Goal: Information Seeking & Learning: Learn about a topic

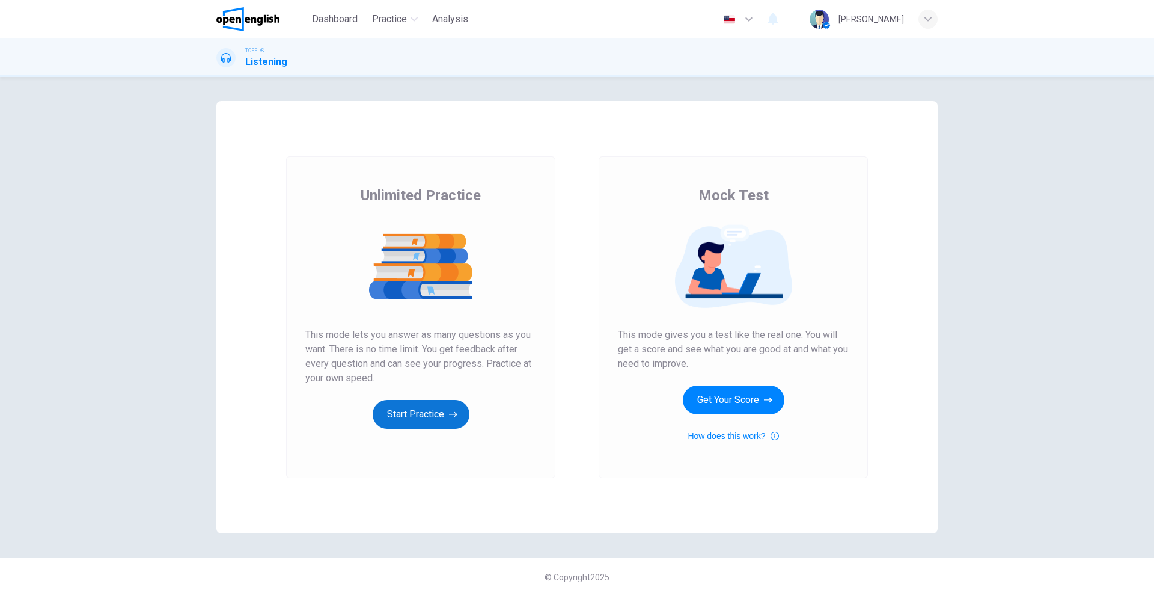
click at [436, 417] on button "Start Practice" at bounding box center [421, 414] width 97 height 29
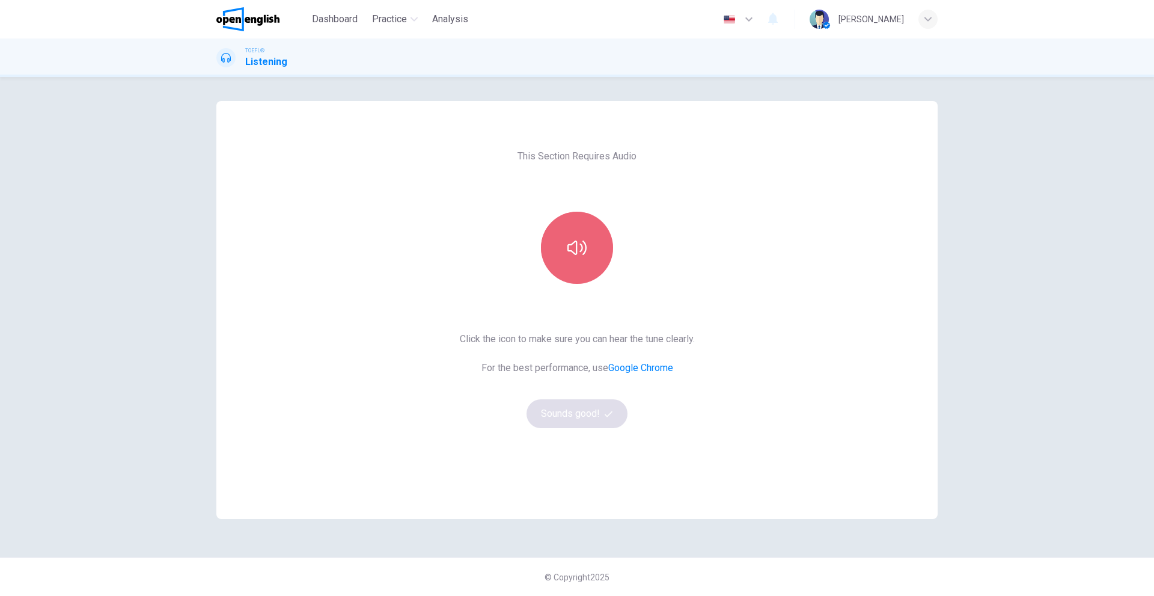
click at [585, 255] on icon "button" at bounding box center [577, 247] width 19 height 19
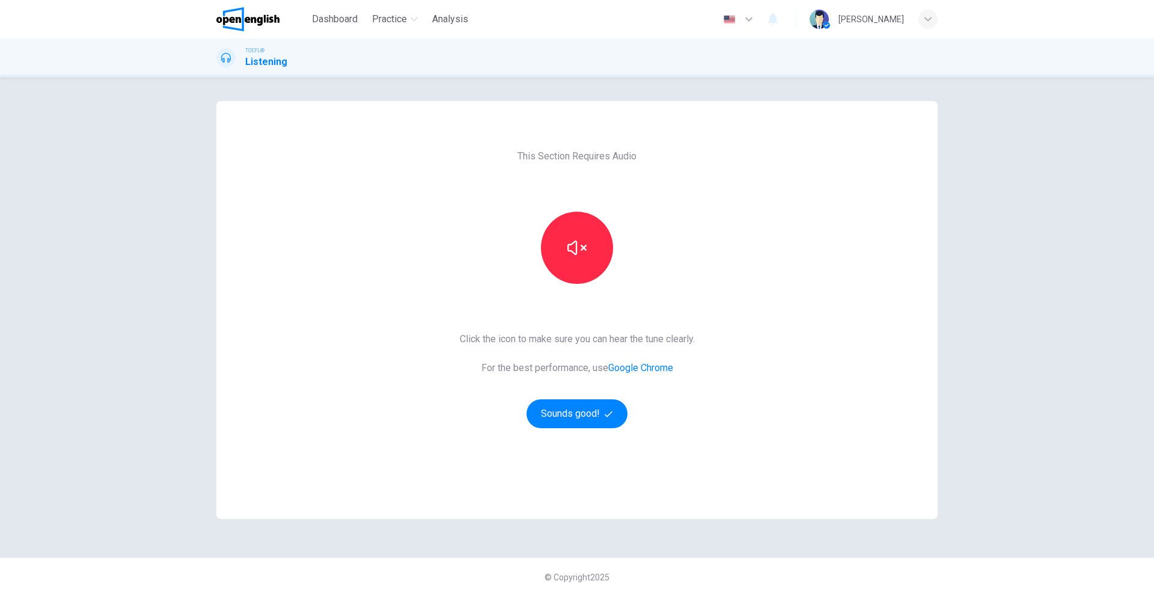
click at [581, 429] on div "This Section Requires Audio Click the icon to make sure you can hear the tune c…" at bounding box center [577, 310] width 254 height 418
click at [601, 420] on button "Sounds good!" at bounding box center [577, 413] width 101 height 29
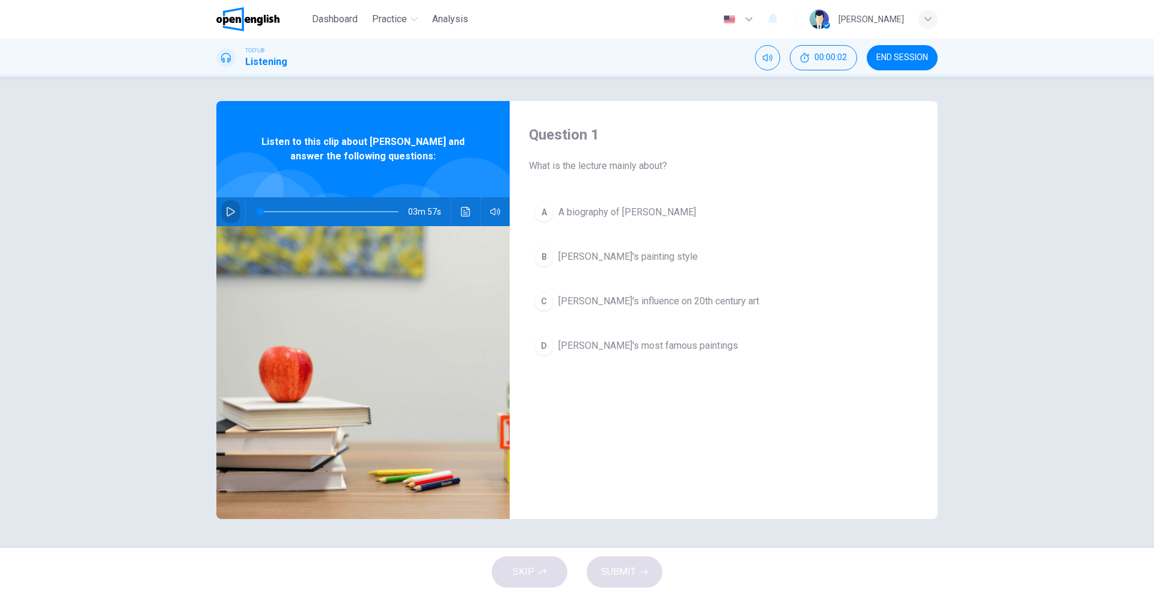
click at [227, 211] on icon "button" at bounding box center [231, 212] width 10 height 10
click at [258, 210] on span at bounding box center [260, 211] width 7 height 7
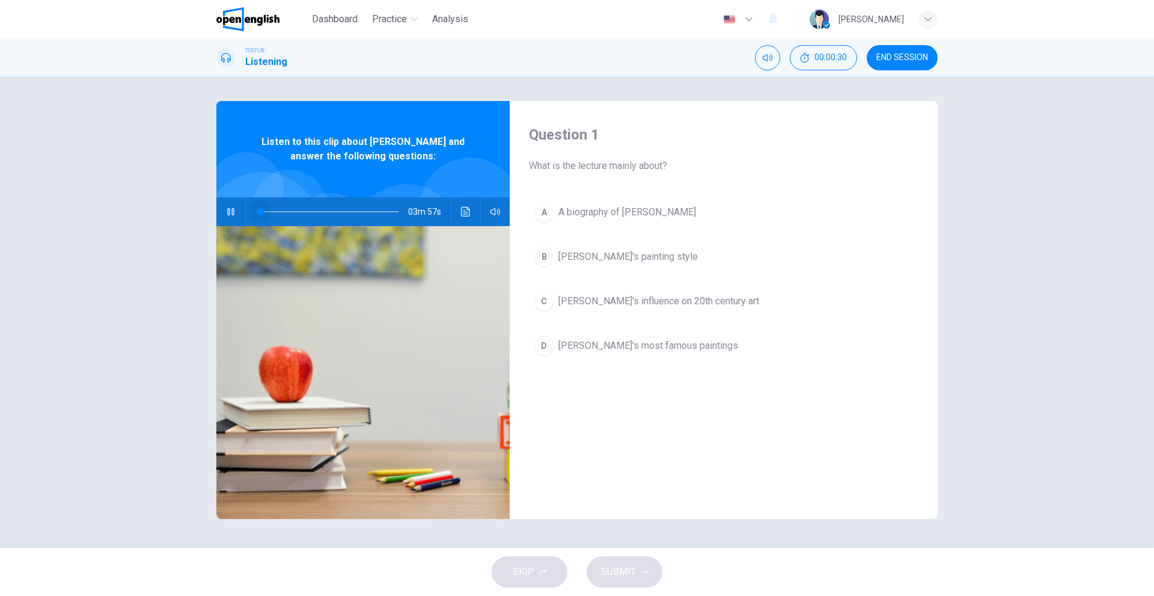
click at [258, 210] on span at bounding box center [260, 211] width 7 height 7
click at [233, 219] on button "button" at bounding box center [230, 211] width 19 height 29
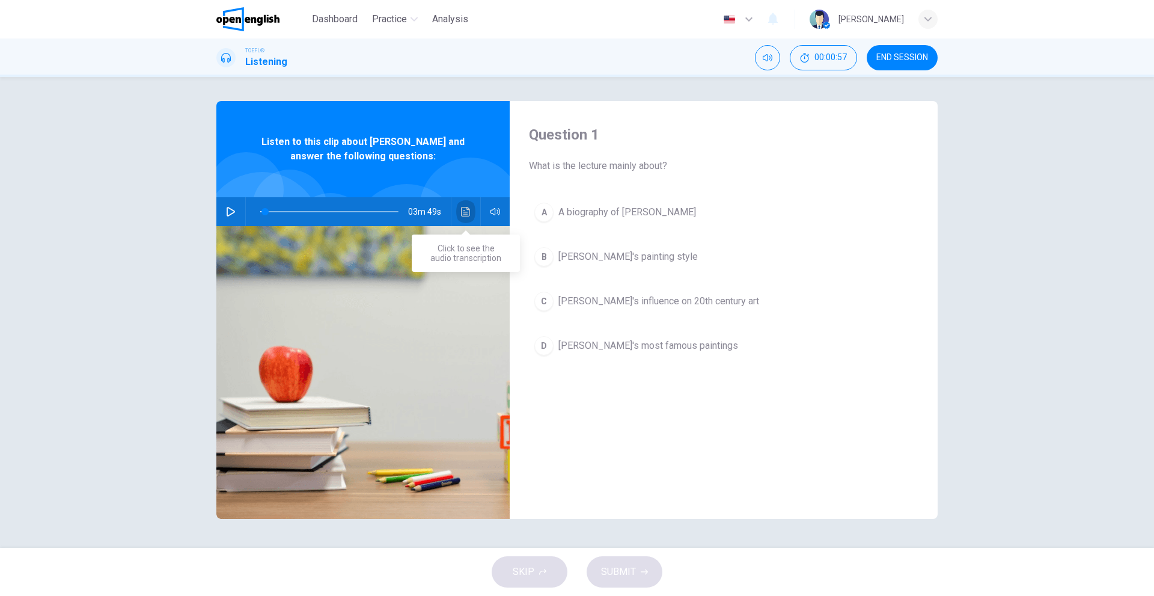
click at [457, 218] on button "Click to see the audio transcription" at bounding box center [465, 211] width 19 height 29
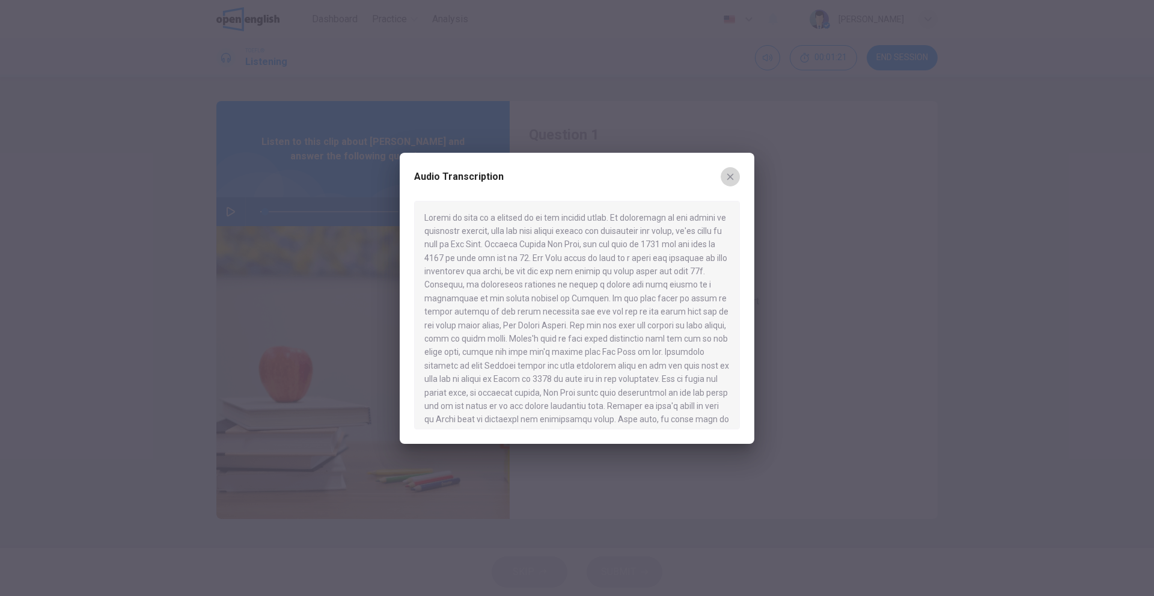
click at [734, 174] on icon "button" at bounding box center [731, 177] width 10 height 10
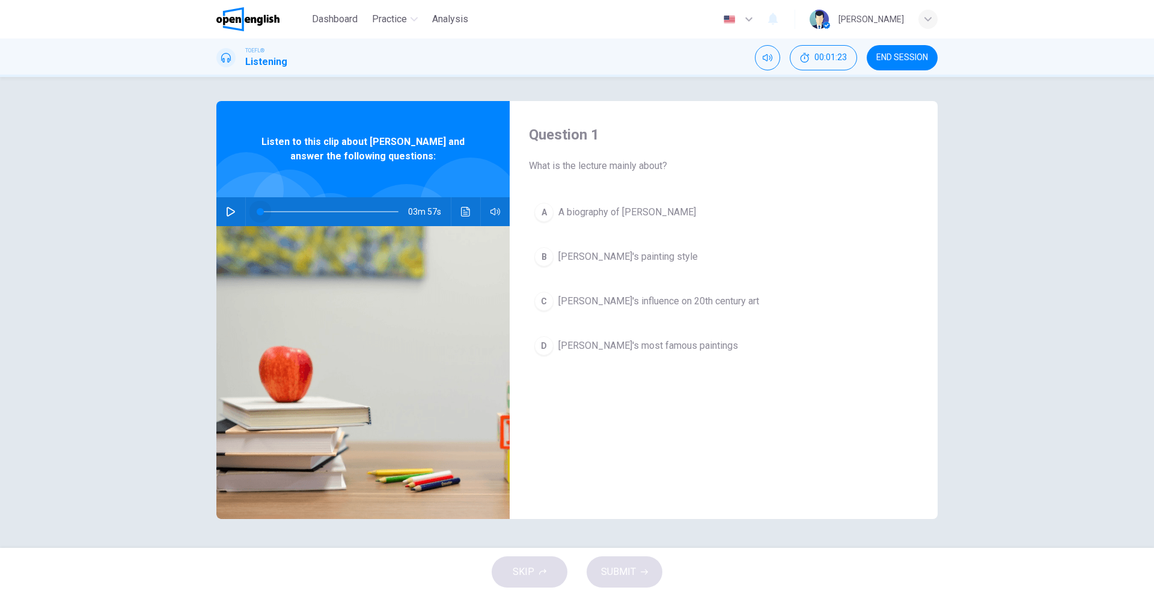
click at [259, 212] on span at bounding box center [260, 211] width 7 height 7
click at [237, 212] on button "button" at bounding box center [230, 211] width 19 height 29
click at [259, 210] on span at bounding box center [260, 211] width 7 height 7
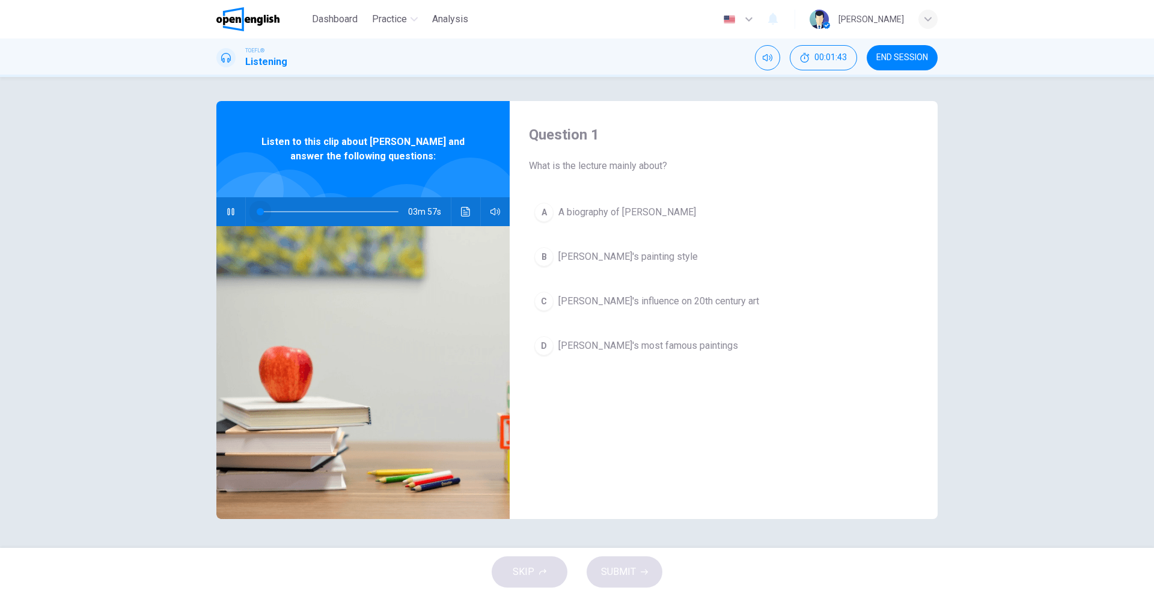
click at [259, 210] on span at bounding box center [260, 211] width 7 height 7
click at [230, 212] on icon "button" at bounding box center [230, 211] width 7 height 7
drag, startPoint x: 262, startPoint y: 212, endPoint x: 229, endPoint y: 221, distance: 33.7
click at [229, 221] on div "03m 57s" at bounding box center [362, 211] width 293 height 29
click at [229, 213] on icon "button" at bounding box center [231, 212] width 10 height 10
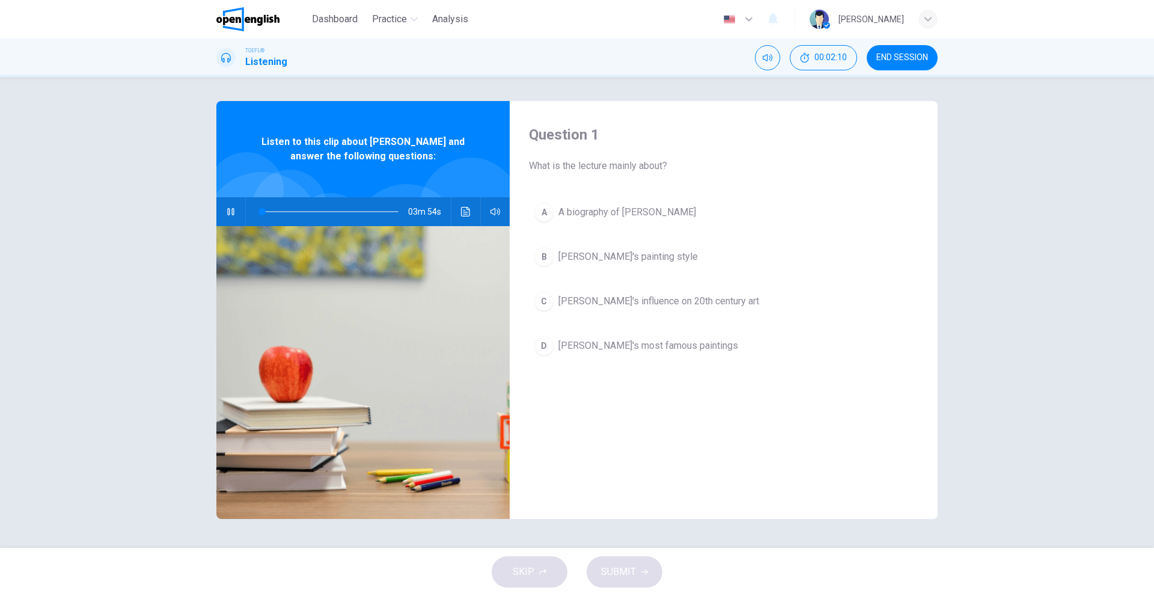
click at [231, 212] on icon "button" at bounding box center [231, 212] width 10 height 10
drag, startPoint x: 265, startPoint y: 212, endPoint x: 248, endPoint y: 220, distance: 18.8
click at [248, 220] on div at bounding box center [327, 211] width 162 height 29
click at [237, 210] on button "button" at bounding box center [230, 211] width 19 height 29
click at [227, 216] on icon "button" at bounding box center [231, 212] width 10 height 10
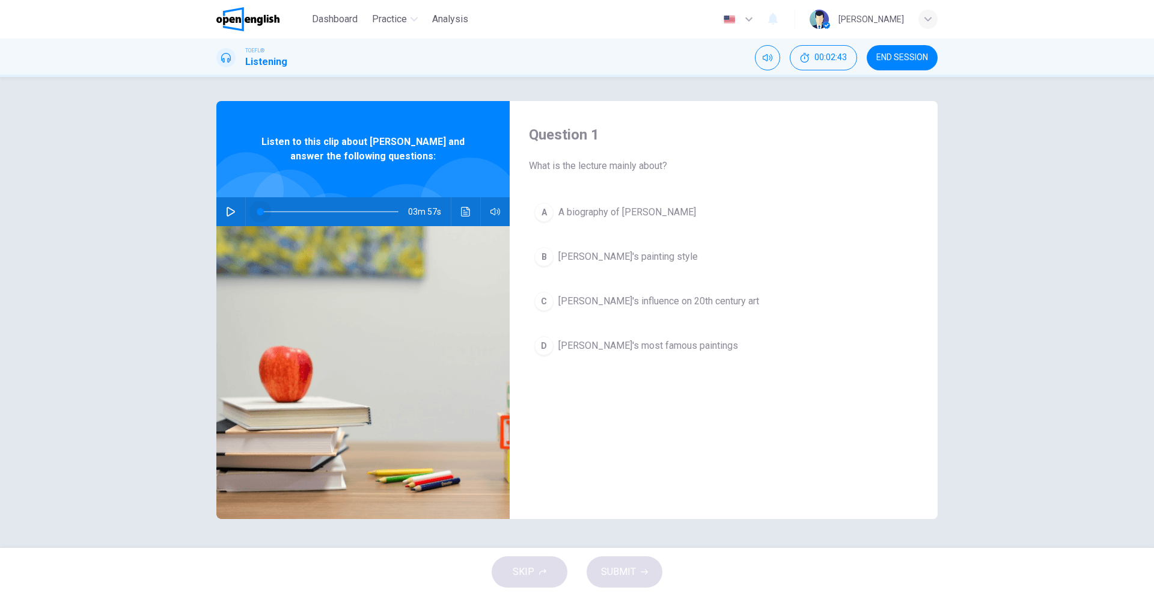
click at [260, 211] on span at bounding box center [260, 211] width 7 height 7
click at [239, 214] on button "button" at bounding box center [230, 211] width 19 height 29
click at [261, 212] on span at bounding box center [260, 211] width 7 height 7
click at [263, 212] on span at bounding box center [263, 211] width 7 height 7
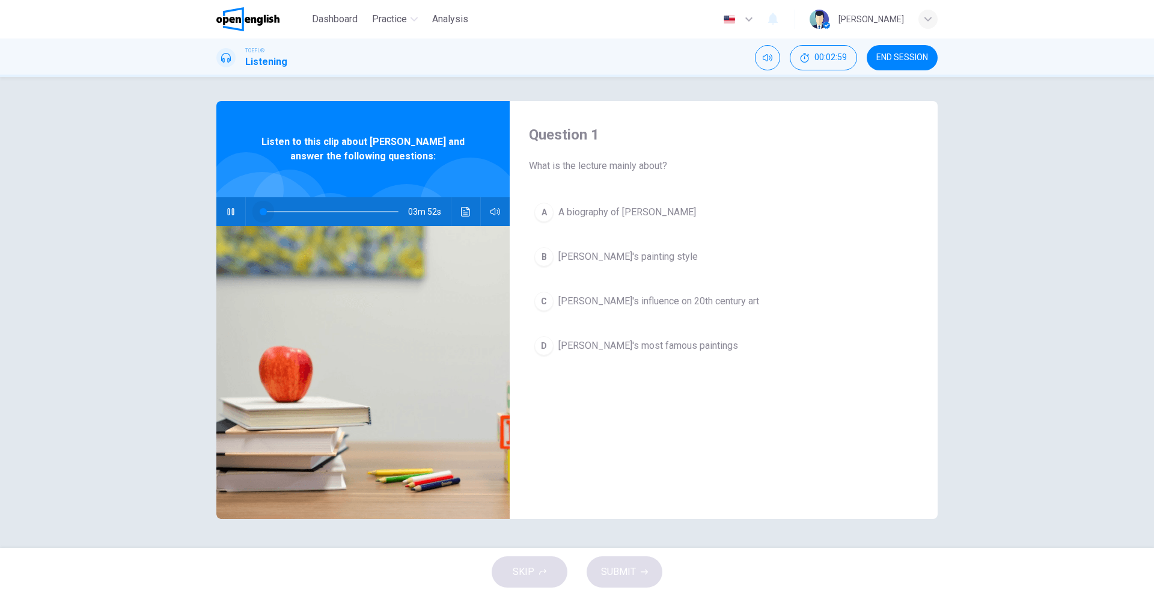
click at [263, 212] on span at bounding box center [263, 211] width 7 height 7
click at [266, 210] on span at bounding box center [265, 211] width 7 height 7
click at [263, 211] on span at bounding box center [263, 211] width 7 height 7
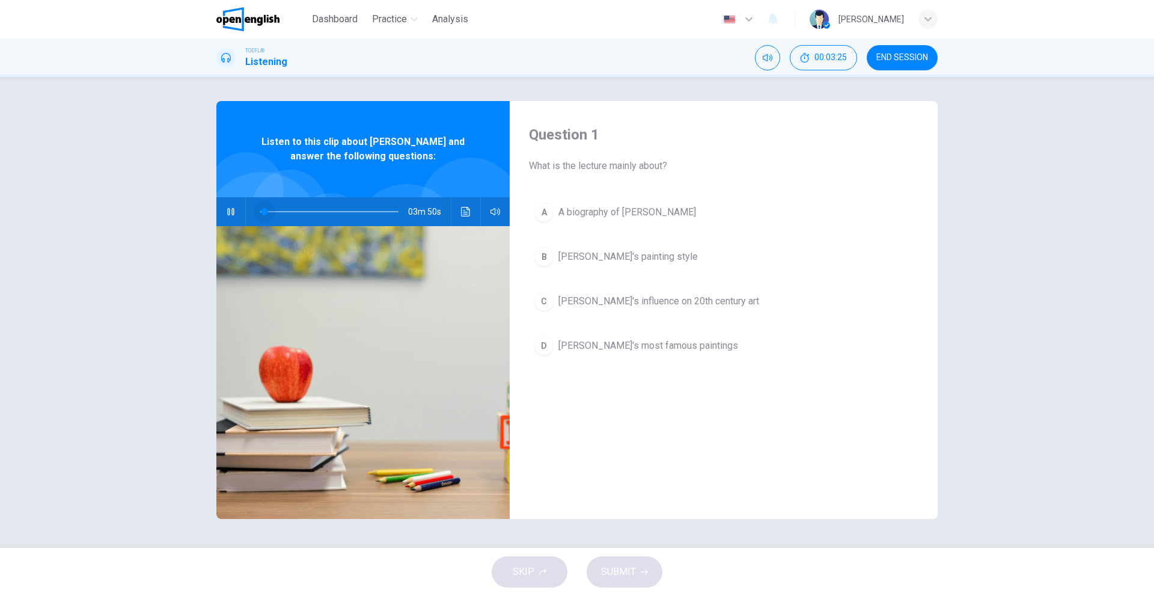
click at [265, 211] on span at bounding box center [264, 211] width 7 height 7
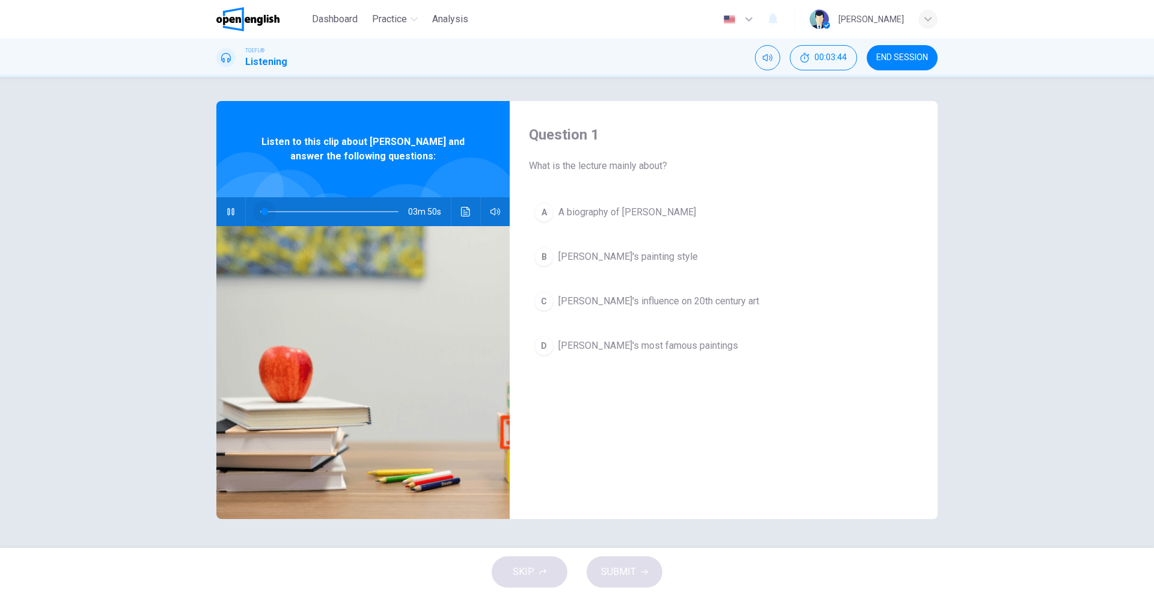
click at [265, 211] on span at bounding box center [264, 211] width 7 height 7
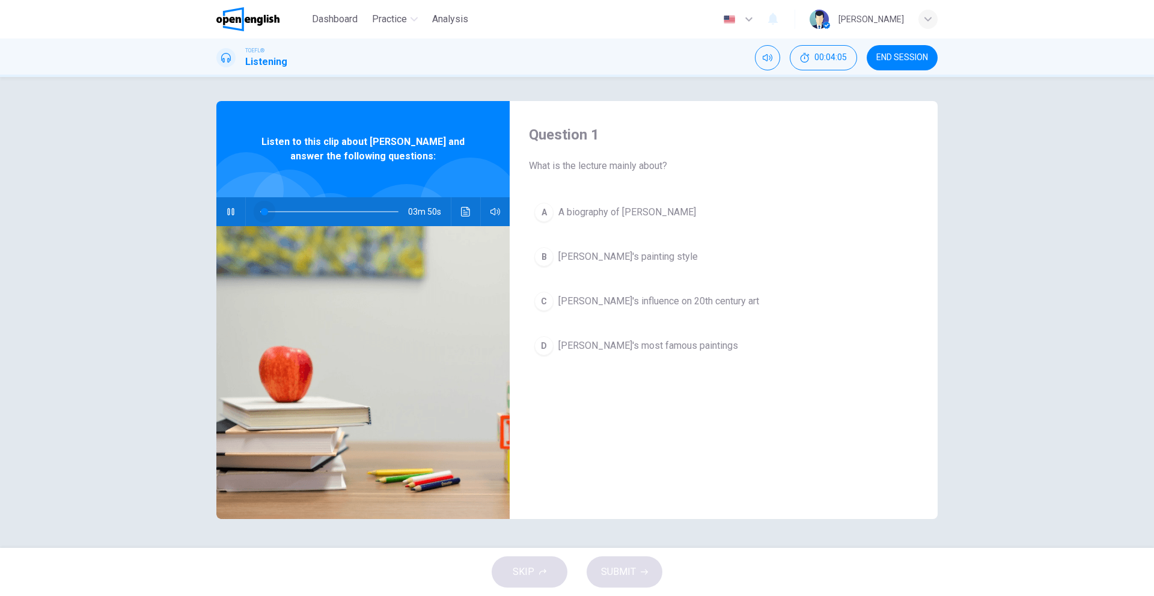
click at [265, 211] on span at bounding box center [264, 211] width 7 height 7
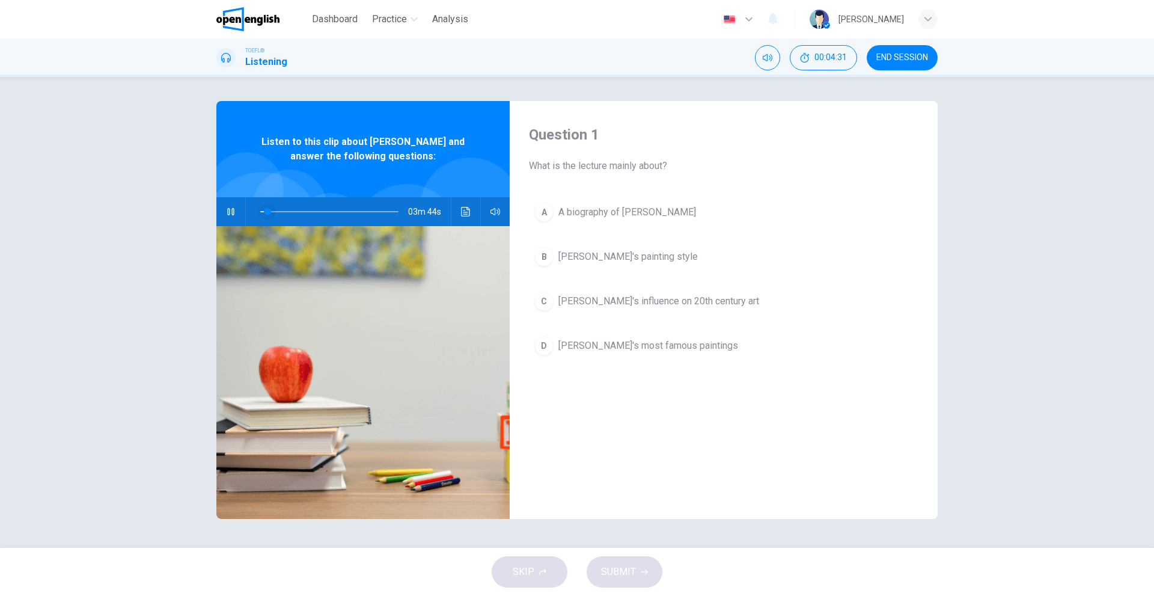
click at [265, 211] on span at bounding box center [267, 211] width 7 height 7
click at [228, 212] on icon "button" at bounding box center [231, 212] width 10 height 10
click at [461, 215] on icon "Click to see the audio transcription" at bounding box center [466, 212] width 10 height 10
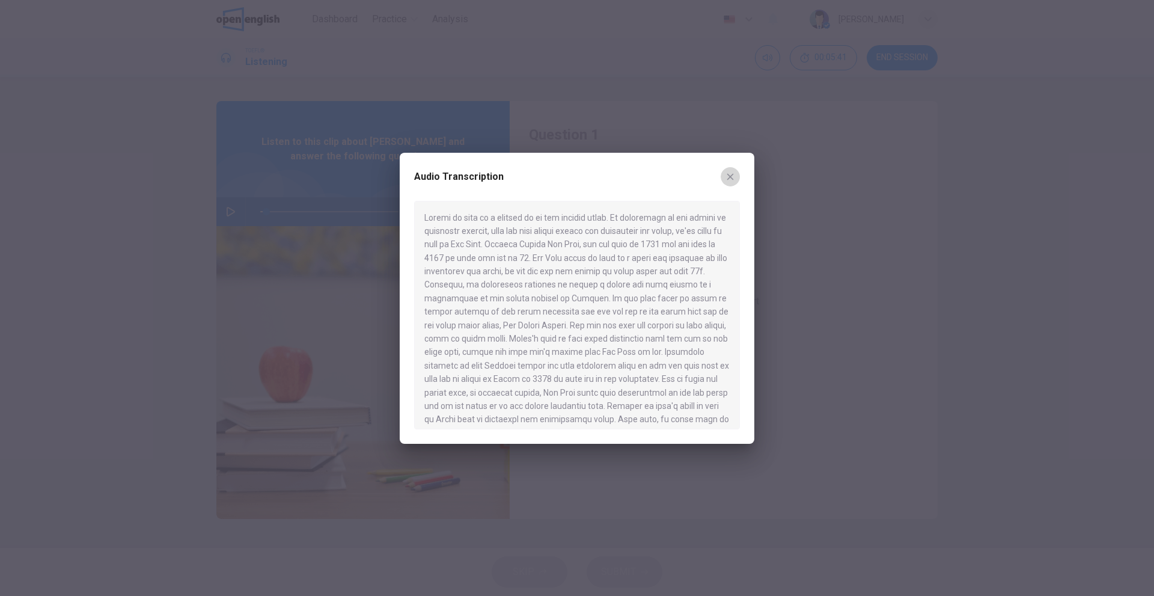
click at [726, 179] on icon "button" at bounding box center [731, 177] width 10 height 10
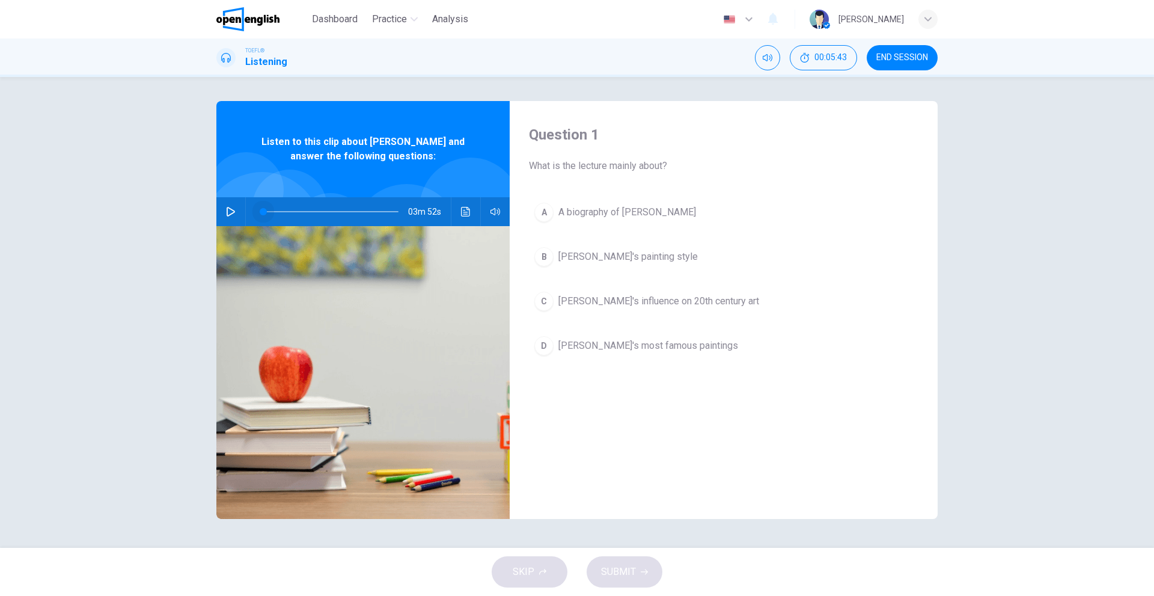
click at [263, 210] on span at bounding box center [263, 211] width 7 height 7
click at [233, 215] on icon "button" at bounding box center [231, 212] width 10 height 10
click at [263, 210] on span at bounding box center [263, 211] width 7 height 7
click at [265, 212] on span at bounding box center [264, 211] width 7 height 7
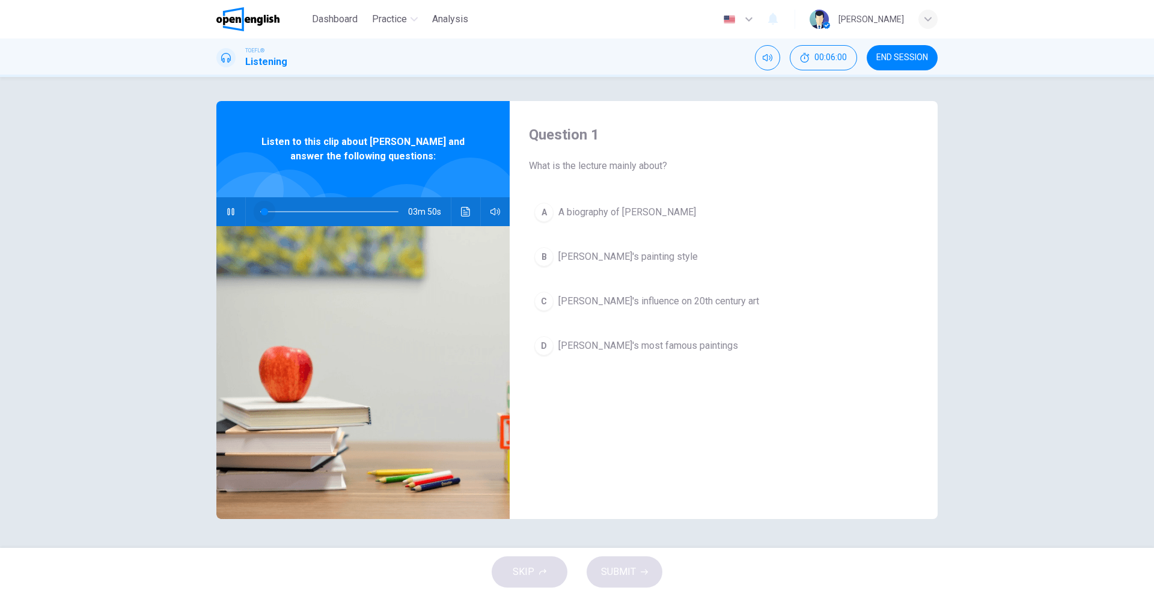
click at [265, 212] on span at bounding box center [264, 211] width 7 height 7
click at [228, 212] on icon "button" at bounding box center [231, 212] width 10 height 10
click at [230, 209] on icon "button" at bounding box center [231, 212] width 8 height 10
click at [230, 209] on icon "button" at bounding box center [231, 212] width 10 height 10
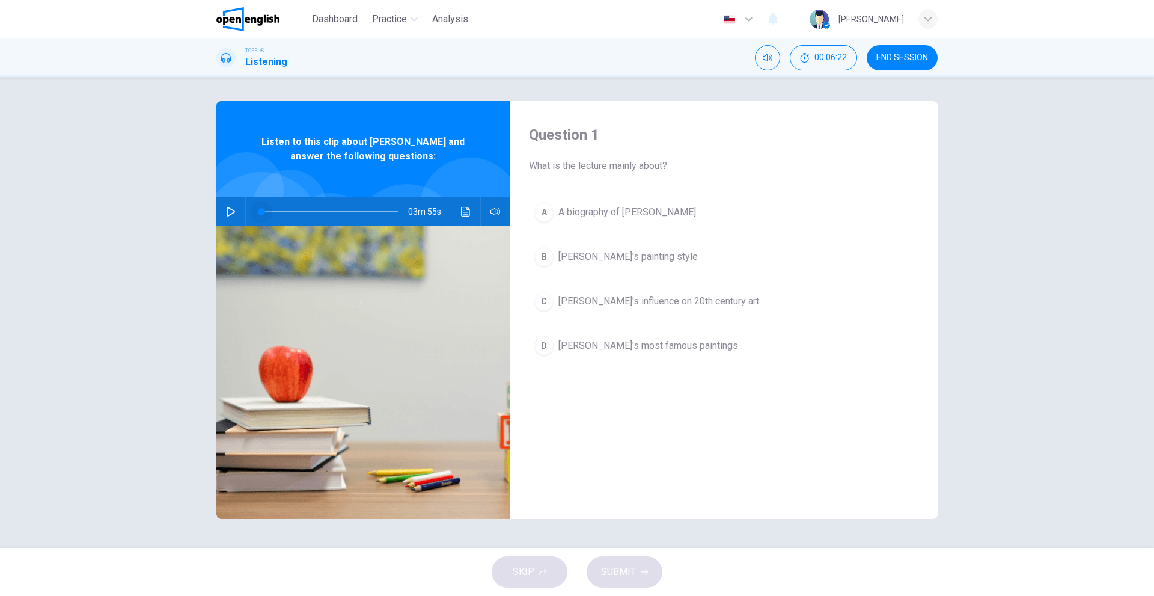
click at [262, 215] on span at bounding box center [261, 211] width 7 height 7
click at [229, 207] on icon "button" at bounding box center [231, 212] width 8 height 10
click at [229, 207] on icon "button" at bounding box center [231, 212] width 10 height 10
click at [231, 209] on icon "button" at bounding box center [231, 212] width 8 height 10
click at [263, 211] on span at bounding box center [263, 211] width 7 height 7
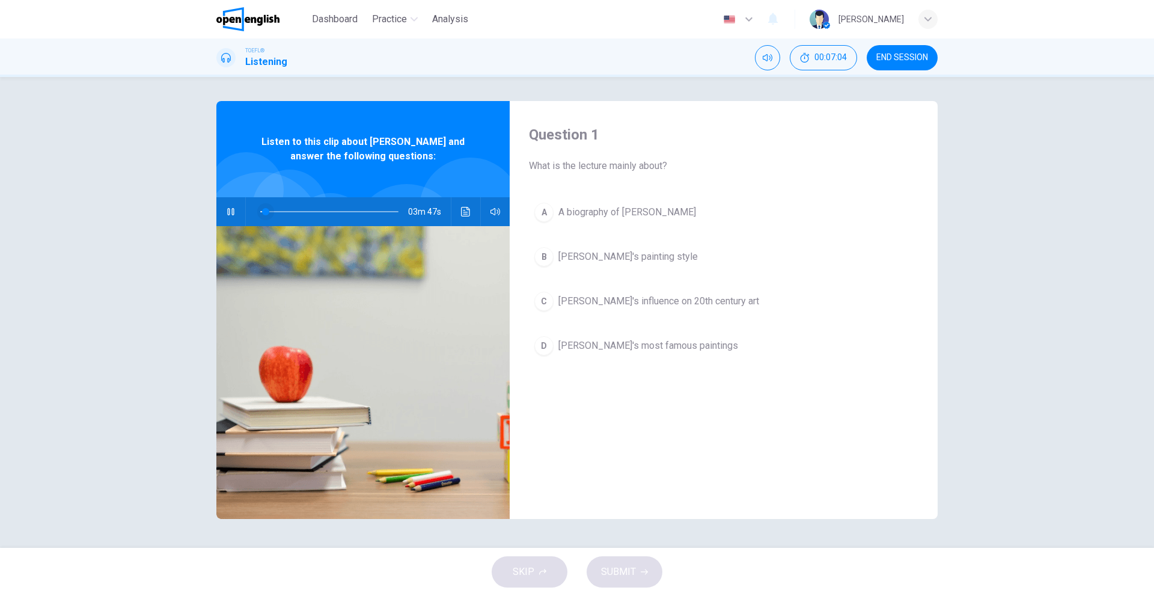
click at [263, 211] on span at bounding box center [265, 211] width 7 height 7
click at [264, 209] on span at bounding box center [264, 211] width 7 height 7
click at [228, 203] on button "button" at bounding box center [230, 211] width 19 height 29
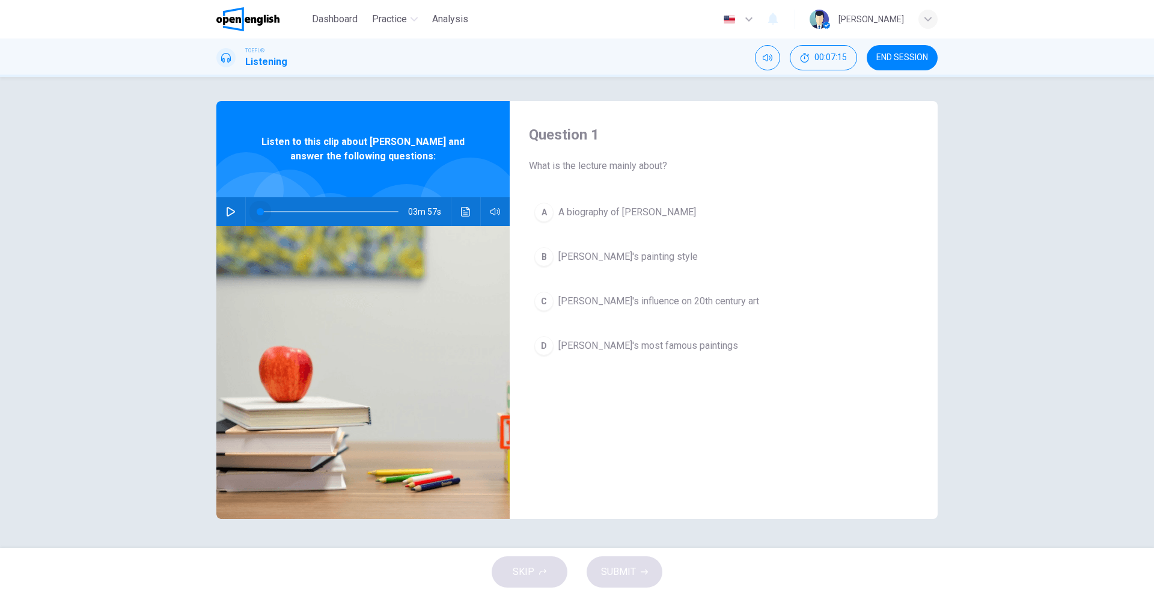
click at [260, 210] on span at bounding box center [260, 211] width 7 height 7
click at [225, 210] on button "button" at bounding box center [230, 211] width 19 height 29
click at [262, 210] on span at bounding box center [261, 211] width 7 height 7
click at [265, 212] on span at bounding box center [266, 211] width 7 height 7
click at [265, 212] on span at bounding box center [264, 211] width 7 height 7
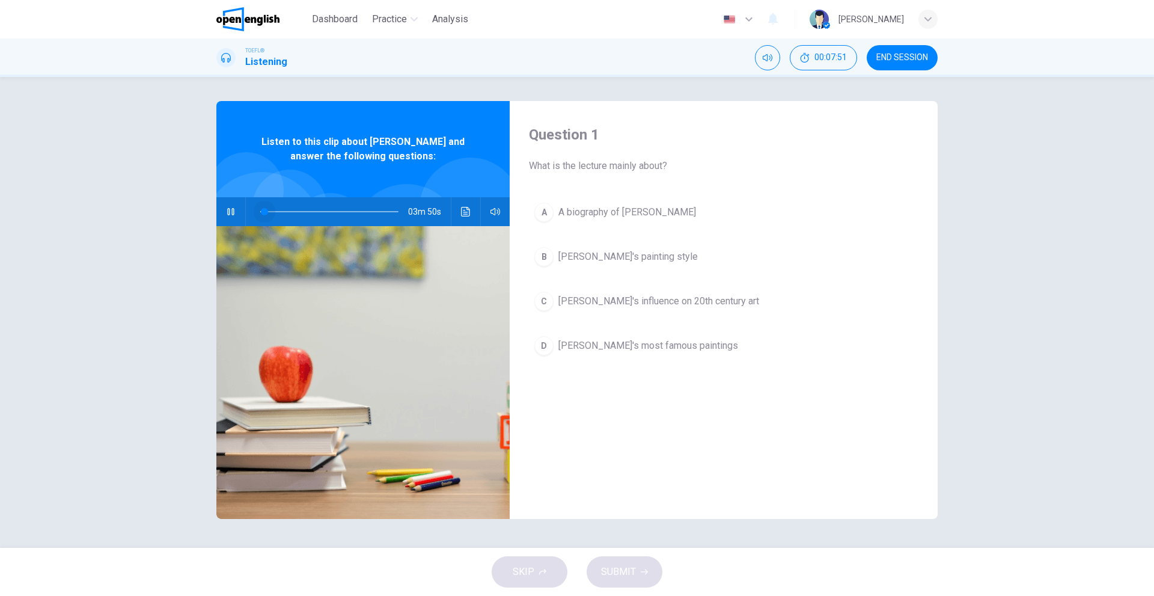
click at [265, 212] on span at bounding box center [264, 211] width 7 height 7
click at [265, 212] on span at bounding box center [266, 211] width 7 height 7
click at [265, 212] on span at bounding box center [264, 211] width 7 height 7
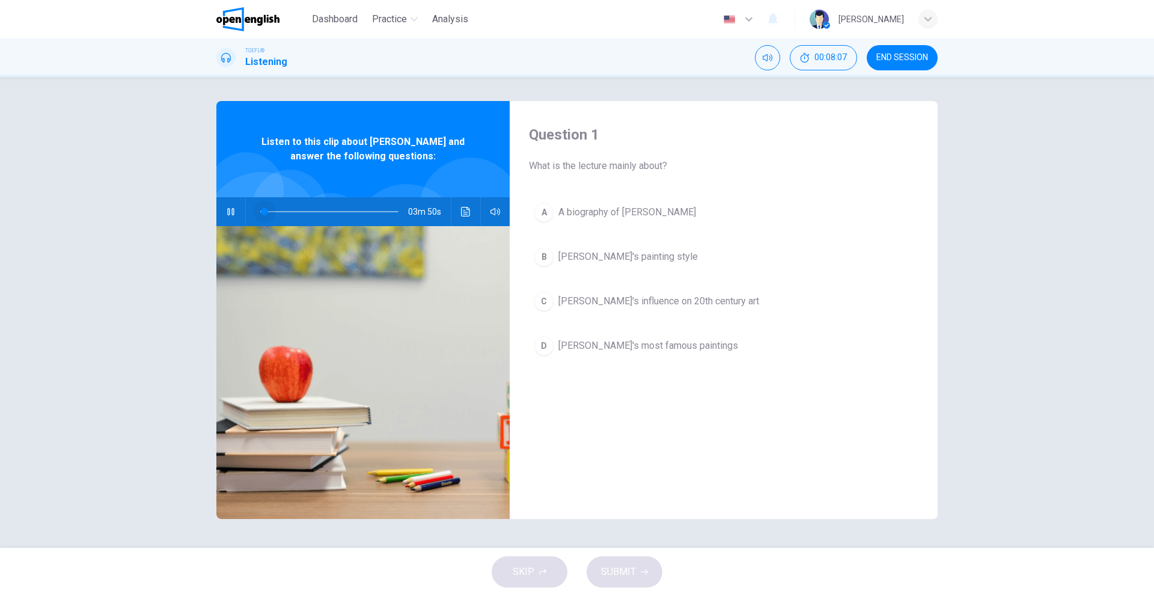
click at [265, 212] on span at bounding box center [264, 211] width 7 height 7
click at [265, 212] on span at bounding box center [265, 211] width 7 height 7
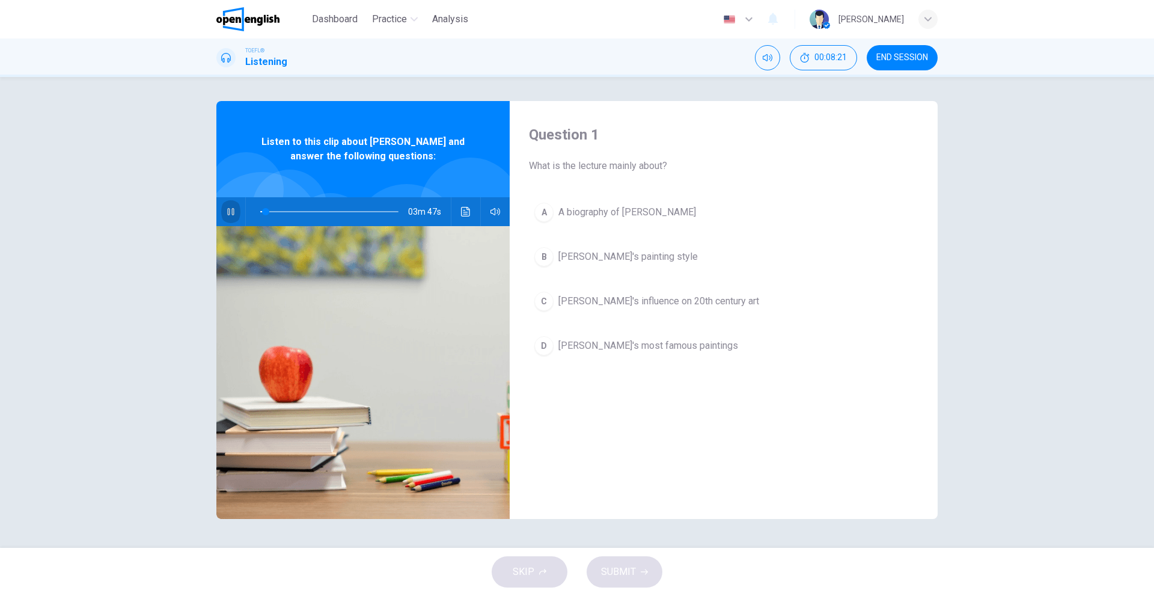
click at [234, 210] on icon "button" at bounding box center [230, 211] width 7 height 7
click at [262, 211] on span at bounding box center [265, 211] width 7 height 7
click at [234, 212] on icon "button" at bounding box center [231, 212] width 8 height 10
click at [264, 211] on span at bounding box center [264, 211] width 7 height 7
click at [264, 211] on span at bounding box center [266, 211] width 7 height 7
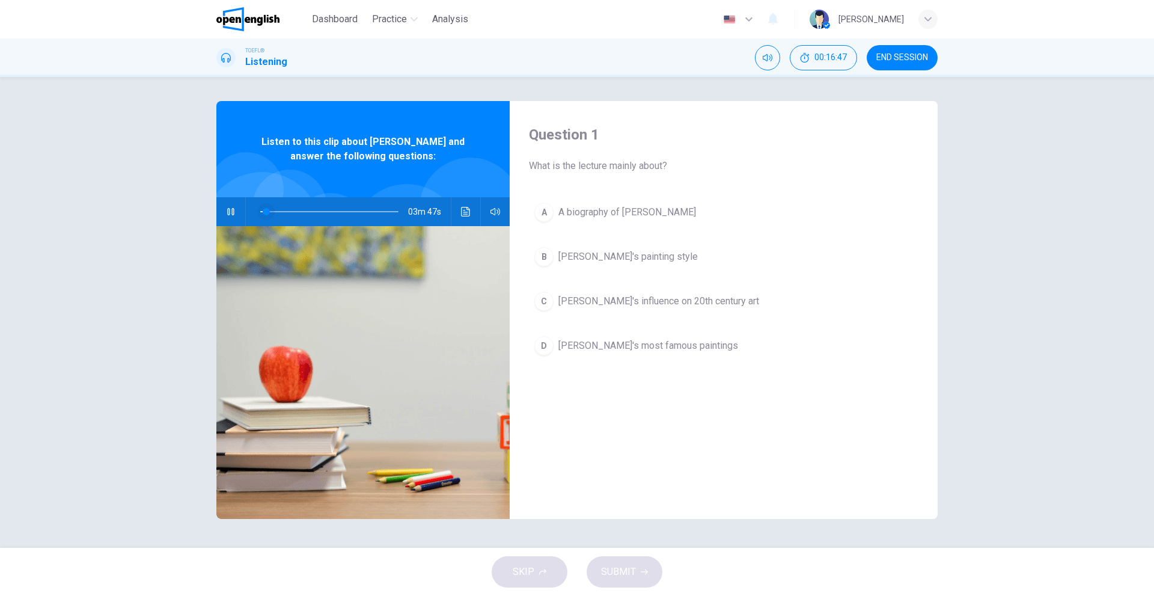
click at [264, 211] on span at bounding box center [266, 211] width 7 height 7
click at [264, 211] on span at bounding box center [264, 211] width 7 height 7
click at [264, 211] on span at bounding box center [265, 211] width 7 height 7
click at [264, 211] on span at bounding box center [264, 211] width 7 height 7
click at [264, 211] on span at bounding box center [265, 211] width 7 height 7
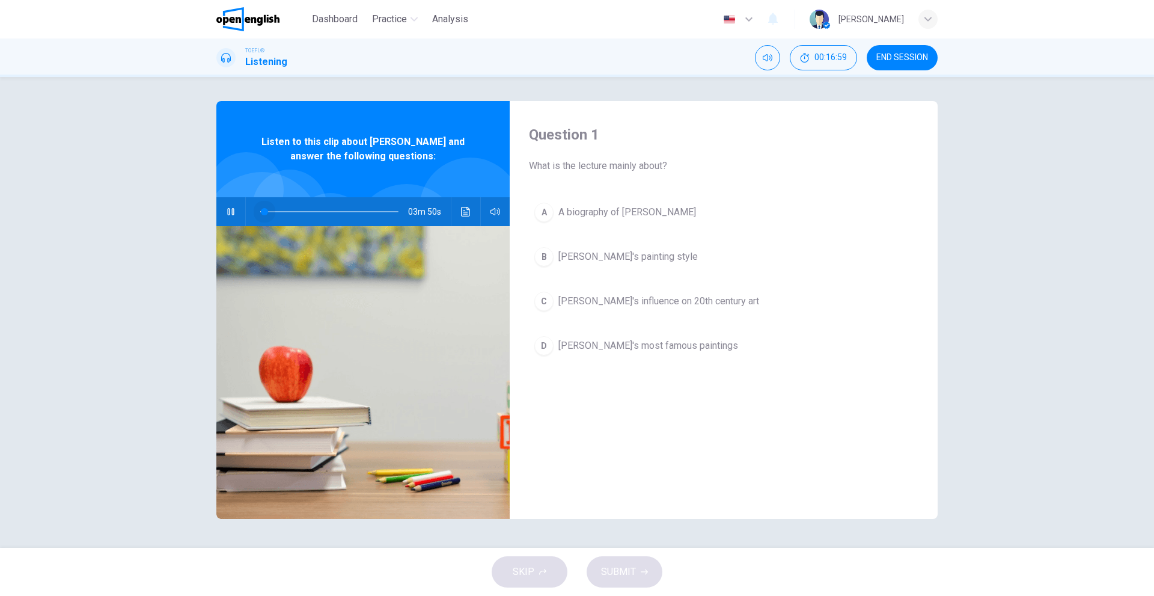
click at [264, 211] on span at bounding box center [264, 211] width 7 height 7
click at [216, 209] on div "Question 1 What is the lecture mainly about? A A biography of [PERSON_NAME] B […" at bounding box center [577, 312] width 760 height 423
click at [227, 213] on icon "button" at bounding box center [231, 212] width 10 height 10
click at [263, 213] on span at bounding box center [263, 211] width 7 height 7
click at [240, 216] on div "03m 52s" at bounding box center [362, 211] width 293 height 29
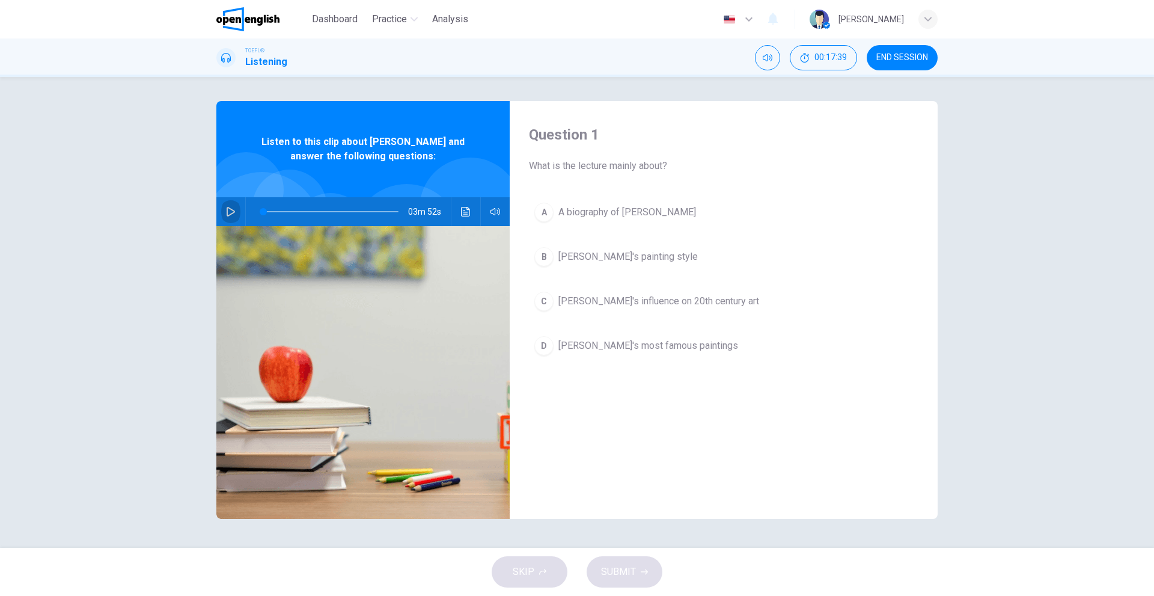
click at [231, 212] on icon "button" at bounding box center [231, 212] width 10 height 10
click at [263, 212] on span at bounding box center [263, 211] width 7 height 7
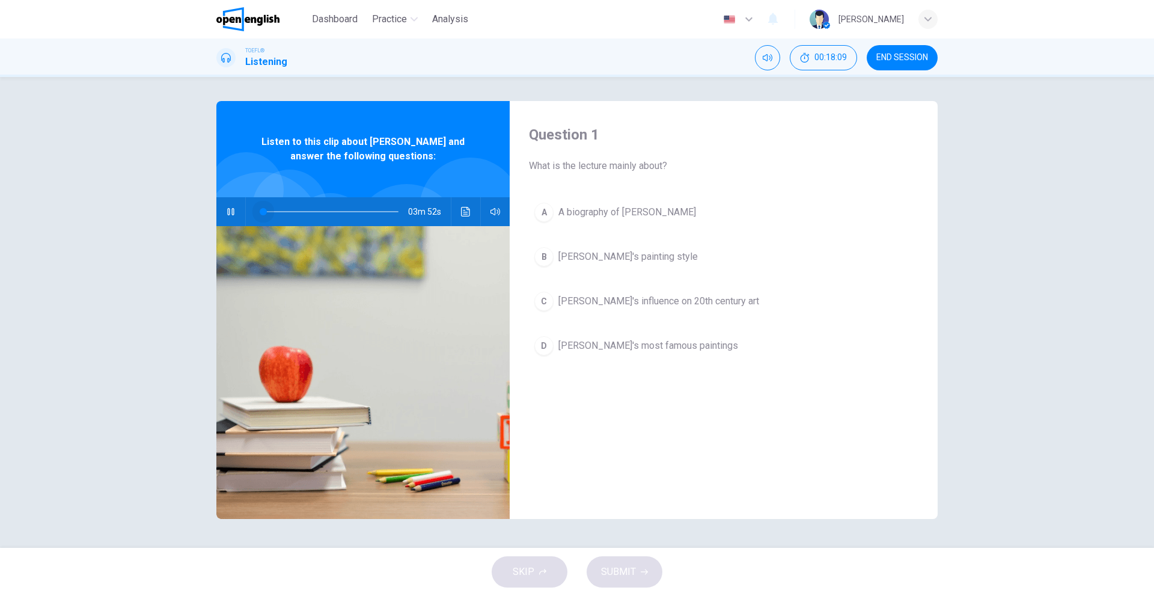
click at [263, 212] on span at bounding box center [263, 211] width 7 height 7
click at [263, 212] on span at bounding box center [265, 211] width 7 height 7
click at [263, 212] on span at bounding box center [263, 211] width 7 height 7
click at [228, 207] on icon "button" at bounding box center [231, 212] width 10 height 10
click at [227, 215] on icon "button" at bounding box center [231, 212] width 10 height 10
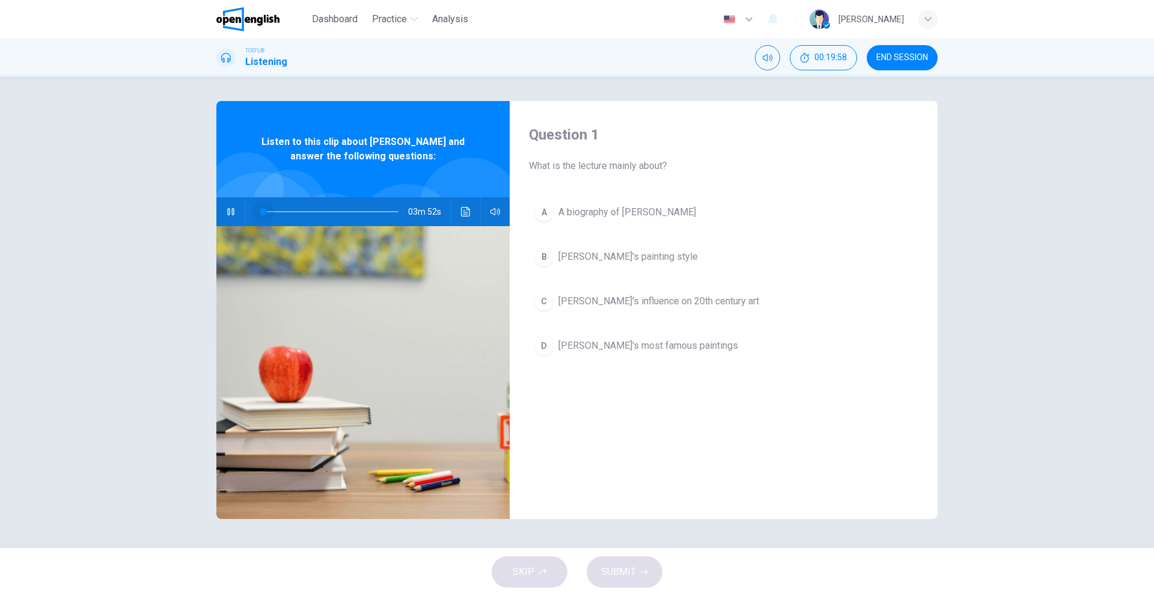
click at [263, 211] on span at bounding box center [263, 211] width 7 height 7
click at [266, 211] on span at bounding box center [265, 211] width 7 height 7
click at [267, 210] on span at bounding box center [267, 211] width 7 height 7
click at [265, 210] on span at bounding box center [268, 211] width 7 height 7
click at [266, 210] on span at bounding box center [266, 211] width 7 height 7
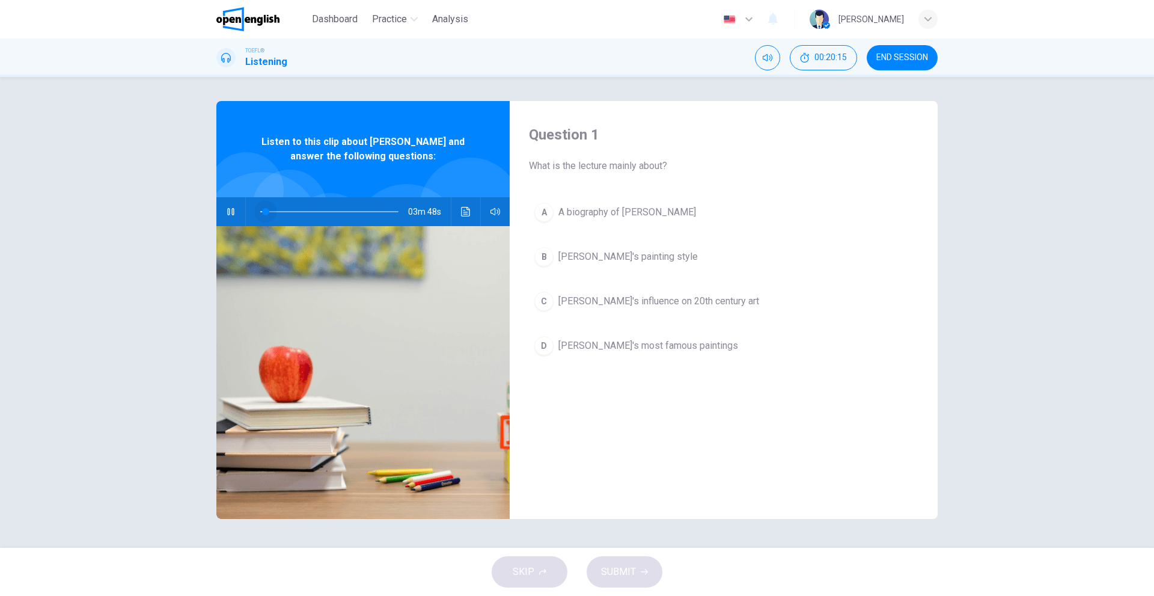
click at [266, 210] on span at bounding box center [265, 211] width 7 height 7
click at [266, 210] on span at bounding box center [267, 211] width 7 height 7
click at [266, 210] on span at bounding box center [266, 211] width 7 height 7
click at [266, 210] on span at bounding box center [265, 211] width 7 height 7
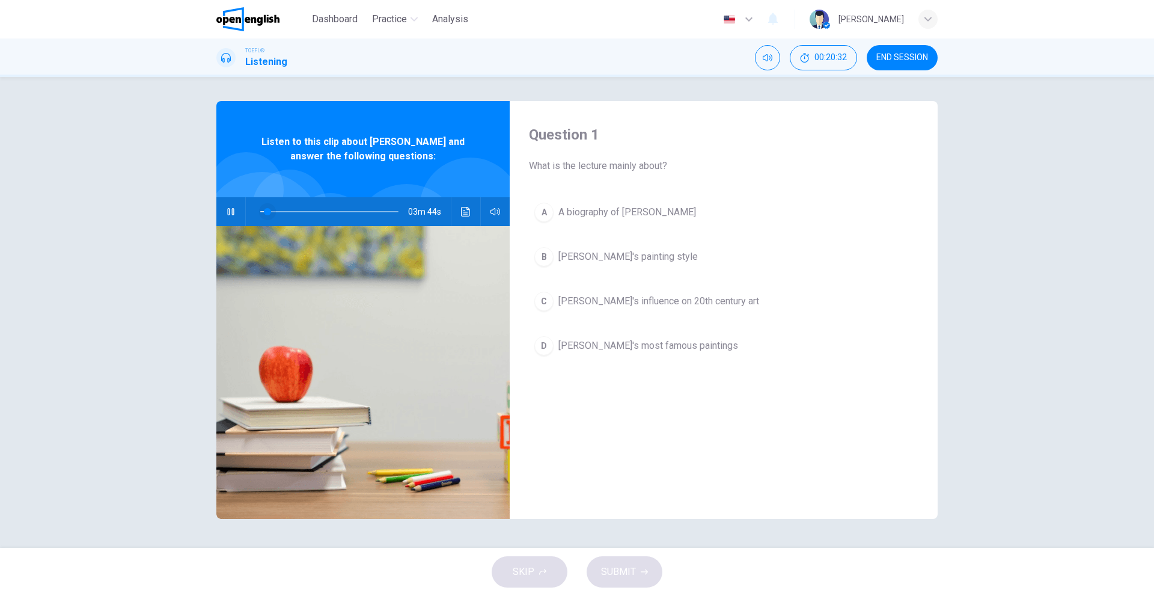
click at [266, 210] on span at bounding box center [267, 211] width 7 height 7
click at [266, 210] on span at bounding box center [265, 211] width 7 height 7
click at [266, 210] on span at bounding box center [267, 211] width 7 height 7
click at [271, 208] on span at bounding box center [271, 211] width 7 height 7
click at [271, 208] on span at bounding box center [272, 211] width 7 height 7
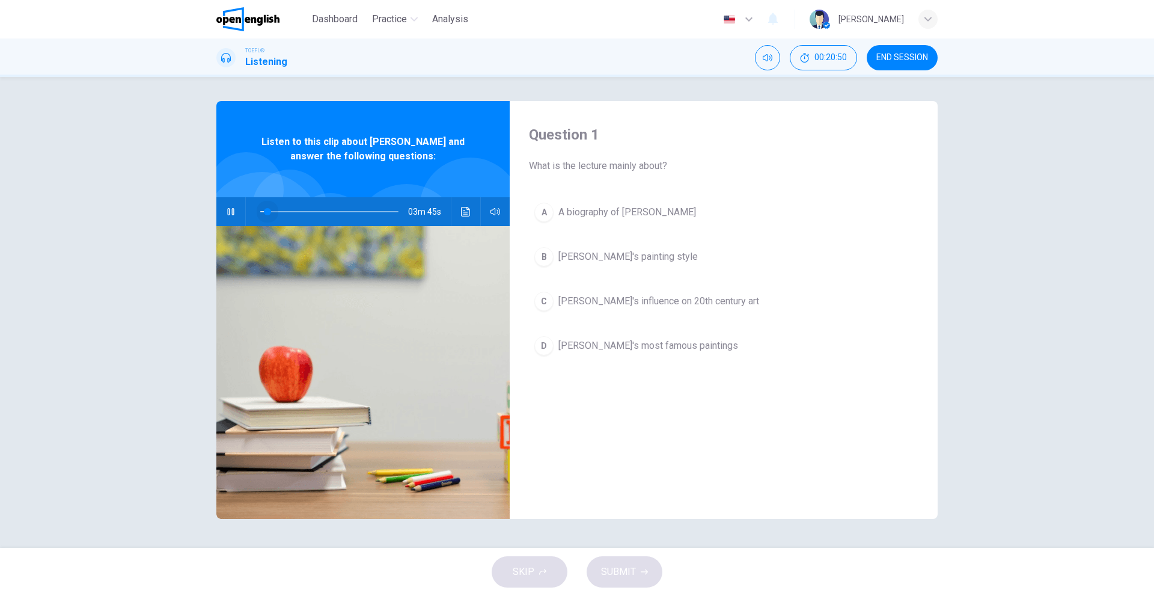
click at [268, 208] on span at bounding box center [267, 211] width 7 height 7
click at [267, 212] on span at bounding box center [270, 211] width 7 height 7
click at [266, 212] on span at bounding box center [268, 211] width 7 height 7
click at [266, 212] on span at bounding box center [265, 211] width 7 height 7
click at [266, 212] on span at bounding box center [267, 211] width 7 height 7
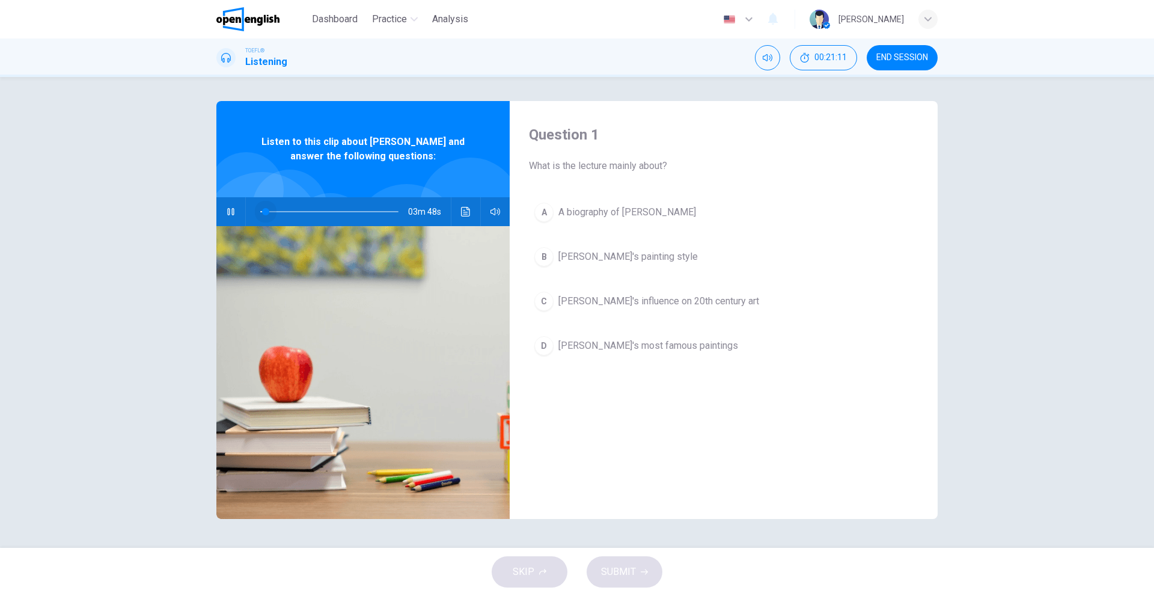
click at [266, 212] on span at bounding box center [265, 211] width 7 height 7
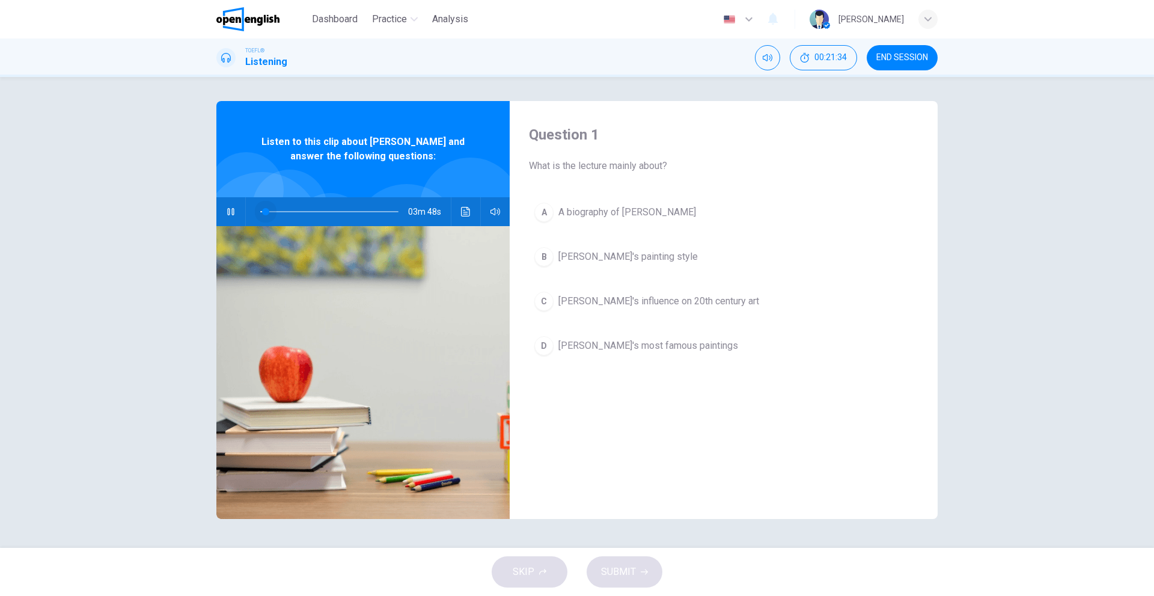
click at [266, 212] on span at bounding box center [265, 211] width 7 height 7
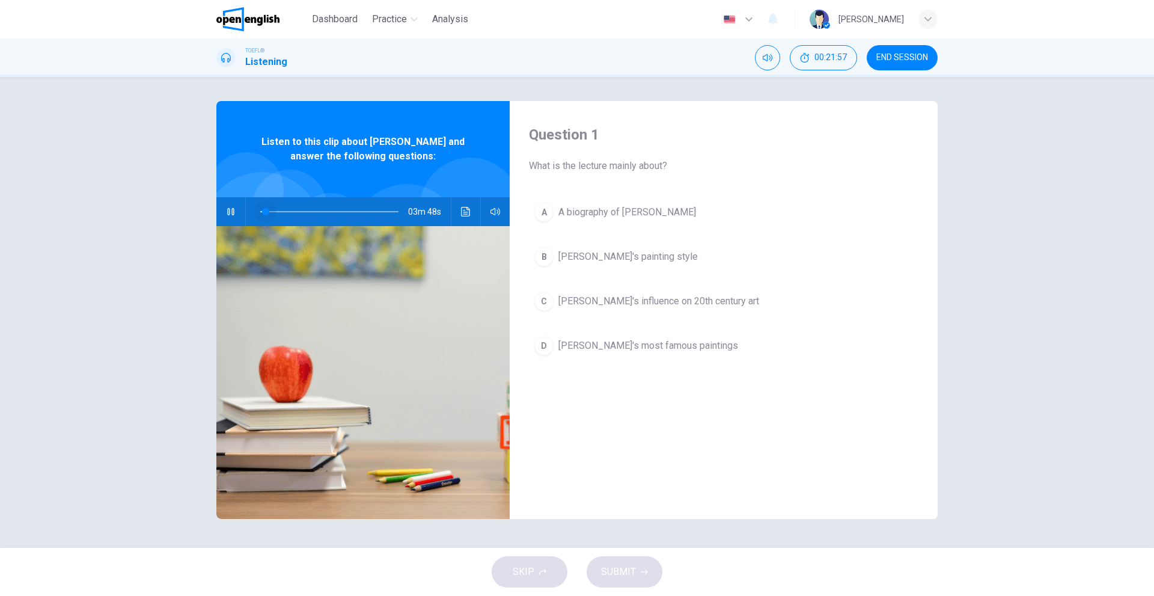
click at [266, 212] on span at bounding box center [265, 211] width 7 height 7
click at [266, 212] on span at bounding box center [268, 211] width 7 height 7
click at [266, 212] on span at bounding box center [265, 211] width 7 height 7
click at [232, 215] on icon "button" at bounding box center [230, 211] width 7 height 7
click at [467, 212] on icon "Click to see the audio transcription" at bounding box center [466, 212] width 10 height 10
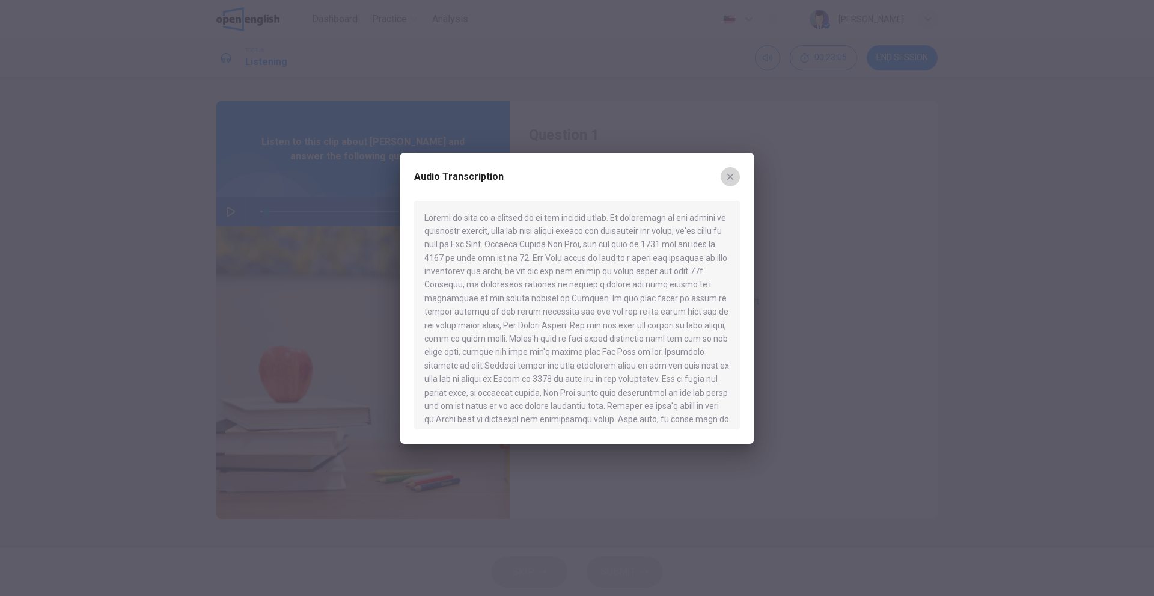
click at [727, 183] on button "button" at bounding box center [730, 176] width 19 height 19
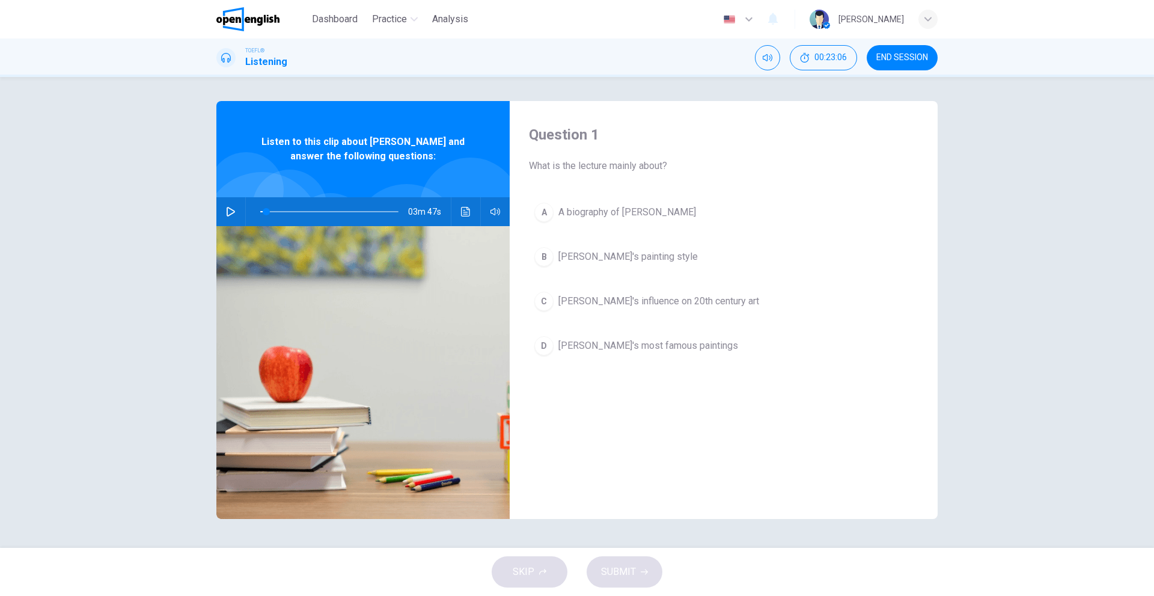
click at [237, 212] on button "button" at bounding box center [230, 211] width 19 height 29
click at [266, 211] on span at bounding box center [265, 211] width 7 height 7
click at [265, 210] on span at bounding box center [264, 211] width 7 height 7
click at [266, 210] on span at bounding box center [266, 211] width 7 height 7
click at [266, 210] on span at bounding box center [268, 211] width 7 height 7
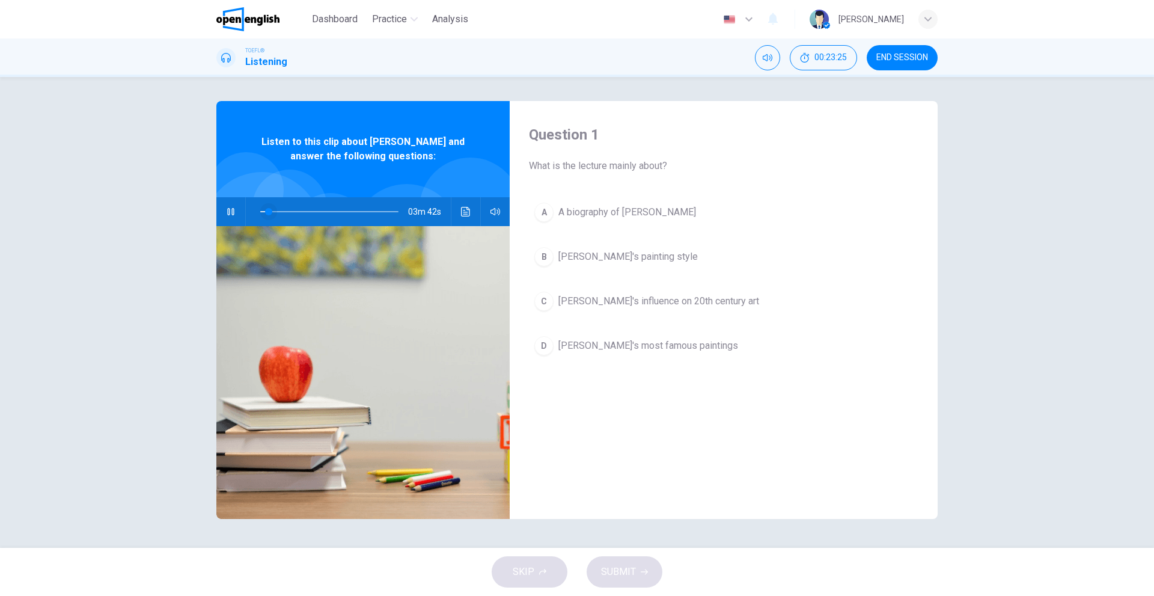
click at [266, 210] on span at bounding box center [268, 211] width 7 height 7
click at [266, 210] on span at bounding box center [265, 211] width 7 height 7
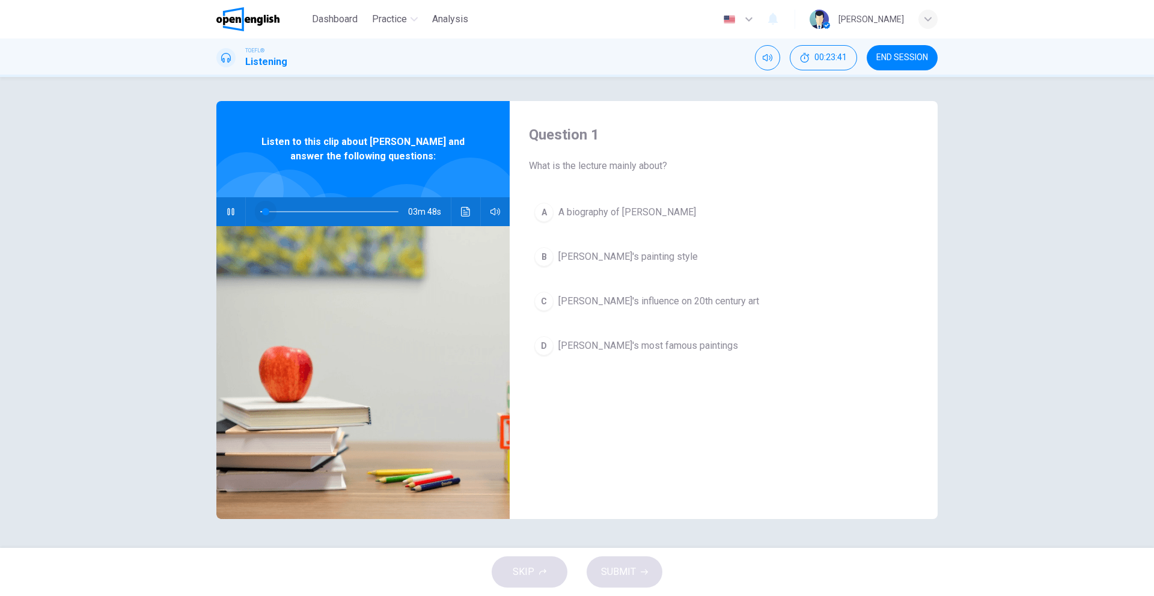
click at [266, 210] on span at bounding box center [265, 211] width 7 height 7
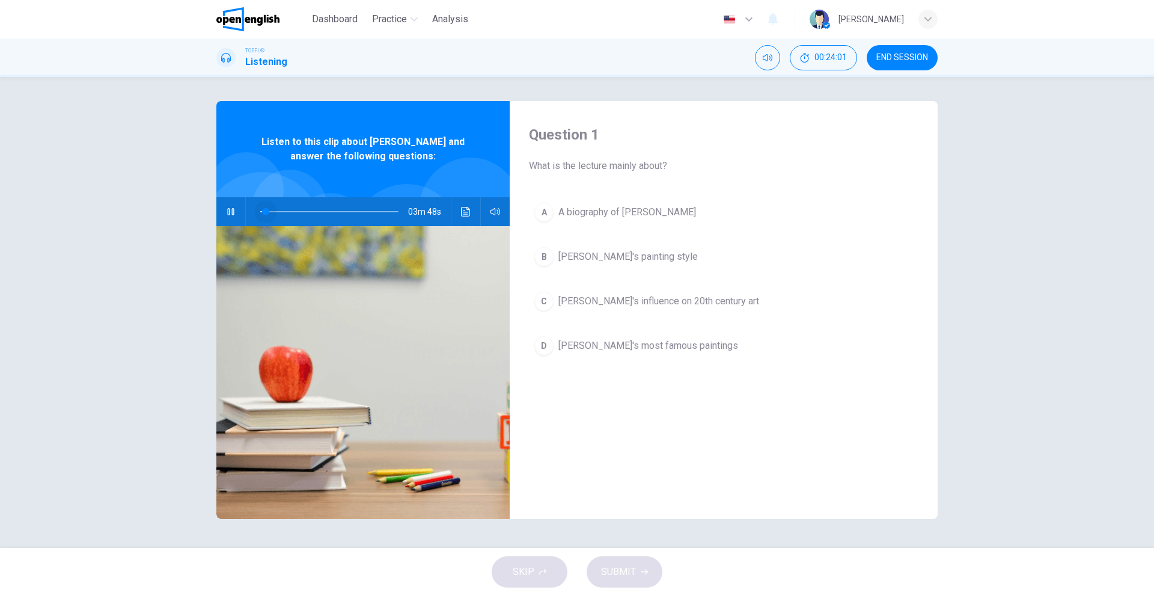
click at [266, 210] on span at bounding box center [265, 211] width 7 height 7
click at [266, 210] on span at bounding box center [268, 211] width 7 height 7
click at [266, 210] on span at bounding box center [265, 211] width 7 height 7
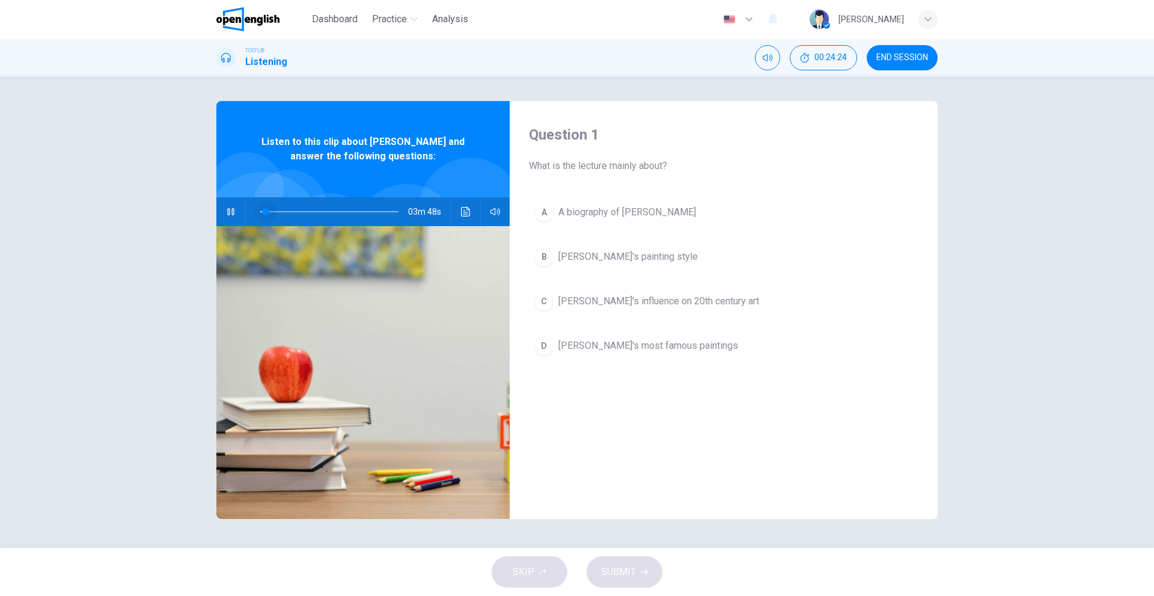
click at [266, 210] on span at bounding box center [265, 211] width 7 height 7
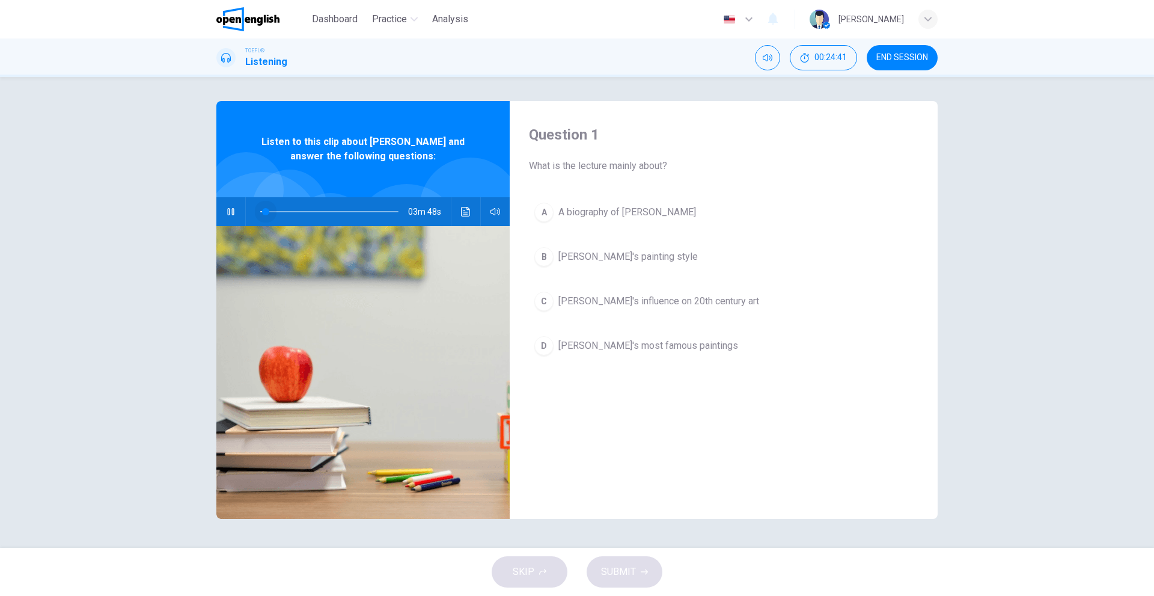
click at [266, 210] on span at bounding box center [265, 211] width 7 height 7
click at [267, 210] on span at bounding box center [267, 211] width 7 height 7
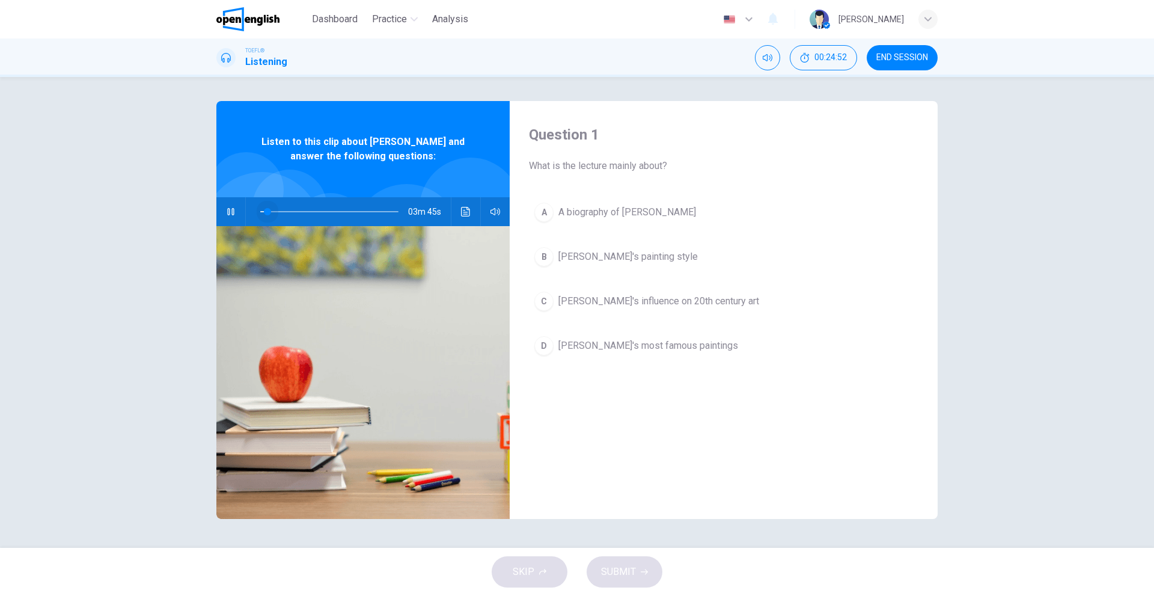
click at [267, 210] on span at bounding box center [267, 211] width 7 height 7
click at [267, 210] on span at bounding box center [268, 211] width 7 height 7
click at [267, 210] on span at bounding box center [267, 211] width 7 height 7
click at [265, 211] on span at bounding box center [264, 211] width 7 height 7
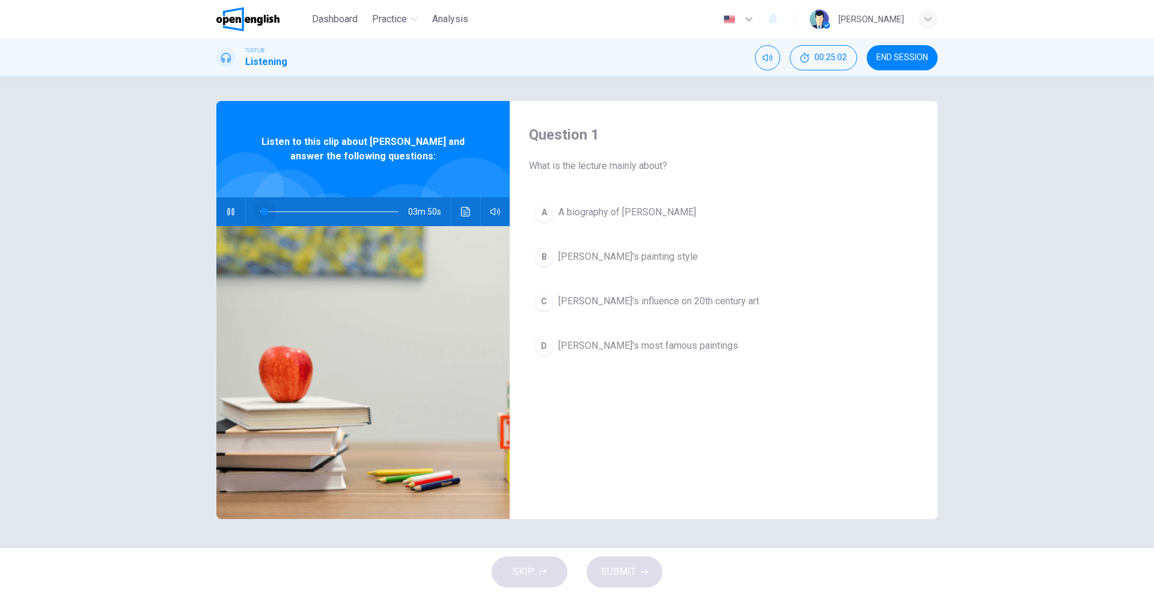
click at [265, 211] on span at bounding box center [264, 211] width 7 height 7
click at [265, 209] on span at bounding box center [264, 211] width 7 height 7
click at [267, 210] on span at bounding box center [265, 211] width 7 height 7
click at [267, 210] on span at bounding box center [267, 211] width 7 height 7
click at [266, 211] on span at bounding box center [265, 211] width 7 height 7
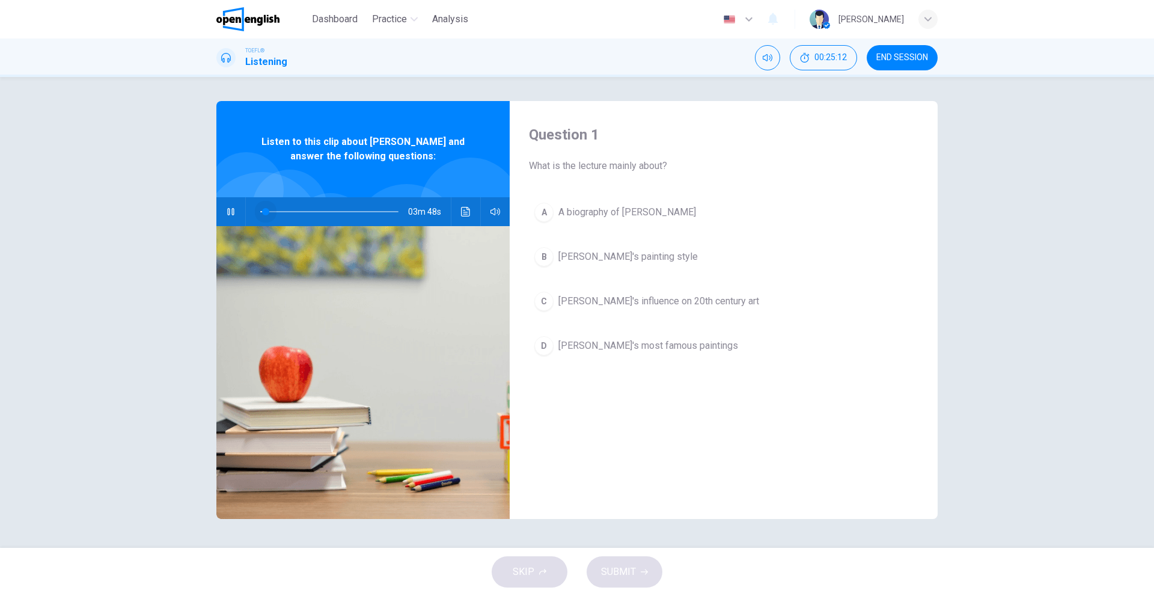
click at [266, 211] on span at bounding box center [265, 211] width 7 height 7
click at [266, 211] on span at bounding box center [266, 211] width 7 height 7
click at [266, 211] on span at bounding box center [265, 211] width 7 height 7
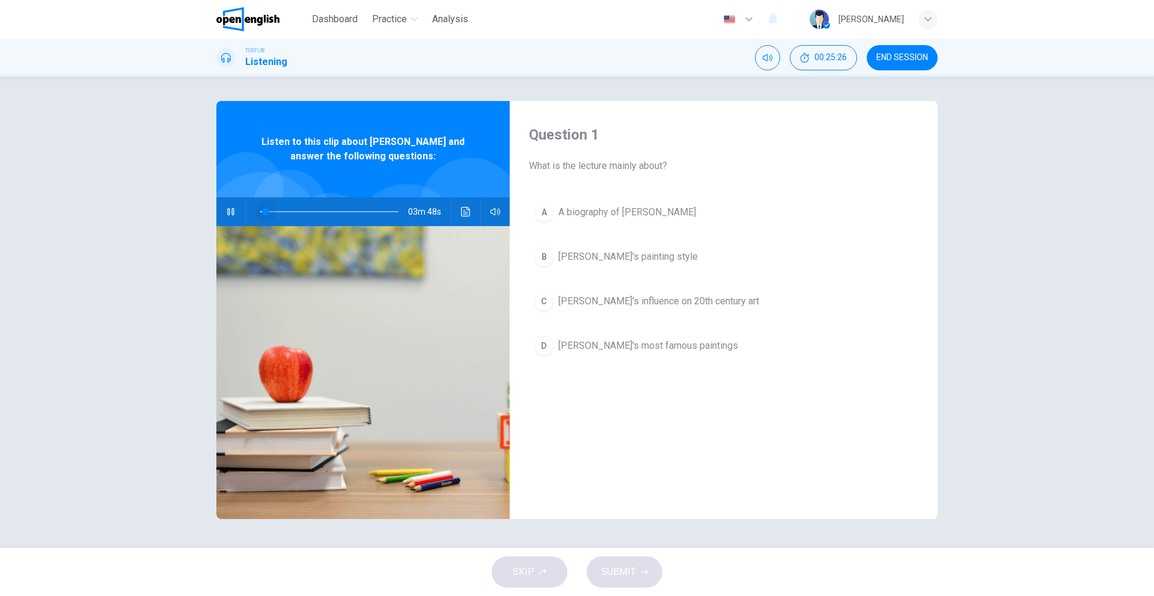
click at [266, 211] on span at bounding box center [265, 211] width 7 height 7
click at [240, 212] on div "03m 43s" at bounding box center [362, 211] width 293 height 29
click at [240, 212] on div "03m 42s" at bounding box center [362, 211] width 293 height 29
click at [236, 212] on div "03m 42s" at bounding box center [362, 211] width 293 height 29
click at [236, 212] on button "button" at bounding box center [230, 211] width 19 height 29
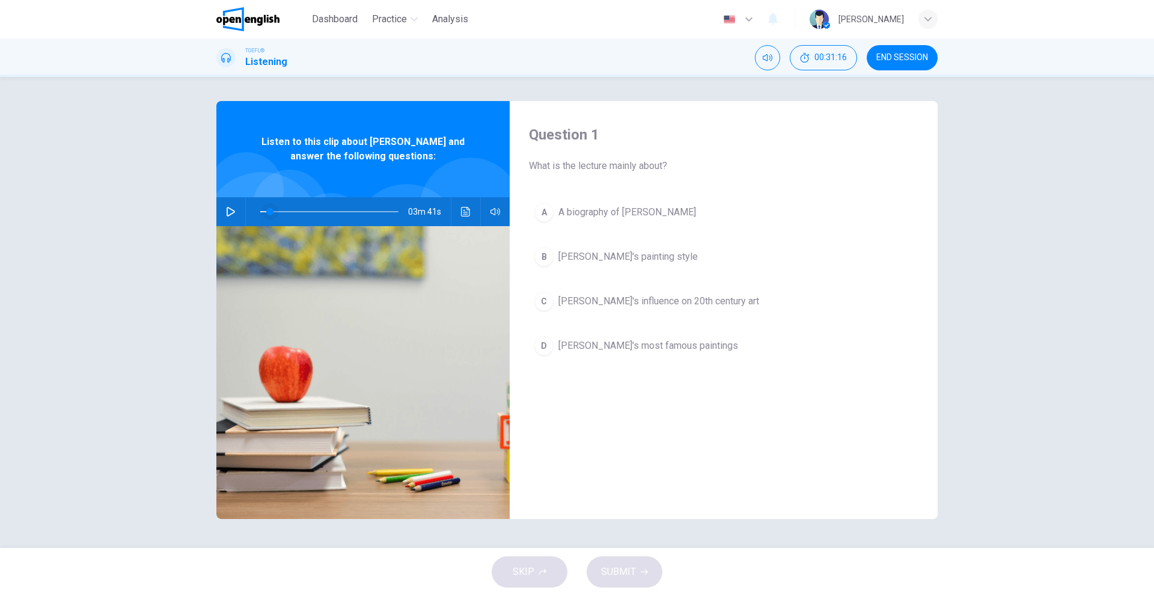
click at [268, 212] on span at bounding box center [269, 211] width 7 height 7
click at [231, 206] on button "button" at bounding box center [230, 211] width 19 height 29
click at [267, 210] on span at bounding box center [267, 211] width 7 height 7
click at [267, 210] on span at bounding box center [270, 211] width 7 height 7
click at [267, 210] on span at bounding box center [267, 211] width 7 height 7
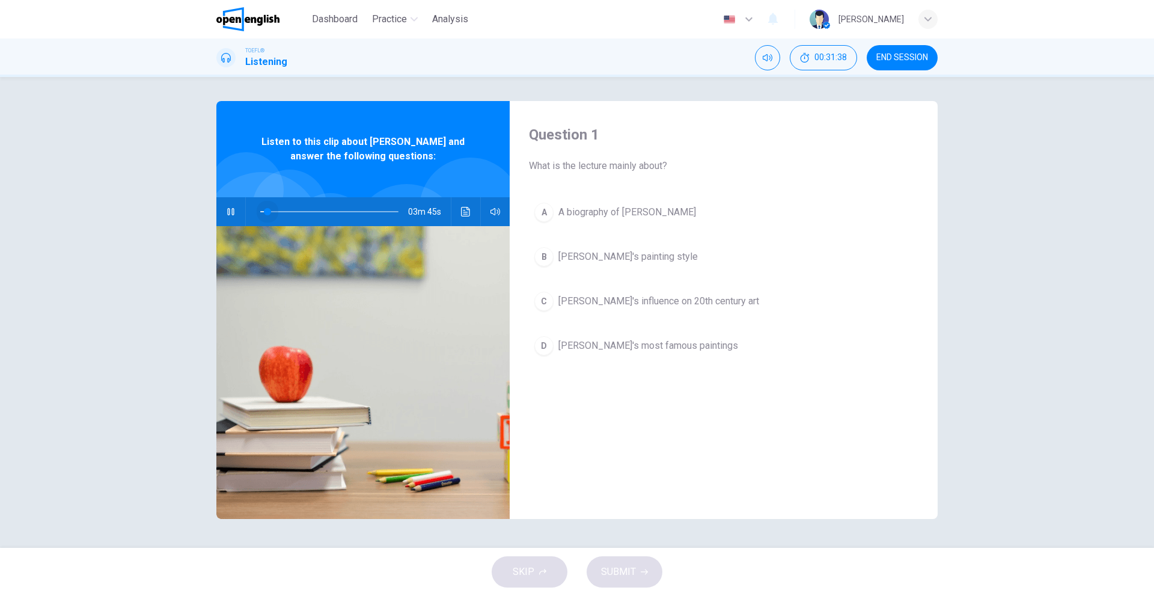
click at [267, 210] on span at bounding box center [267, 211] width 7 height 7
click at [267, 210] on span at bounding box center [270, 211] width 7 height 7
click at [267, 210] on span at bounding box center [269, 211] width 7 height 7
click at [267, 210] on span at bounding box center [267, 211] width 7 height 7
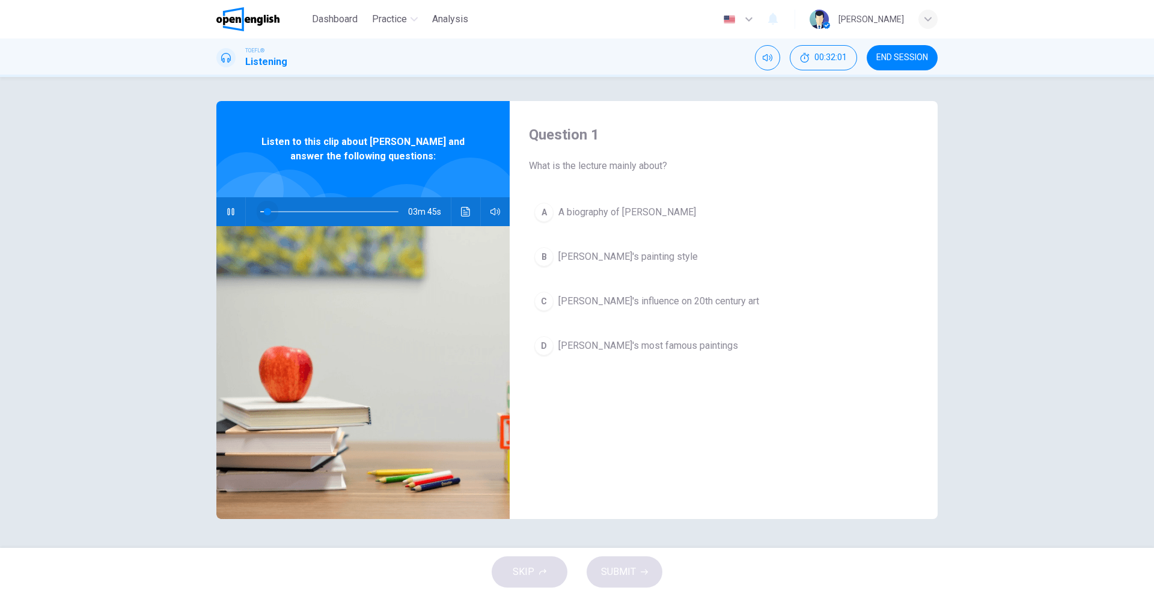
click at [267, 210] on span at bounding box center [267, 211] width 7 height 7
click at [267, 210] on span at bounding box center [270, 211] width 7 height 7
click at [267, 210] on span at bounding box center [269, 211] width 7 height 7
click at [268, 210] on span at bounding box center [271, 211] width 7 height 7
click at [268, 210] on span at bounding box center [268, 211] width 7 height 7
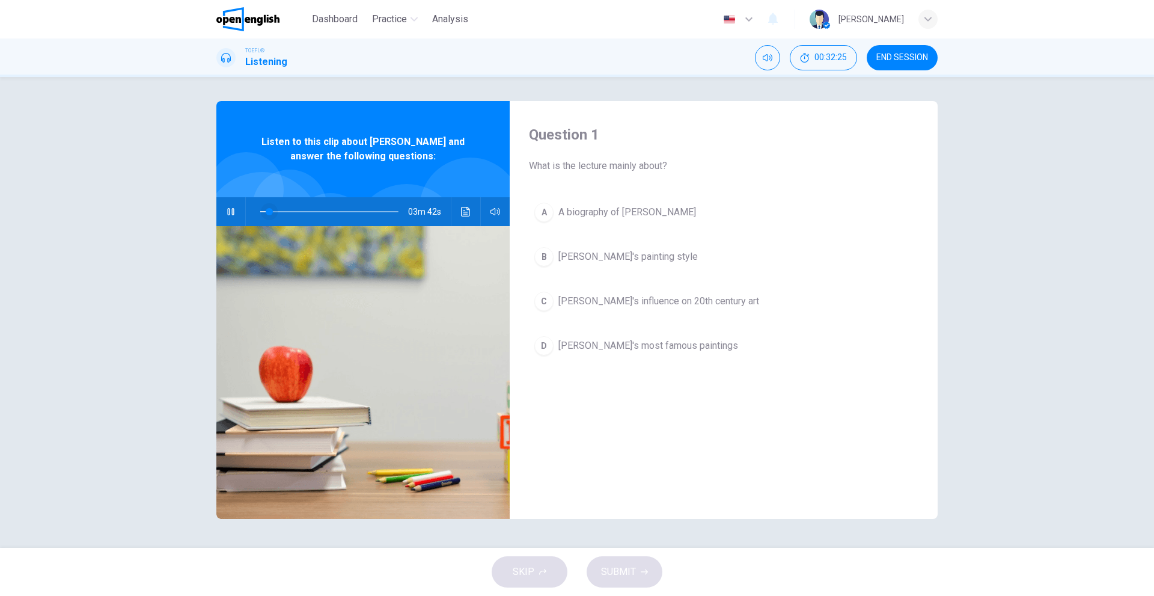
click at [268, 210] on span at bounding box center [269, 211] width 7 height 7
click at [268, 210] on span at bounding box center [268, 211] width 7 height 7
click at [268, 210] on span at bounding box center [269, 211] width 7 height 7
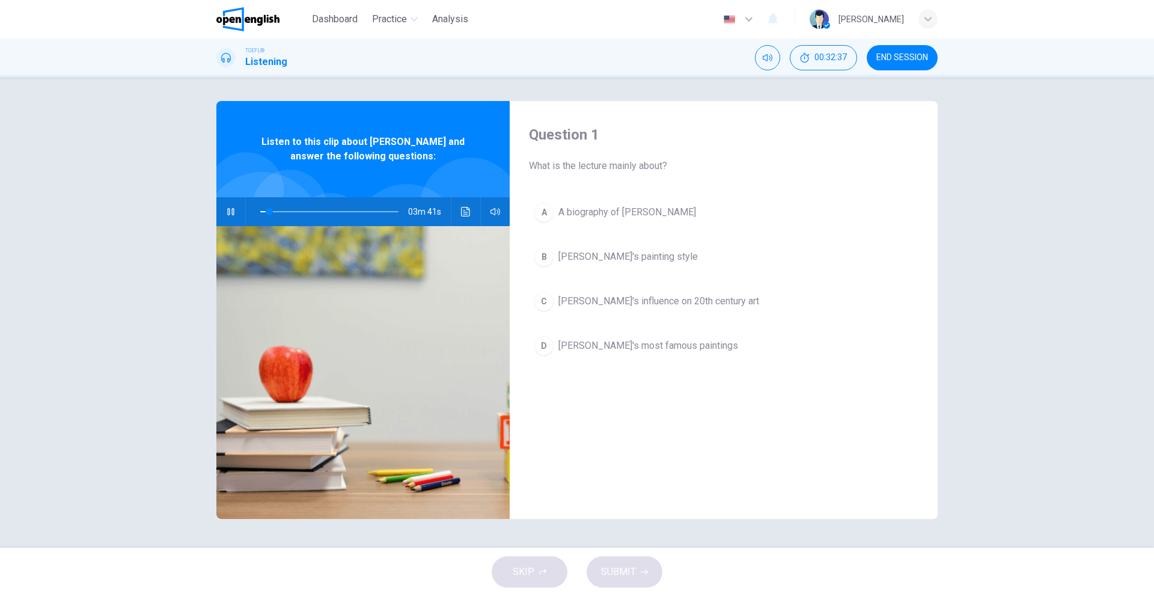
click at [231, 216] on icon "button" at bounding box center [231, 212] width 10 height 10
click at [468, 213] on icon "Click to see the audio transcription" at bounding box center [466, 212] width 10 height 10
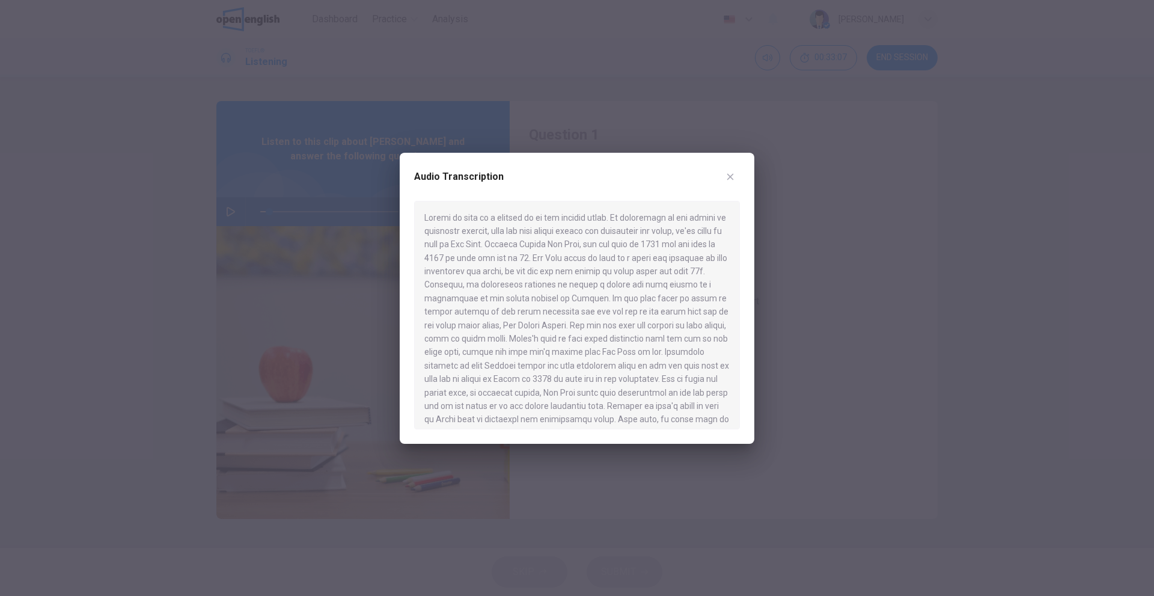
click at [728, 174] on icon "button" at bounding box center [730, 176] width 7 height 7
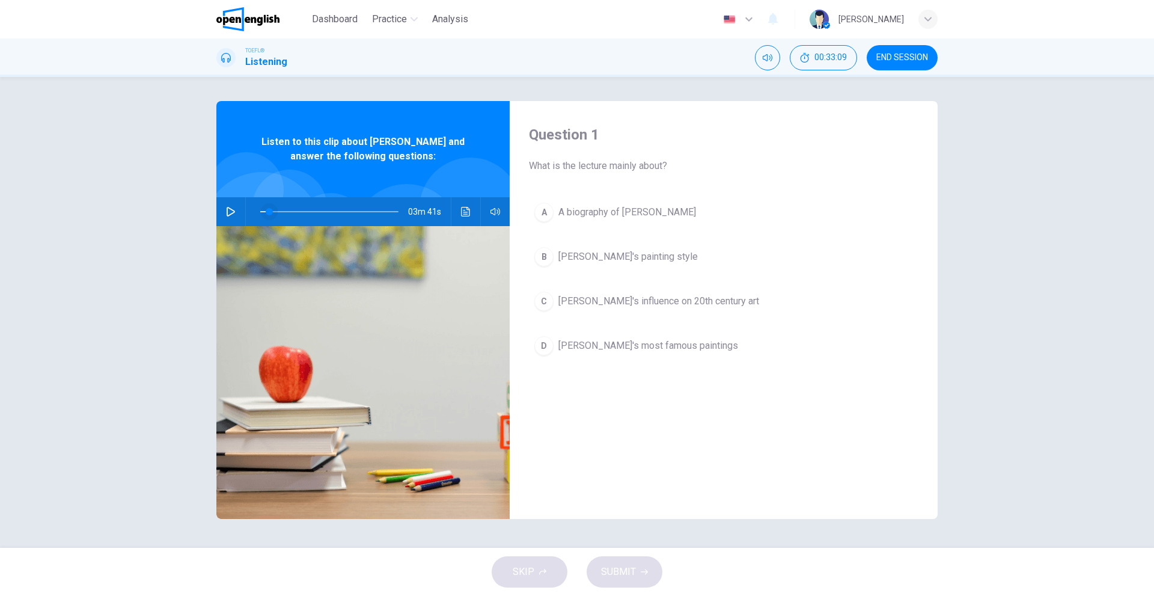
click at [266, 212] on span at bounding box center [269, 211] width 7 height 7
click at [231, 210] on icon "button" at bounding box center [231, 212] width 10 height 10
click at [270, 211] on span at bounding box center [266, 211] width 7 height 7
click at [271, 211] on span at bounding box center [269, 211] width 7 height 7
click at [268, 210] on span at bounding box center [271, 211] width 7 height 7
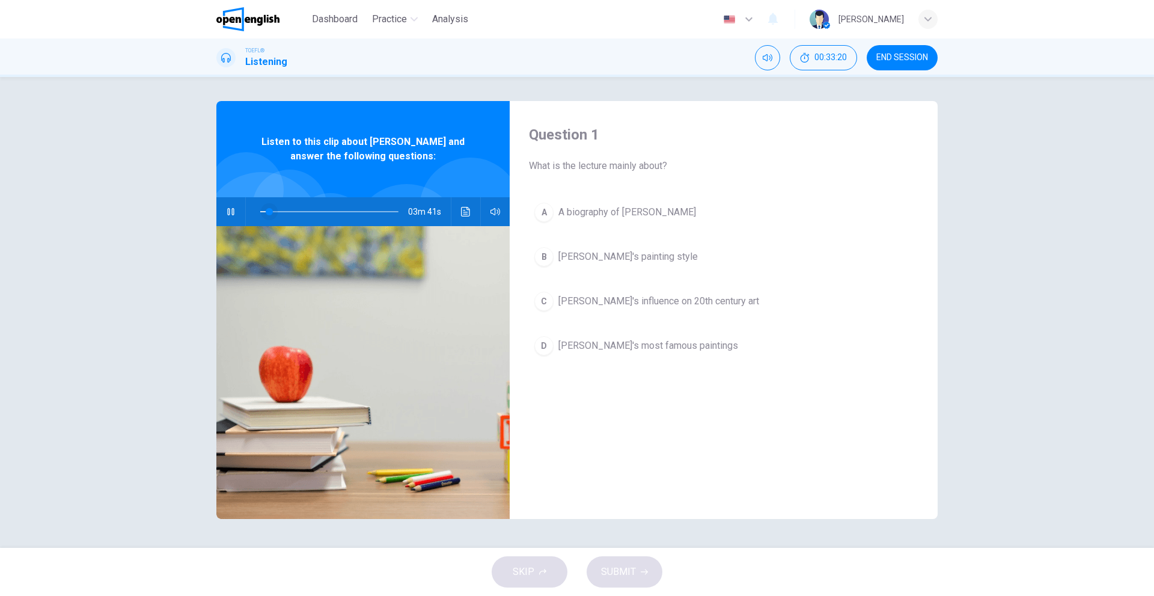
click at [269, 210] on span at bounding box center [269, 211] width 7 height 7
click at [269, 210] on span at bounding box center [268, 211] width 7 height 7
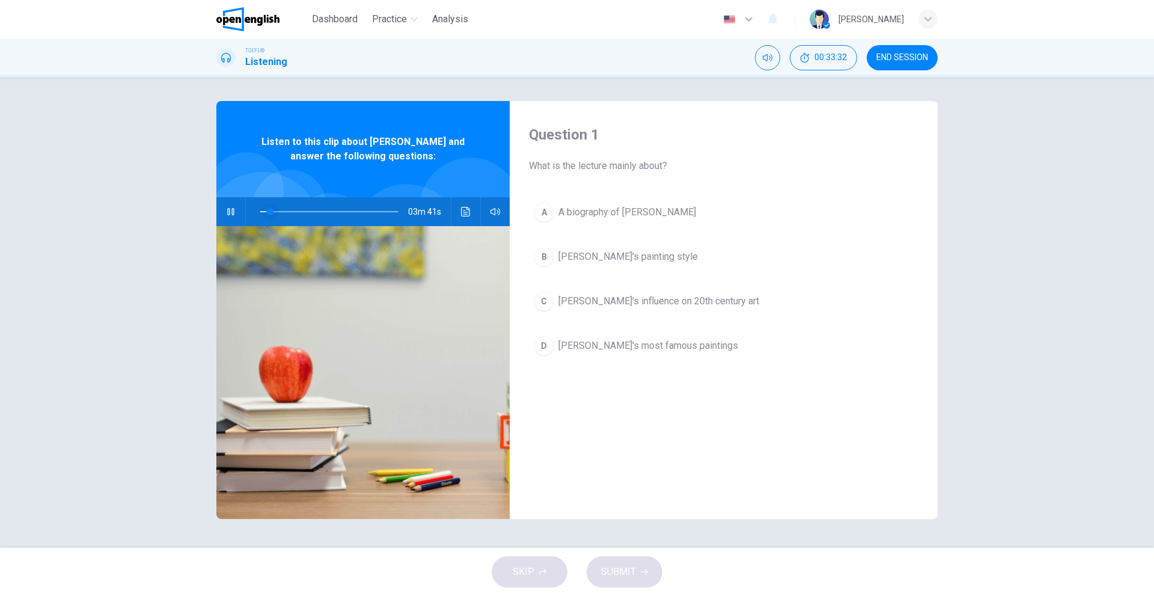
click at [269, 210] on span at bounding box center [269, 211] width 7 height 7
click at [269, 210] on span at bounding box center [268, 211] width 7 height 7
click at [269, 210] on span at bounding box center [269, 211] width 7 height 7
click at [269, 210] on span at bounding box center [268, 211] width 7 height 7
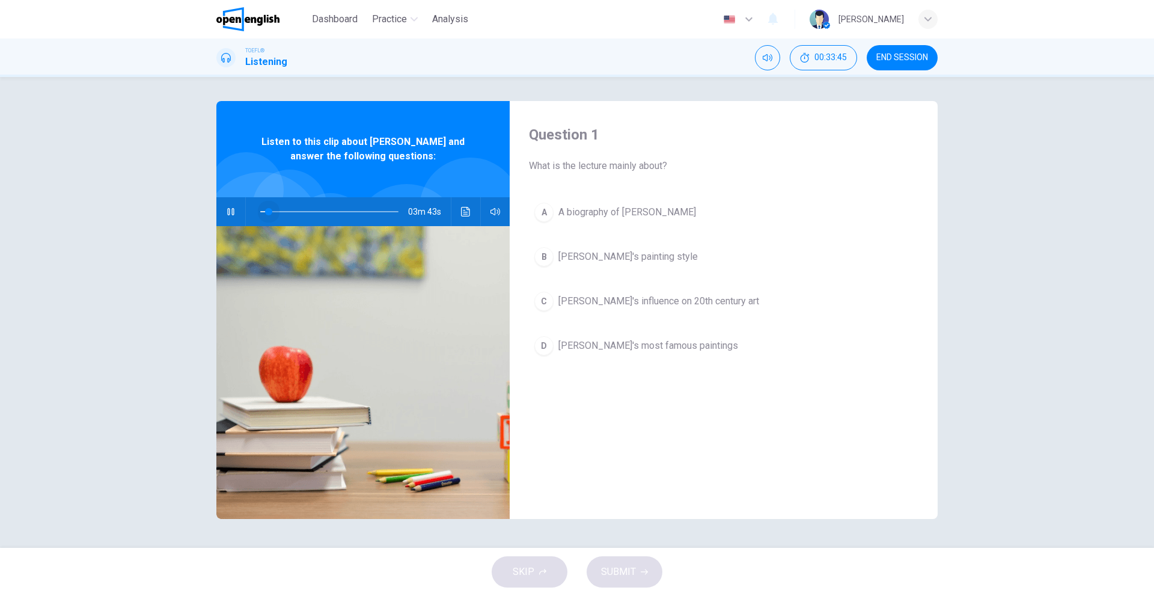
click at [269, 210] on span at bounding box center [268, 211] width 7 height 7
click at [271, 210] on span at bounding box center [271, 211] width 7 height 7
click at [271, 210] on span at bounding box center [269, 211] width 7 height 7
click at [268, 210] on span at bounding box center [271, 211] width 7 height 7
click at [269, 210] on span at bounding box center [269, 211] width 7 height 7
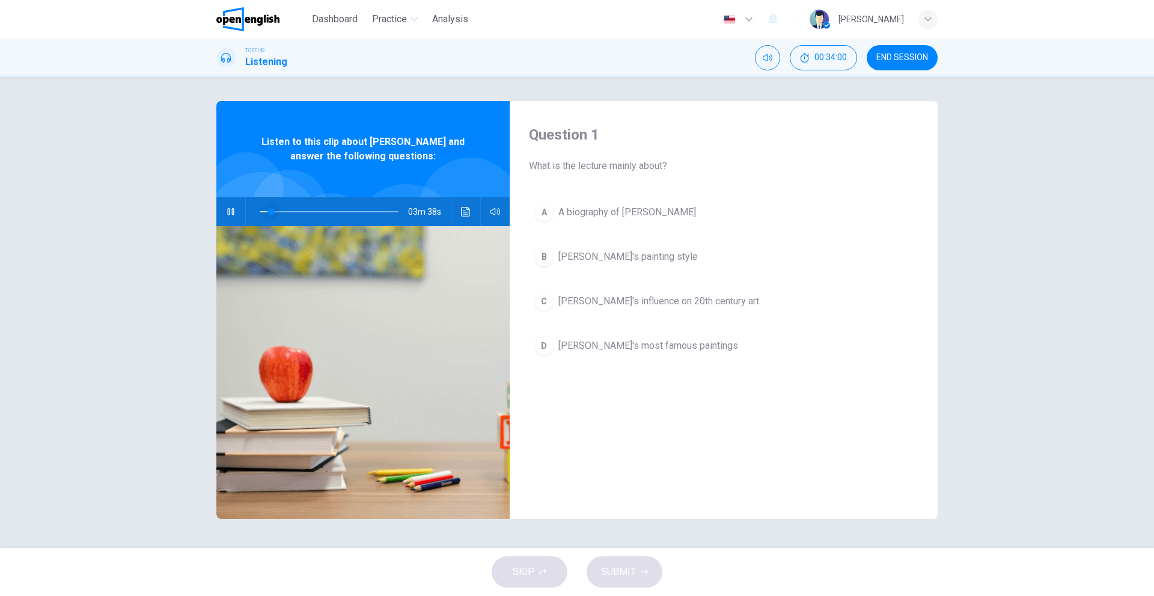
click at [269, 210] on span at bounding box center [271, 211] width 7 height 7
click at [268, 209] on span at bounding box center [270, 211] width 7 height 7
click at [268, 209] on span at bounding box center [271, 211] width 7 height 7
click at [268, 209] on span at bounding box center [270, 211] width 7 height 7
click at [268, 209] on span at bounding box center [271, 211] width 7 height 7
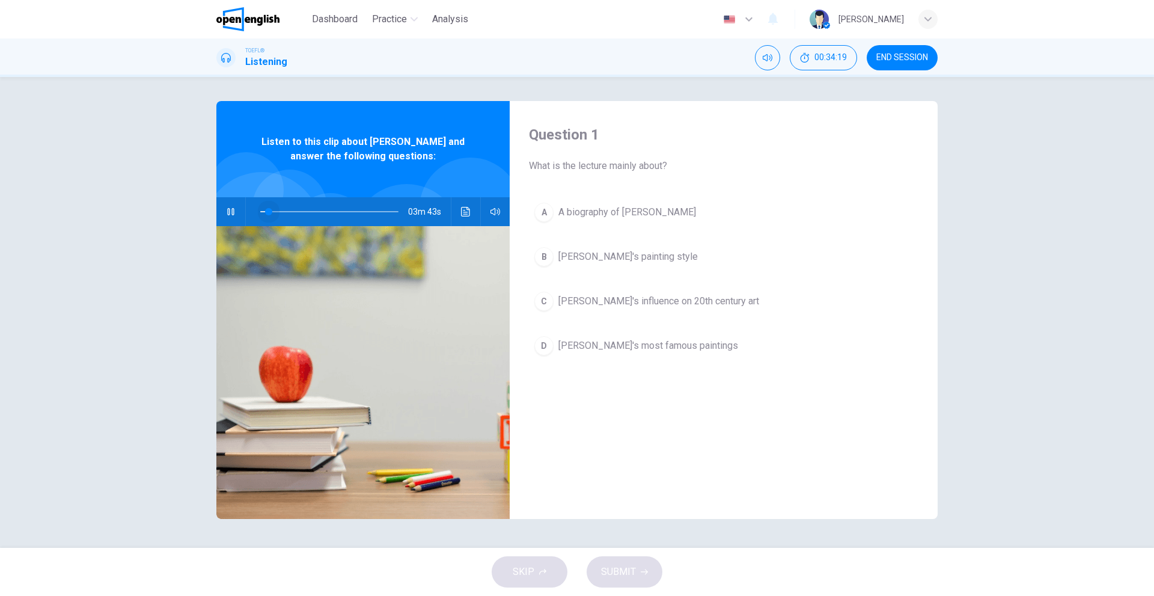
click at [268, 209] on span at bounding box center [268, 211] width 7 height 7
click at [228, 215] on icon "button" at bounding box center [231, 212] width 10 height 10
click at [461, 217] on button "Click to see the audio transcription" at bounding box center [465, 211] width 19 height 29
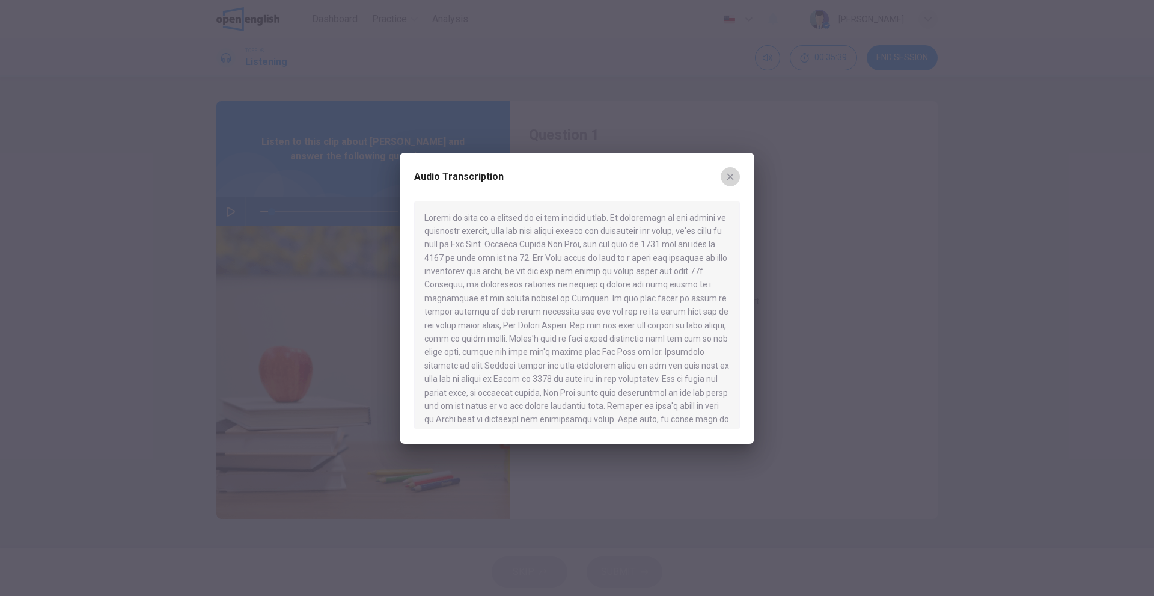
click at [726, 180] on icon "button" at bounding box center [731, 177] width 10 height 10
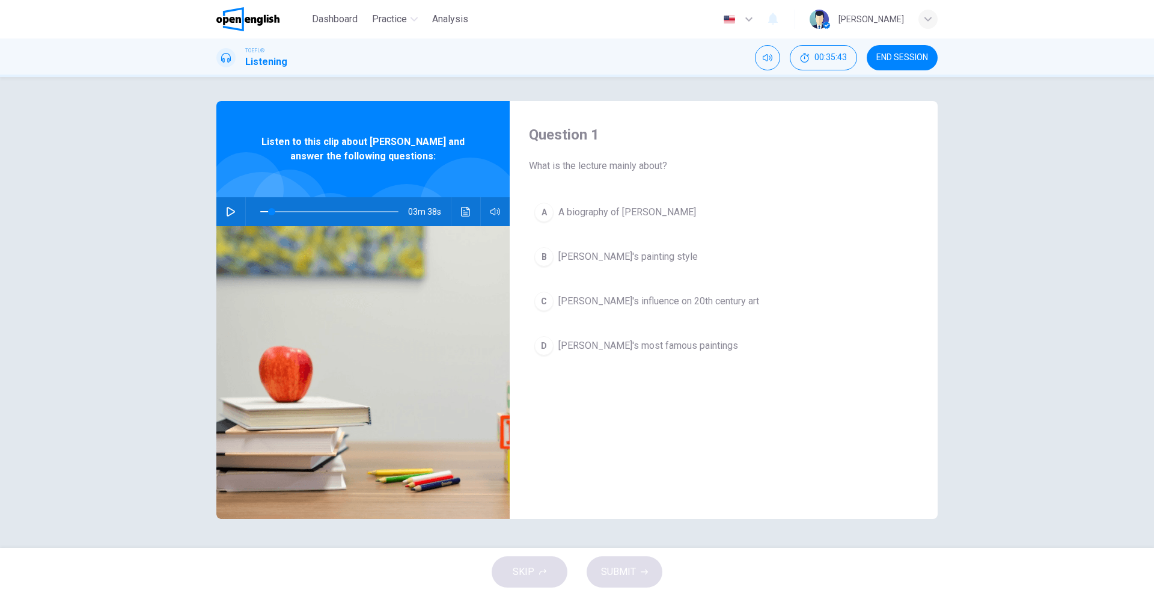
click at [584, 262] on span "[PERSON_NAME]'s painting style" at bounding box center [628, 256] width 139 height 14
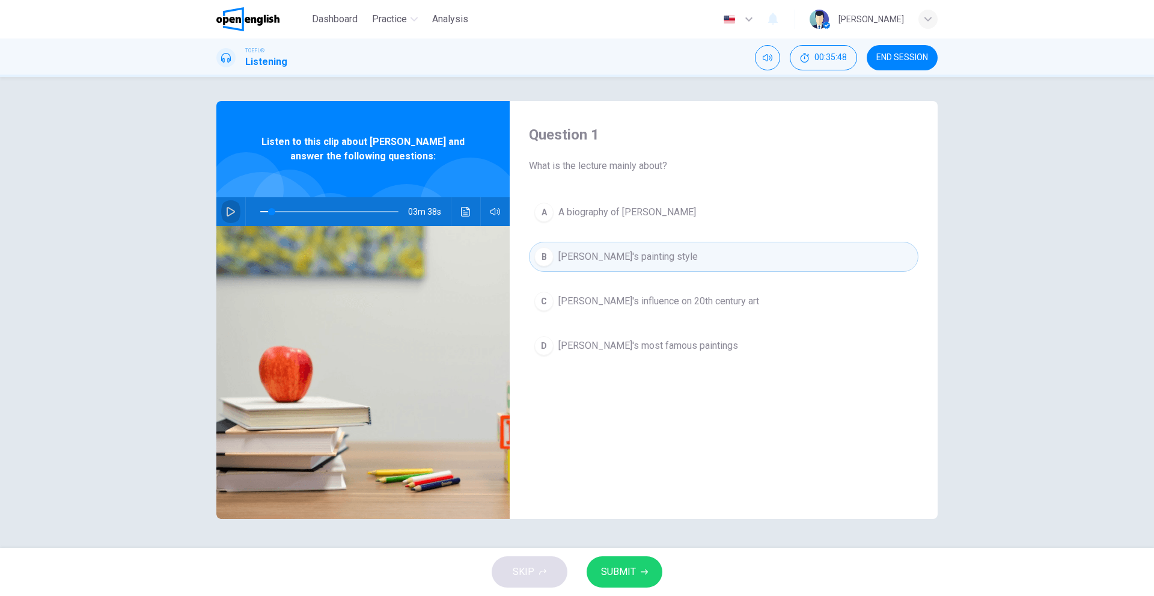
click at [230, 208] on icon "button" at bounding box center [231, 212] width 8 height 10
click at [268, 212] on span at bounding box center [268, 211] width 7 height 7
click at [271, 211] on span at bounding box center [269, 211] width 7 height 7
click at [271, 211] on span at bounding box center [271, 211] width 7 height 7
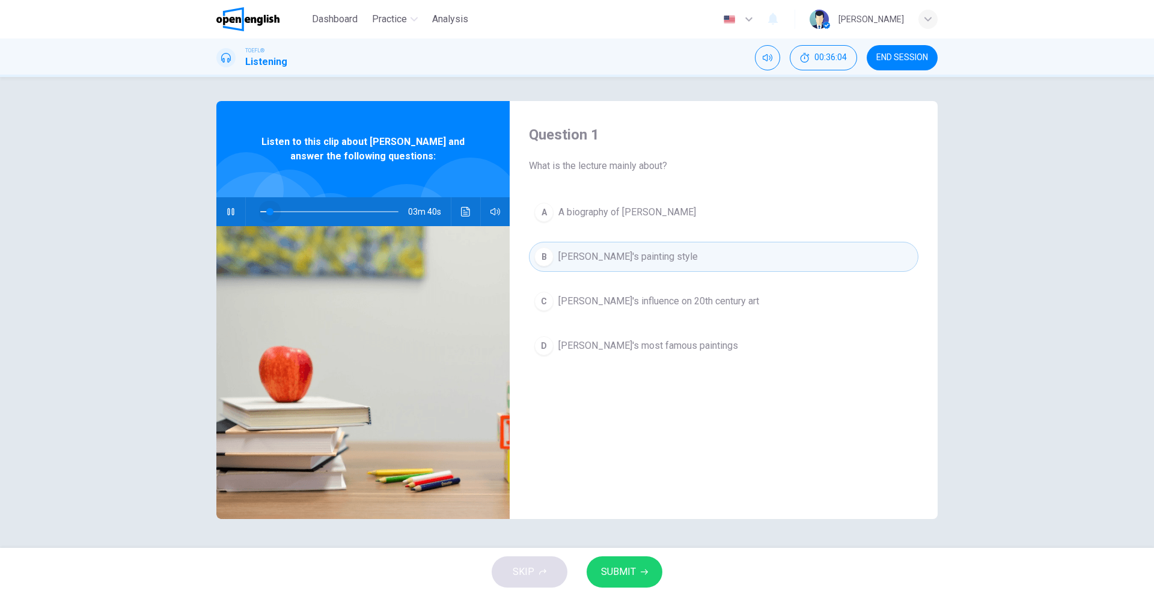
click at [271, 211] on span at bounding box center [269, 211] width 7 height 7
click at [271, 211] on span at bounding box center [272, 211] width 7 height 7
click at [271, 211] on span at bounding box center [269, 211] width 7 height 7
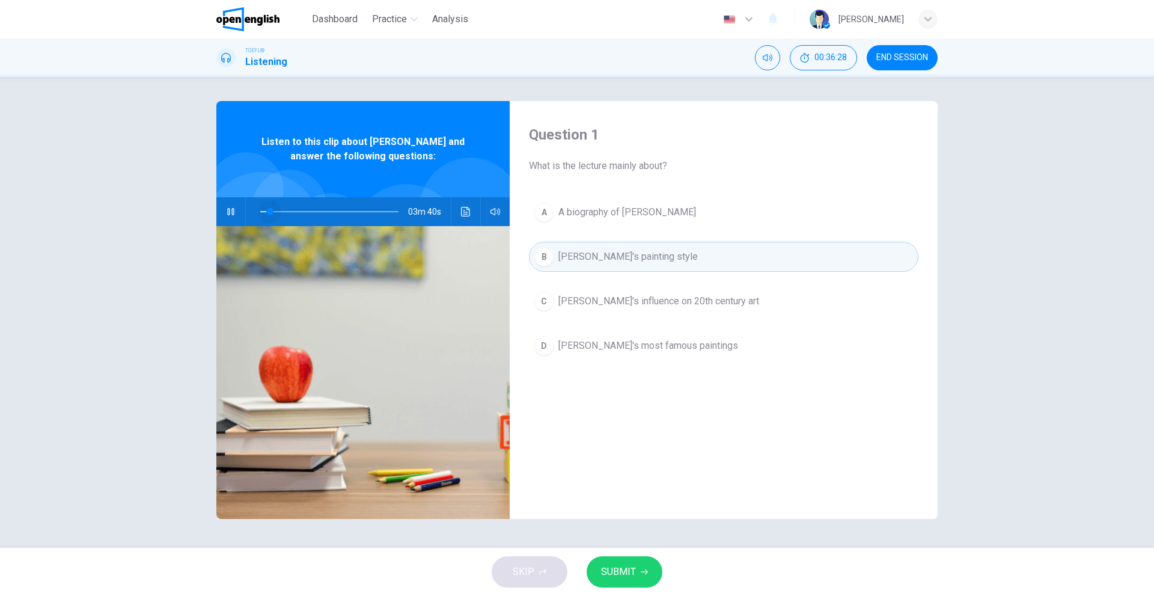
click at [271, 211] on span at bounding box center [269, 211] width 7 height 7
click at [271, 211] on span at bounding box center [271, 211] width 7 height 7
click at [271, 211] on span at bounding box center [269, 211] width 7 height 7
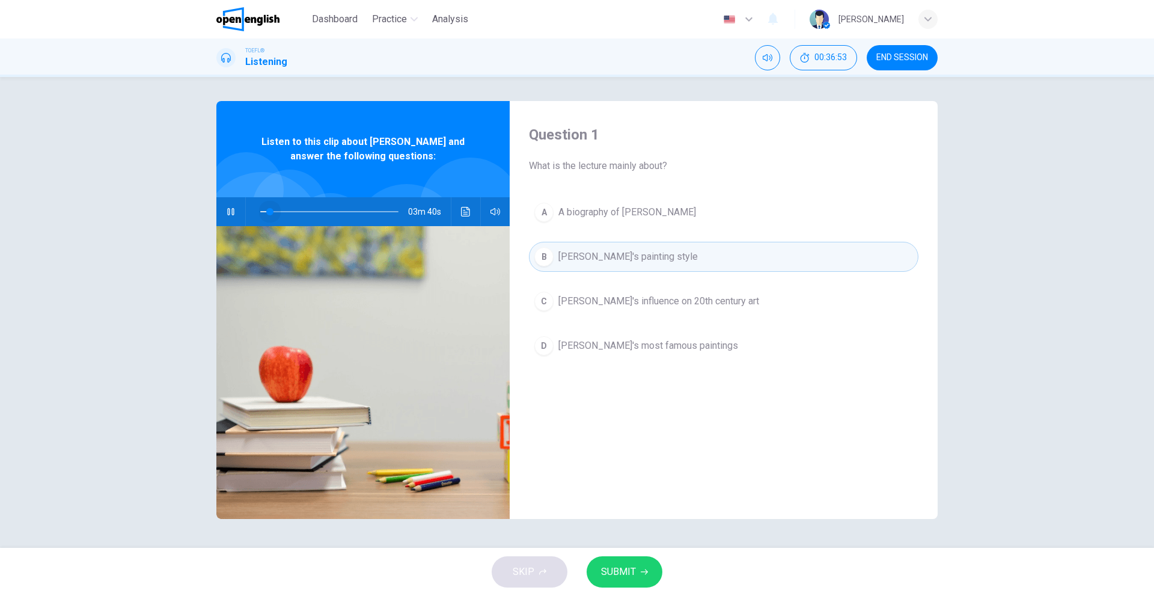
click at [271, 211] on span at bounding box center [269, 211] width 7 height 7
click at [271, 211] on span at bounding box center [272, 211] width 7 height 7
click at [271, 210] on span at bounding box center [269, 211] width 7 height 7
click at [236, 218] on button "button" at bounding box center [230, 211] width 19 height 29
click at [459, 215] on button "Click to see the audio transcription" at bounding box center [465, 211] width 19 height 29
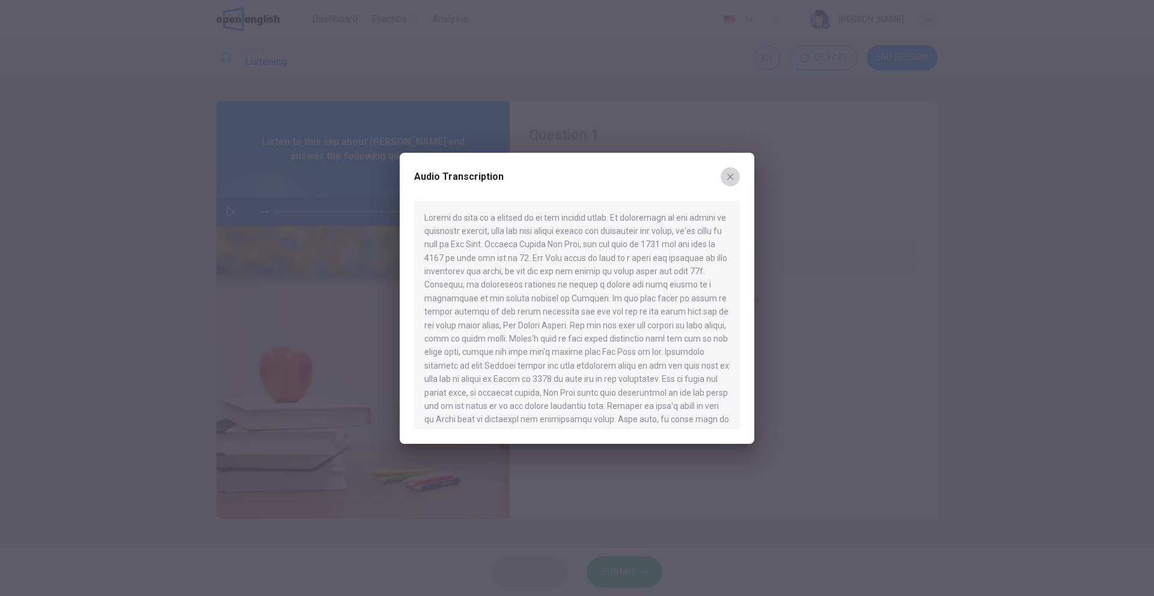
click at [727, 181] on icon "button" at bounding box center [731, 177] width 10 height 10
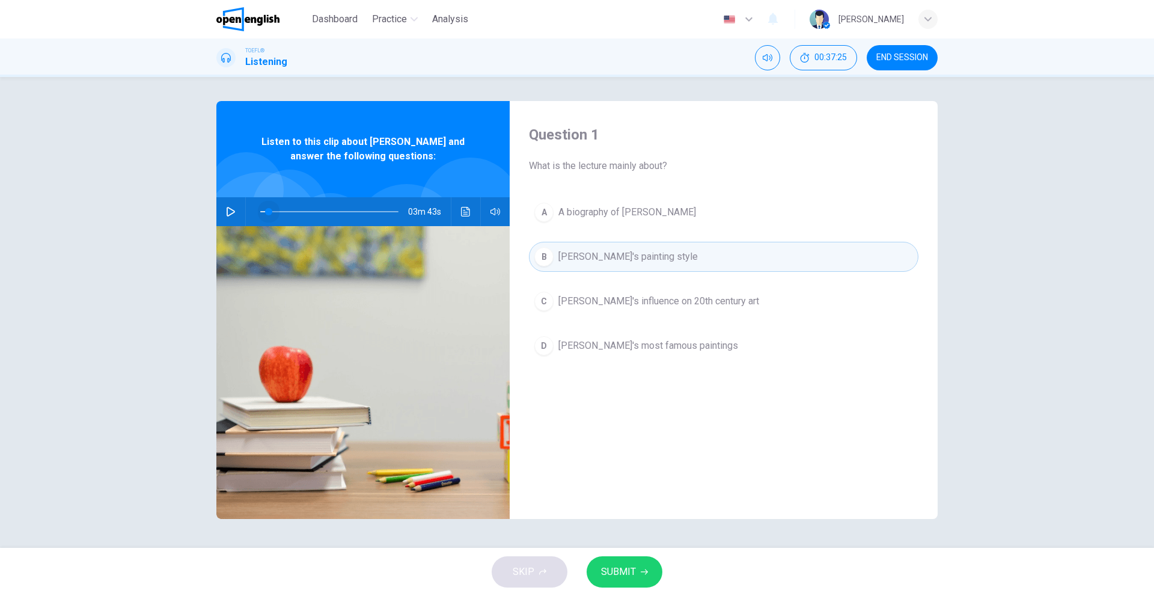
click at [269, 212] on span at bounding box center [268, 211] width 7 height 7
click at [237, 217] on button "button" at bounding box center [230, 211] width 19 height 29
click at [271, 210] on span at bounding box center [271, 211] width 7 height 7
click at [271, 210] on span at bounding box center [274, 211] width 7 height 7
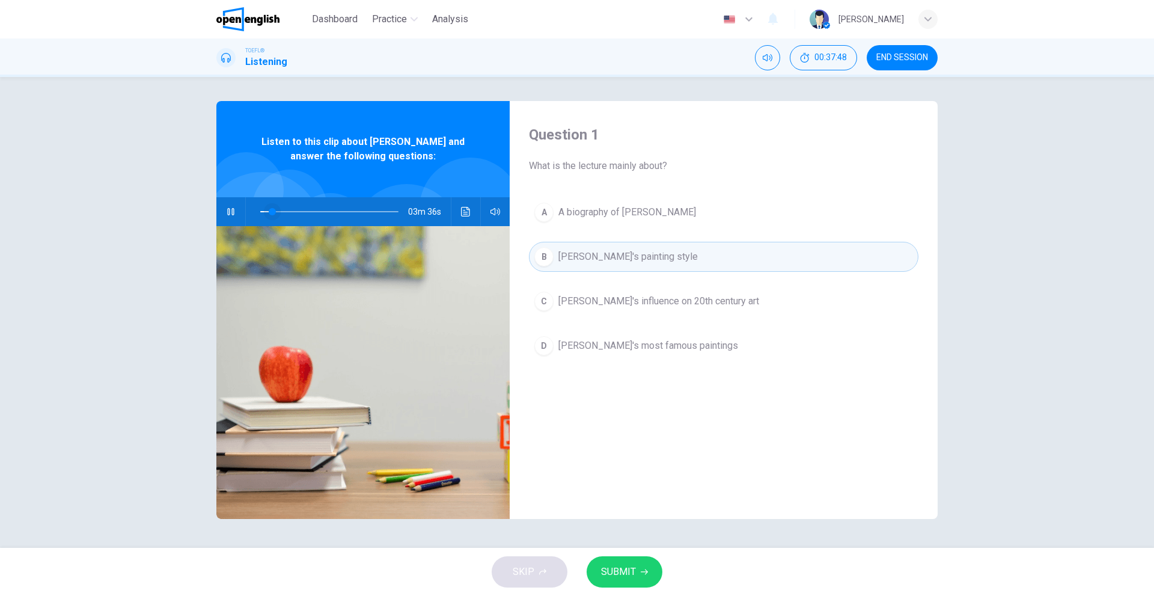
click at [271, 210] on span at bounding box center [272, 211] width 7 height 7
click at [271, 210] on span at bounding box center [271, 211] width 7 height 7
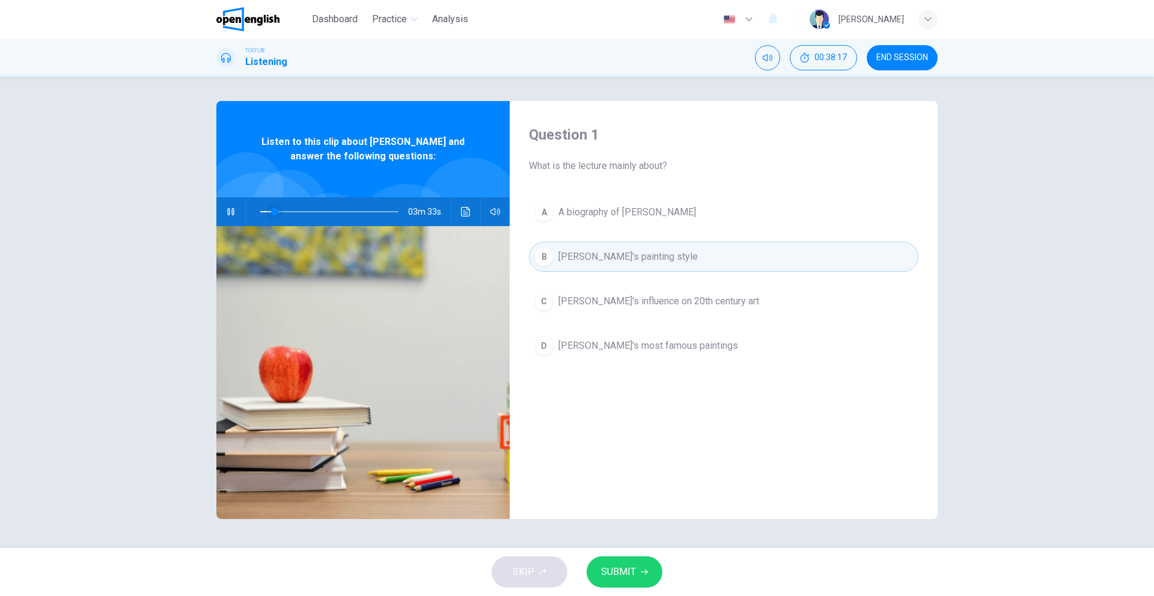
click at [271, 210] on span at bounding box center [274, 211] width 7 height 7
click at [234, 215] on icon "button" at bounding box center [231, 212] width 10 height 10
click at [464, 212] on icon "Click to see the audio transcription" at bounding box center [466, 212] width 10 height 10
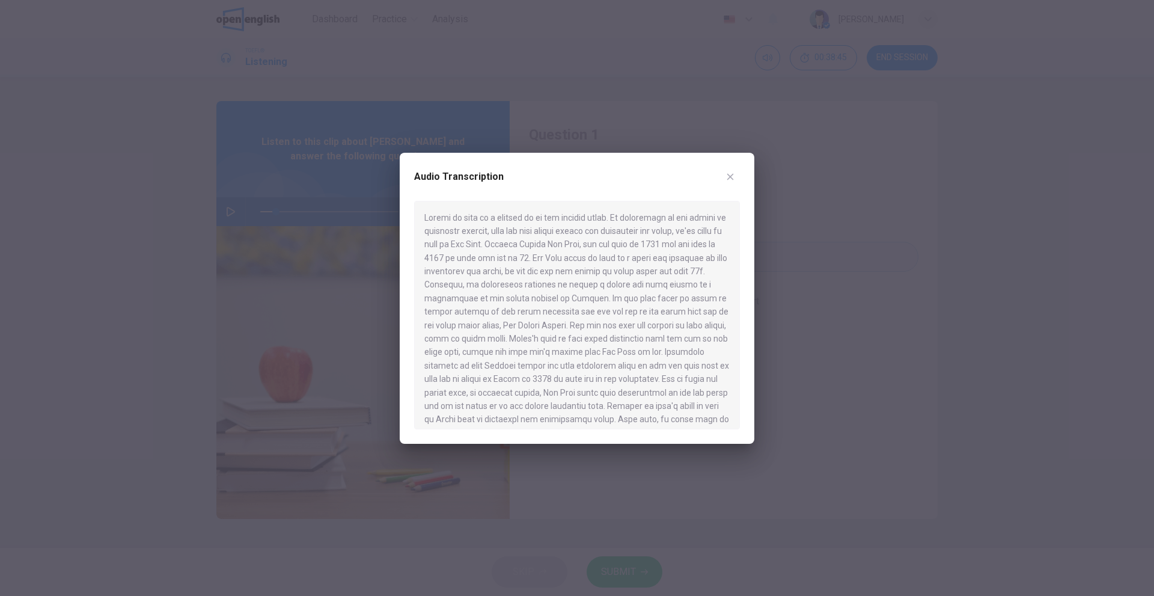
click at [729, 182] on button "button" at bounding box center [730, 176] width 19 height 19
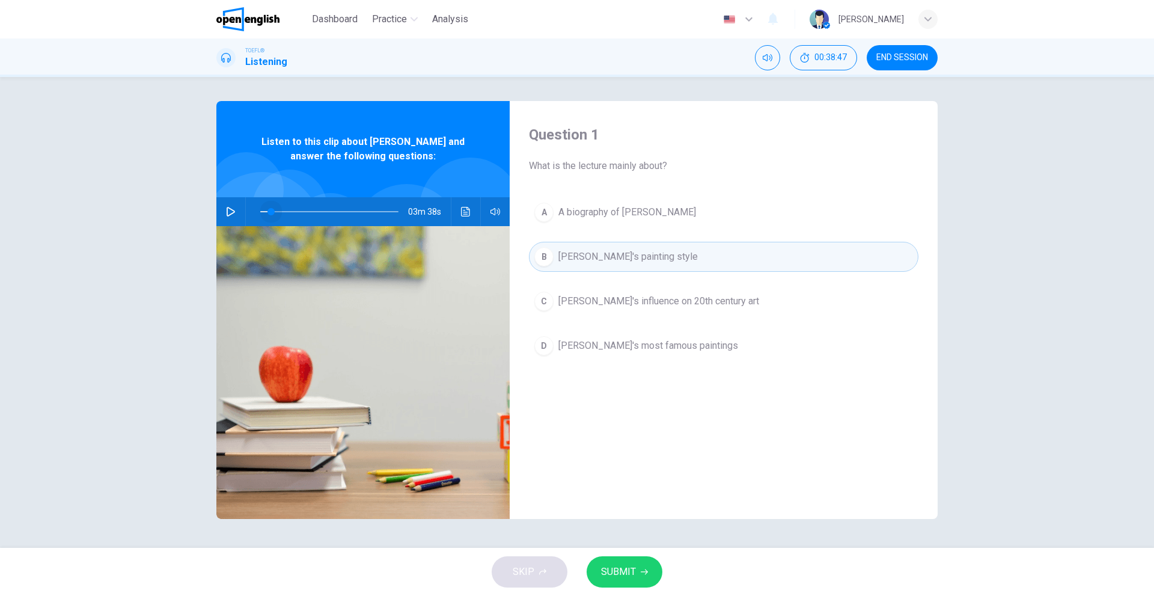
click at [271, 210] on span at bounding box center [271, 211] width 7 height 7
click at [235, 213] on icon "button" at bounding box center [231, 212] width 10 height 10
click at [271, 211] on span at bounding box center [269, 211] width 7 height 7
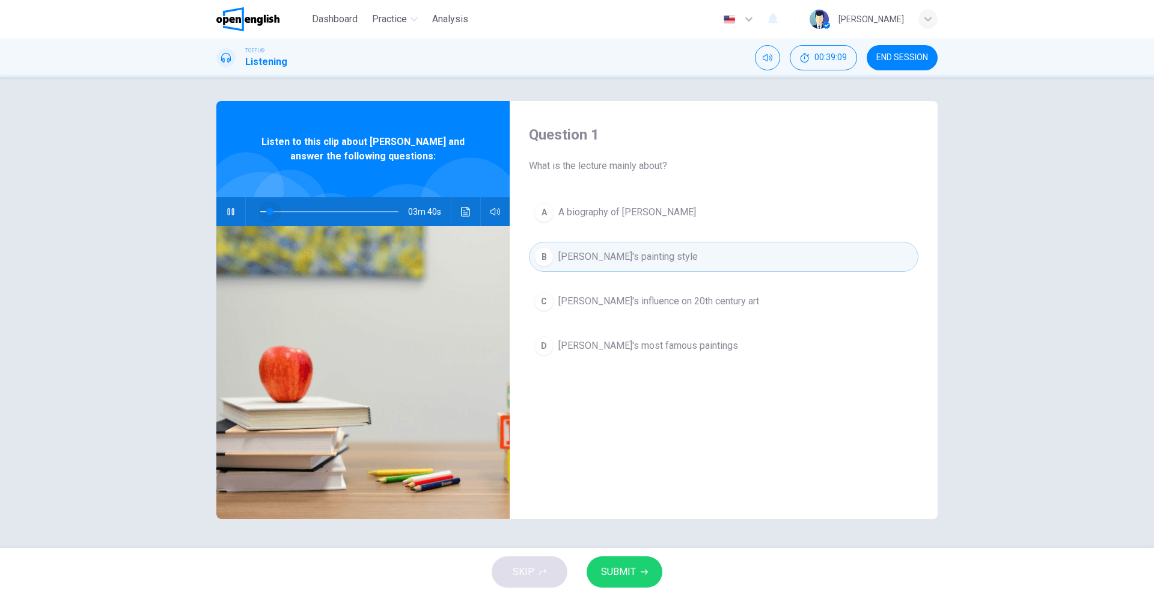
click at [271, 211] on span at bounding box center [269, 211] width 7 height 7
click at [233, 213] on icon "button" at bounding box center [231, 212] width 10 height 10
click at [473, 213] on button "Click to see the audio transcription" at bounding box center [465, 211] width 19 height 29
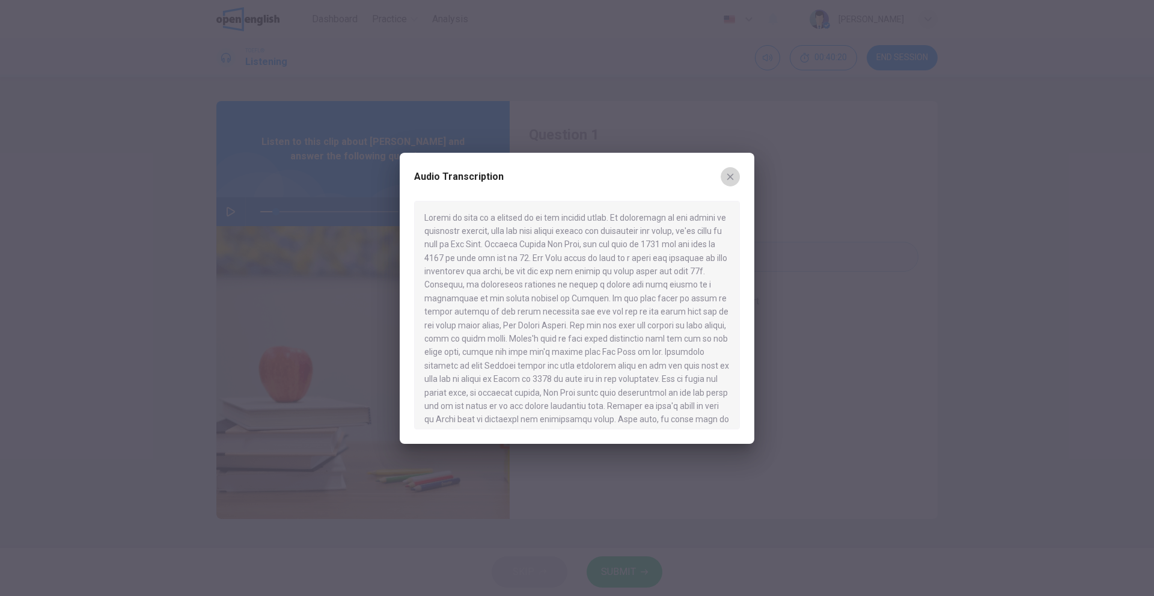
click at [736, 179] on button "button" at bounding box center [730, 176] width 19 height 19
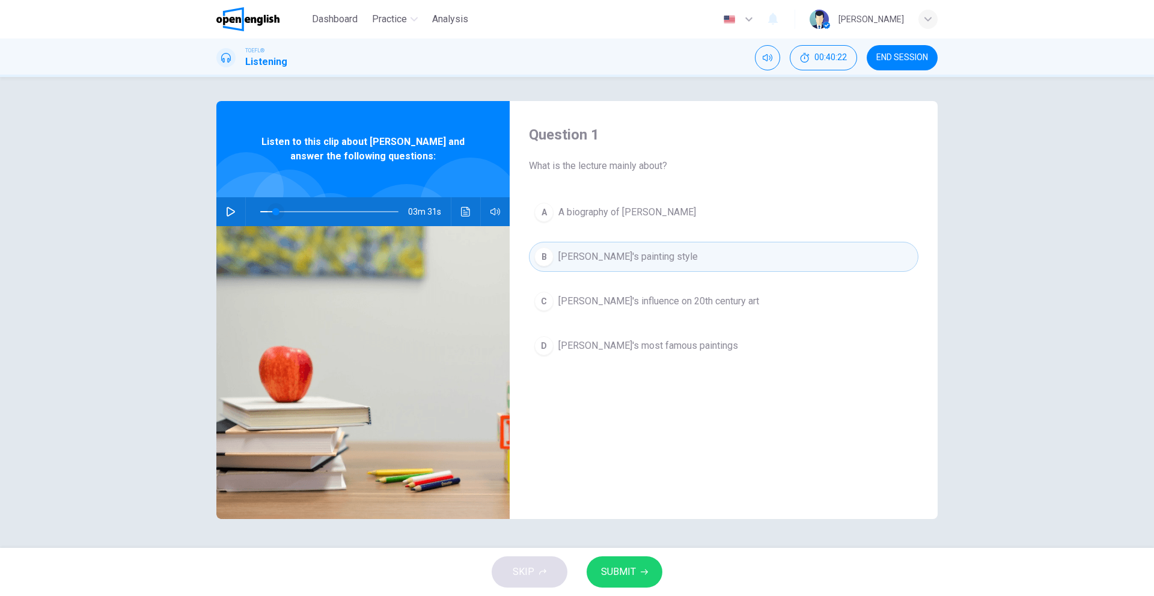
click at [272, 211] on span at bounding box center [275, 211] width 7 height 7
click at [224, 211] on button "button" at bounding box center [230, 211] width 19 height 29
click at [269, 212] on span at bounding box center [268, 211] width 7 height 7
click at [271, 210] on span at bounding box center [271, 211] width 7 height 7
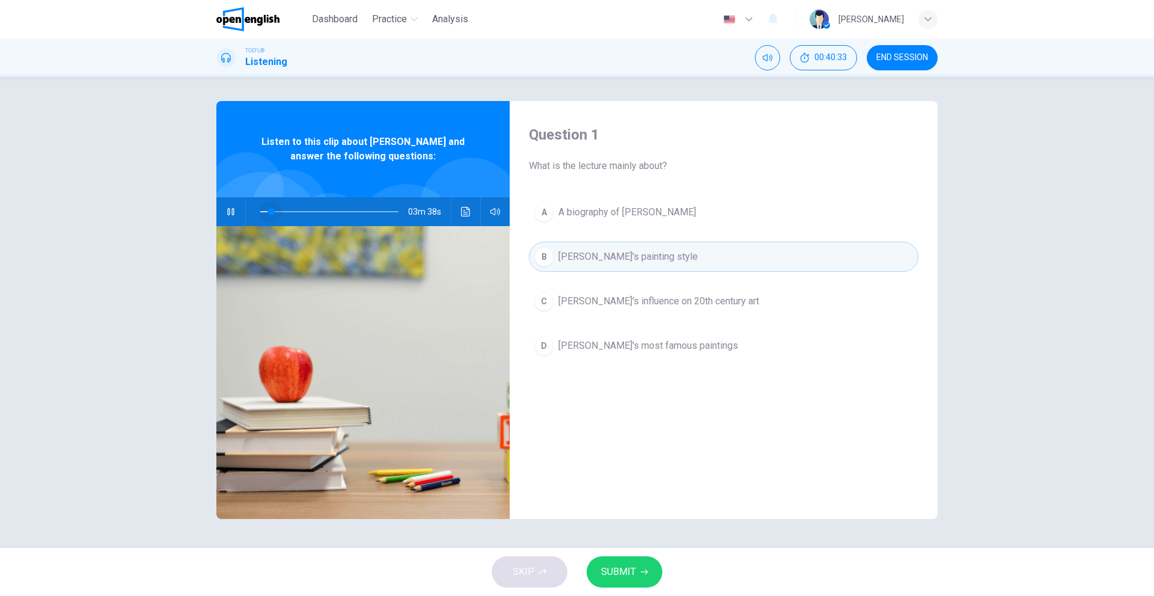
click at [271, 210] on span at bounding box center [271, 211] width 7 height 7
click at [271, 210] on span at bounding box center [274, 211] width 7 height 7
click at [271, 210] on span at bounding box center [271, 211] width 7 height 7
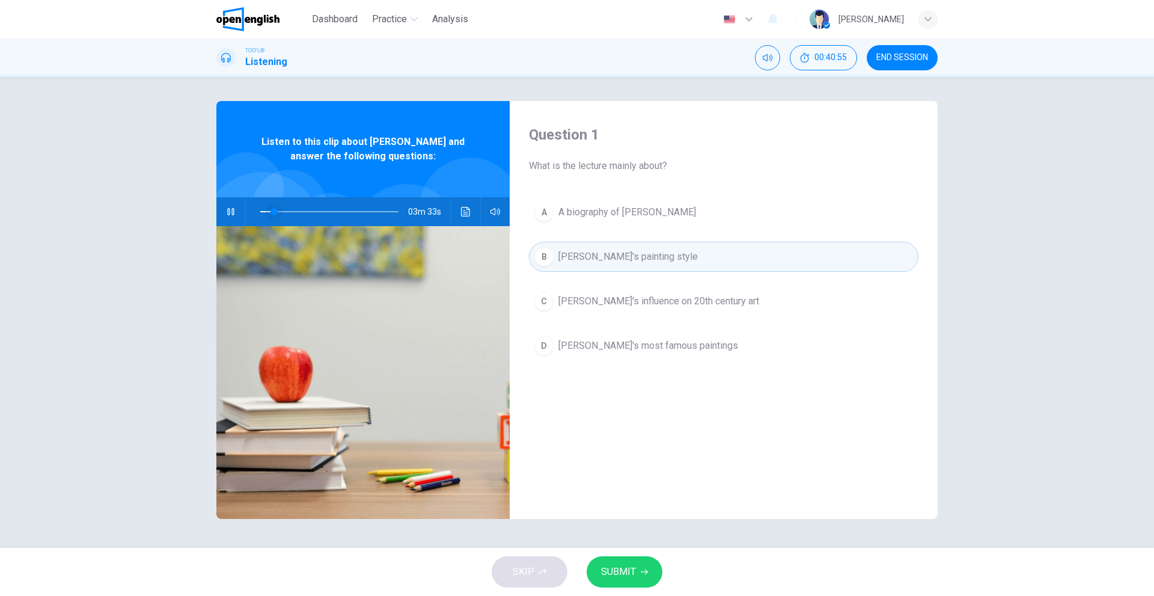
click at [275, 208] on span at bounding box center [274, 211] width 7 height 7
click at [275, 210] on span at bounding box center [278, 211] width 7 height 7
click at [272, 210] on span at bounding box center [275, 211] width 7 height 7
click at [168, 216] on div "Question 1 What is the lecture mainly about? A A biography of [PERSON_NAME] [PE…" at bounding box center [577, 312] width 1154 height 471
click at [168, 216] on div "Question 1 What is the lecture mainly about? A A biography of [PERSON_NAME] B […" at bounding box center [577, 312] width 1154 height 471
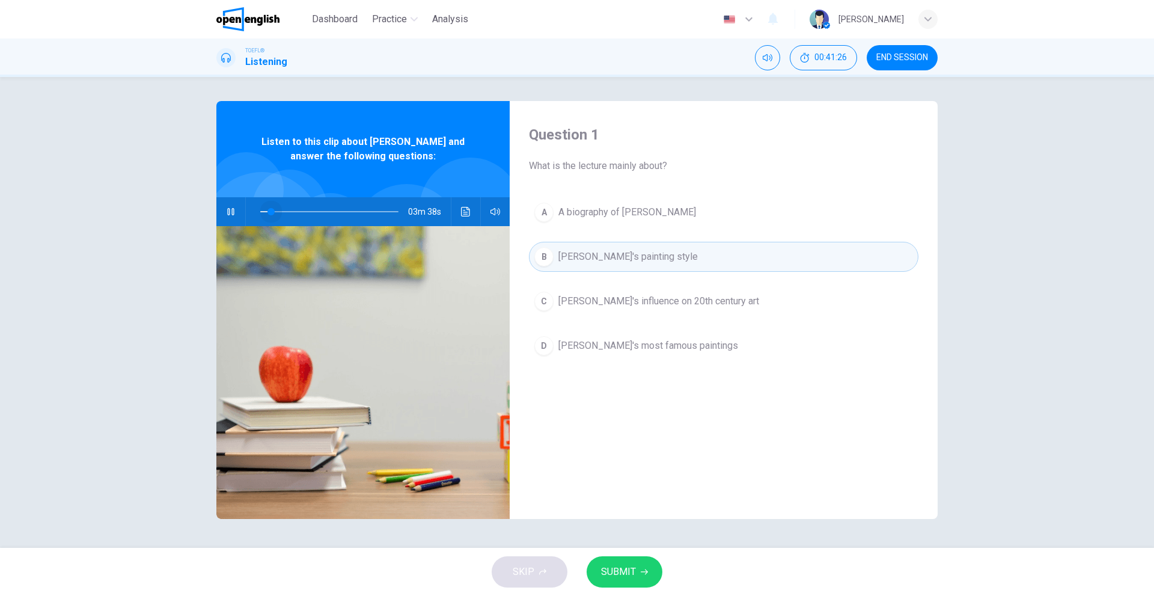
click at [271, 210] on span at bounding box center [271, 211] width 7 height 7
click at [272, 210] on span at bounding box center [275, 211] width 7 height 7
click at [271, 210] on span at bounding box center [271, 211] width 7 height 7
click at [234, 207] on icon "button" at bounding box center [231, 212] width 10 height 10
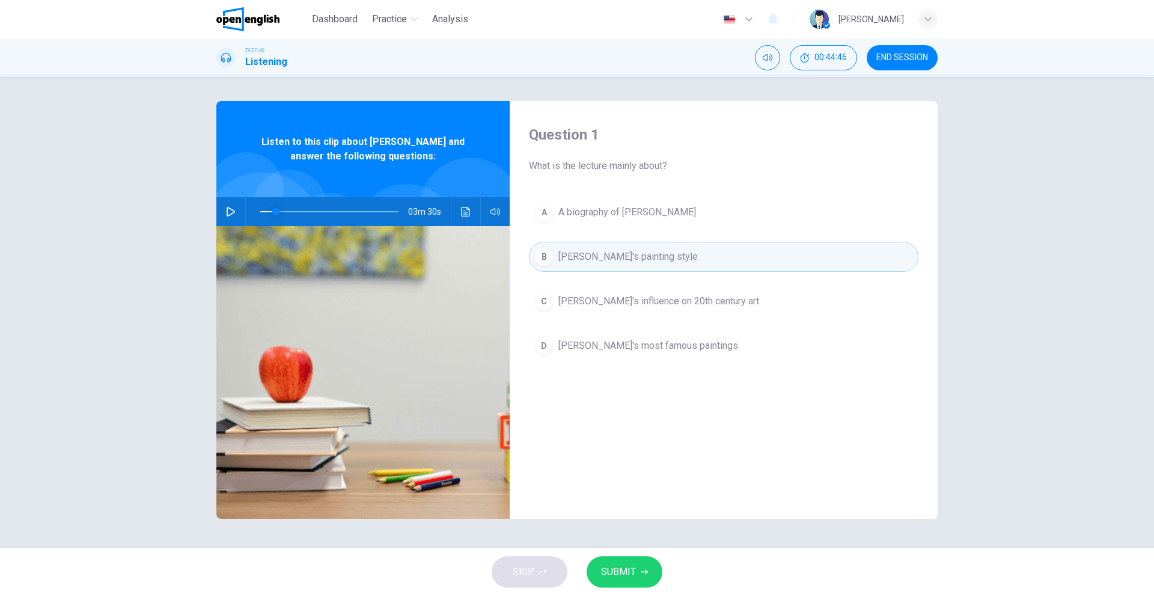
click at [272, 212] on span at bounding box center [275, 211] width 7 height 7
click at [240, 207] on div "03m 43s" at bounding box center [362, 211] width 293 height 29
click at [234, 210] on icon "button" at bounding box center [231, 212] width 10 height 10
click at [274, 212] on span at bounding box center [274, 211] width 7 height 7
click at [277, 208] on span at bounding box center [277, 211] width 7 height 7
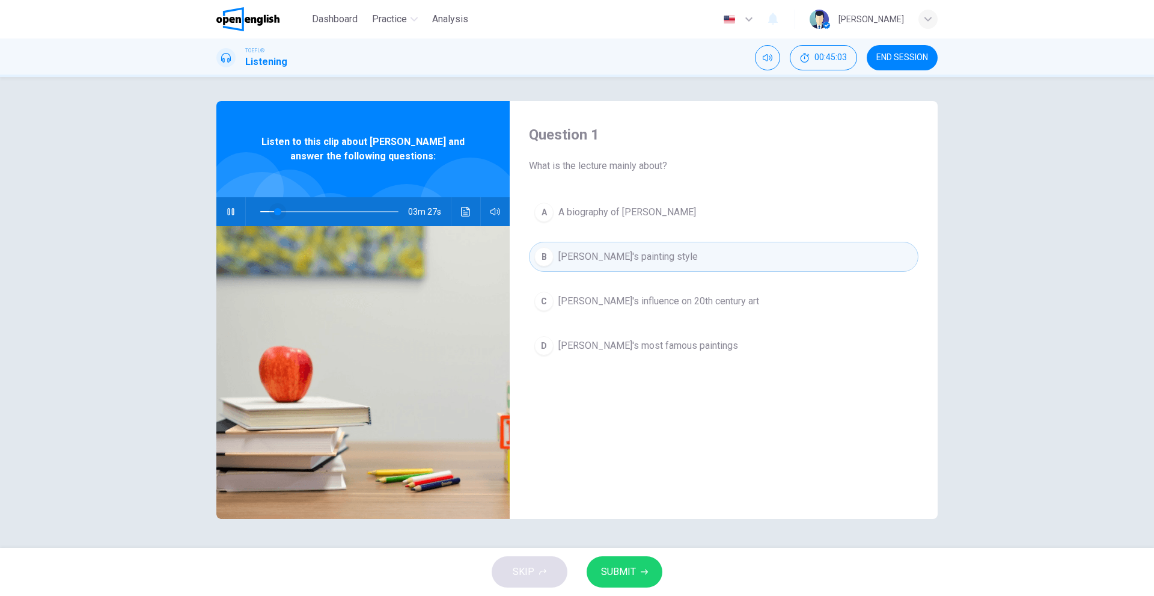
click at [274, 210] on span at bounding box center [277, 211] width 7 height 7
click at [272, 210] on span at bounding box center [271, 211] width 7 height 7
click at [272, 210] on span at bounding box center [274, 211] width 7 height 7
click at [272, 210] on span at bounding box center [271, 211] width 7 height 7
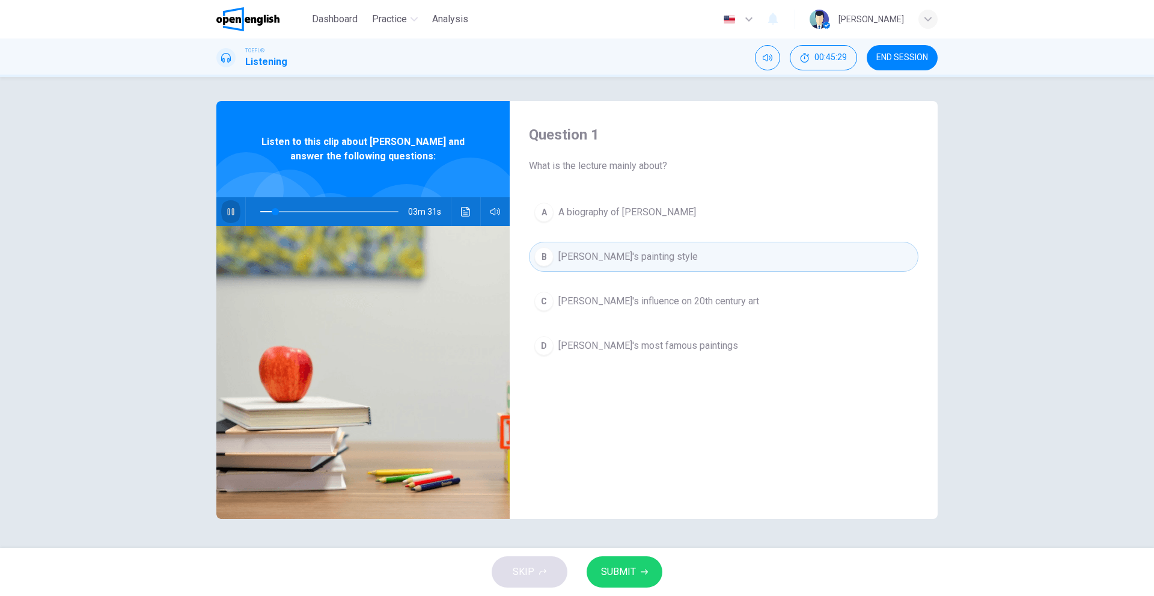
click at [236, 210] on button "button" at bounding box center [230, 211] width 19 height 29
click at [270, 210] on span at bounding box center [269, 211] width 7 height 7
click at [231, 218] on button "button" at bounding box center [230, 211] width 19 height 29
click at [272, 210] on span at bounding box center [271, 211] width 7 height 7
click at [272, 210] on span at bounding box center [275, 211] width 7 height 7
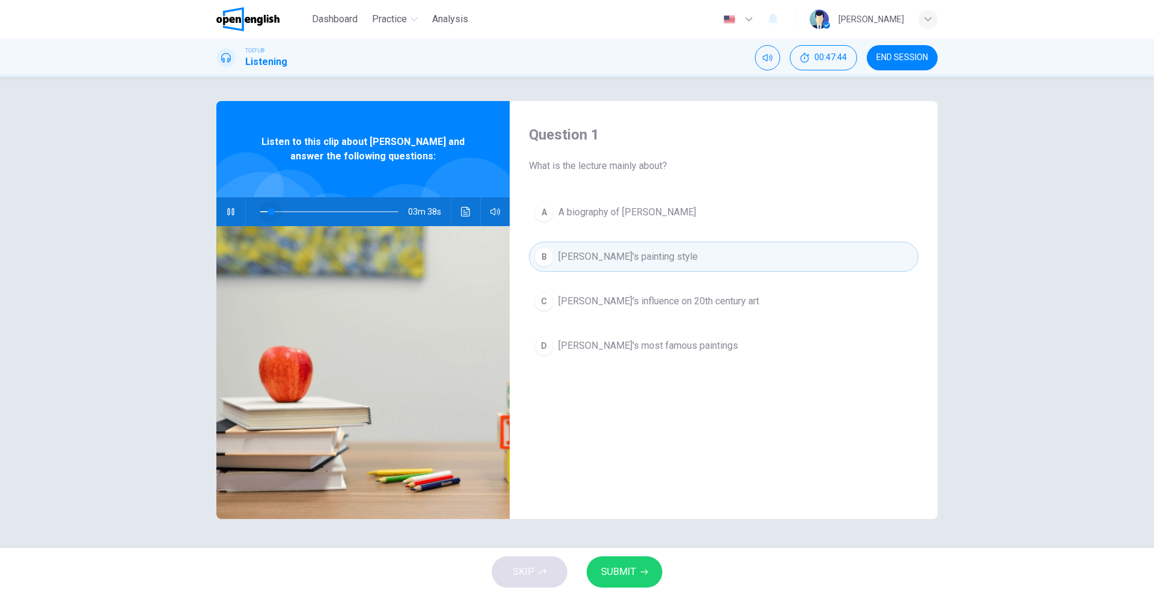
click at [272, 210] on span at bounding box center [271, 211] width 7 height 7
click at [227, 218] on button "button" at bounding box center [230, 211] width 19 height 29
click at [237, 207] on button "button" at bounding box center [230, 211] width 19 height 29
click at [272, 212] on span at bounding box center [272, 211] width 7 height 7
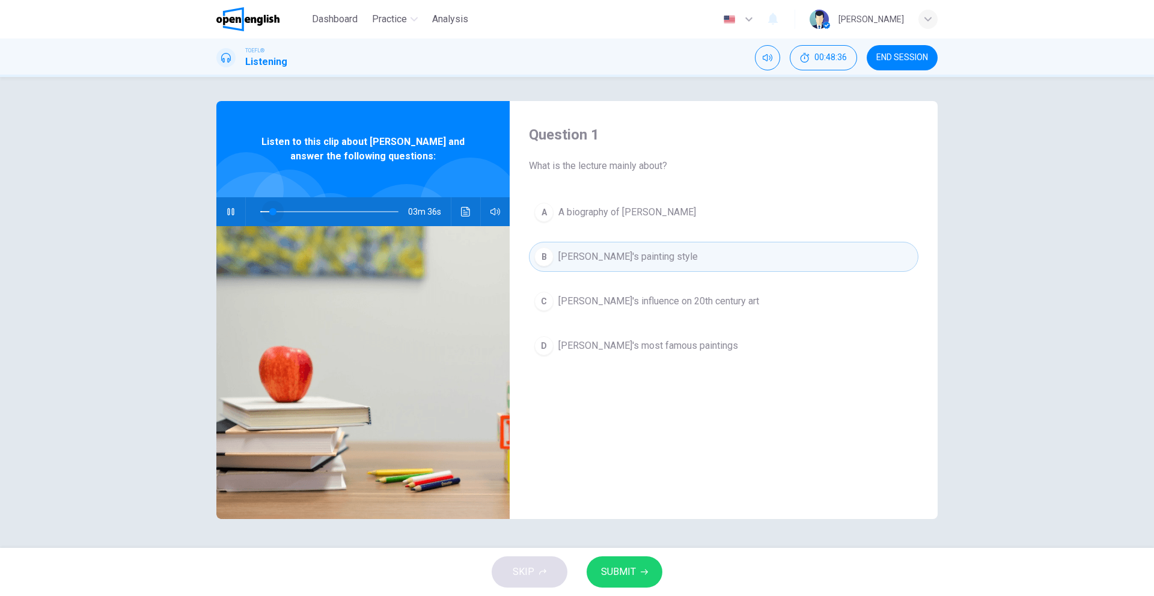
click at [272, 212] on span at bounding box center [272, 211] width 7 height 7
click at [230, 210] on icon "button" at bounding box center [230, 211] width 7 height 7
click at [239, 215] on button "button" at bounding box center [230, 211] width 19 height 29
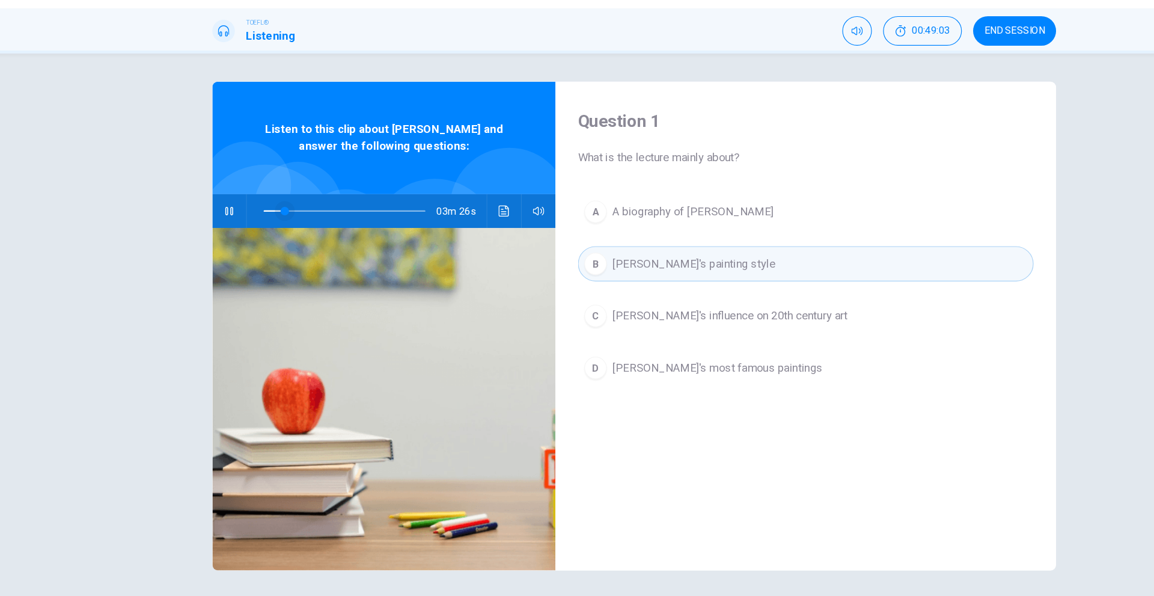
click at [275, 211] on span at bounding box center [278, 211] width 7 height 7
drag, startPoint x: 223, startPoint y: 261, endPoint x: 124, endPoint y: 227, distance: 104.9
click at [124, 227] on div "Question 1 What is the lecture mainly about? A A biography of [PERSON_NAME] B […" at bounding box center [577, 312] width 1154 height 471
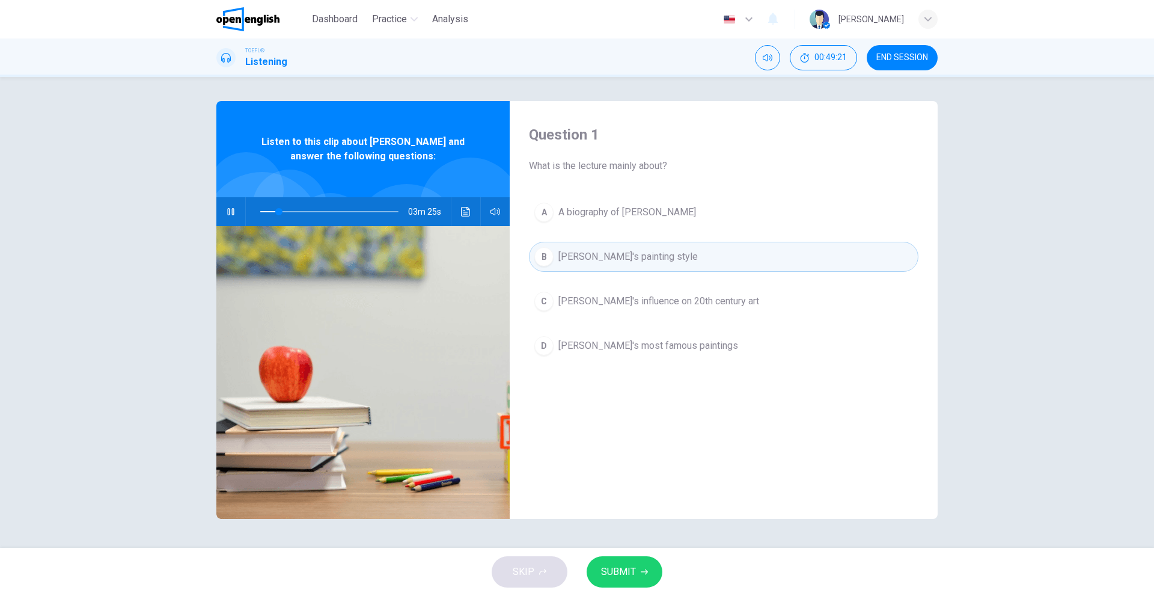
click at [230, 216] on icon "button" at bounding box center [231, 212] width 10 height 10
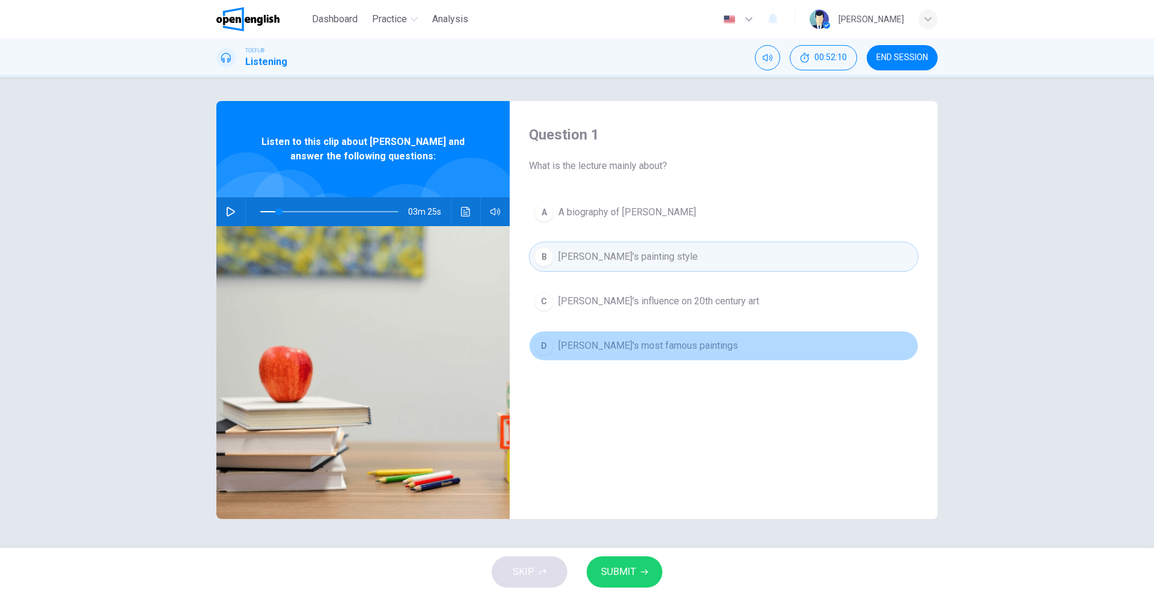
click at [650, 346] on span "[PERSON_NAME]'s most famous paintings" at bounding box center [649, 345] width 180 height 14
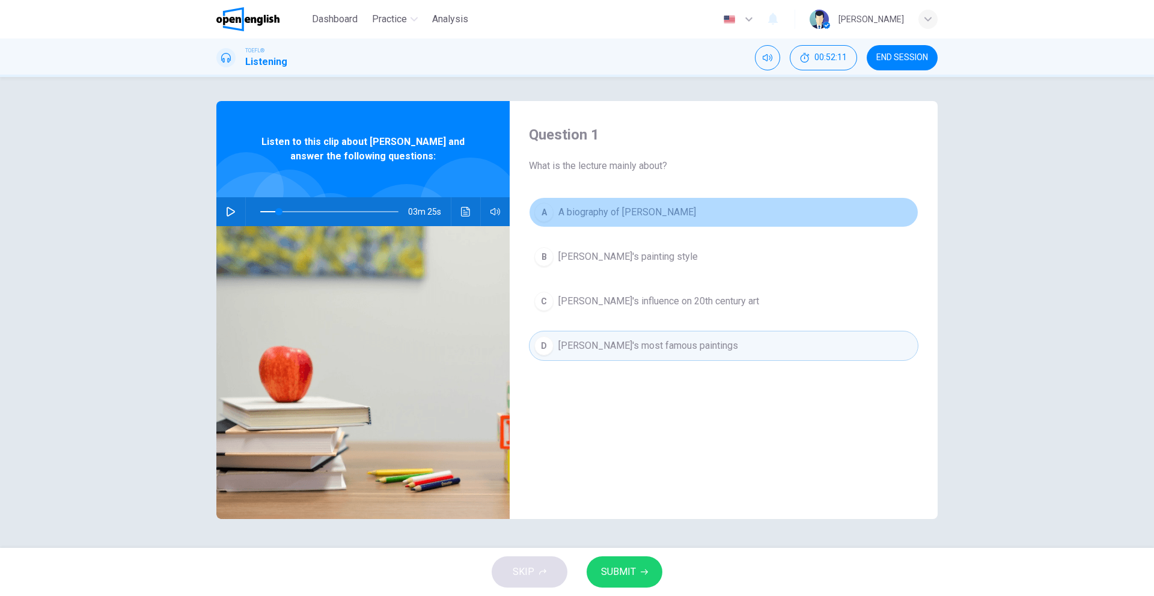
click at [632, 209] on span "A biography of [PERSON_NAME]" at bounding box center [628, 212] width 138 height 14
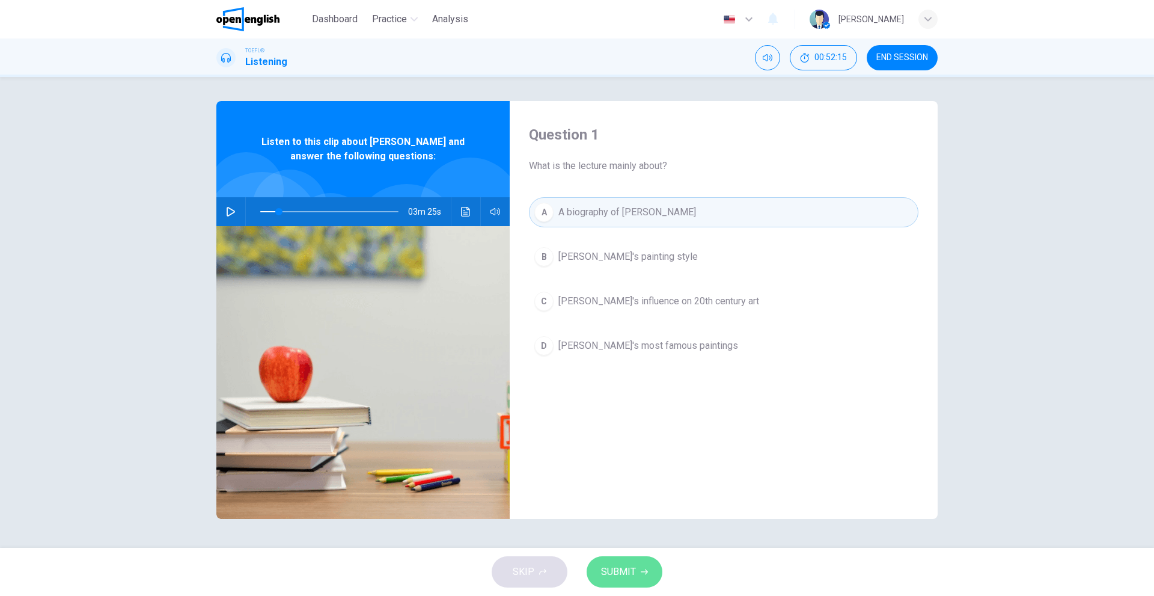
click at [619, 574] on span "SUBMIT" at bounding box center [618, 571] width 35 height 17
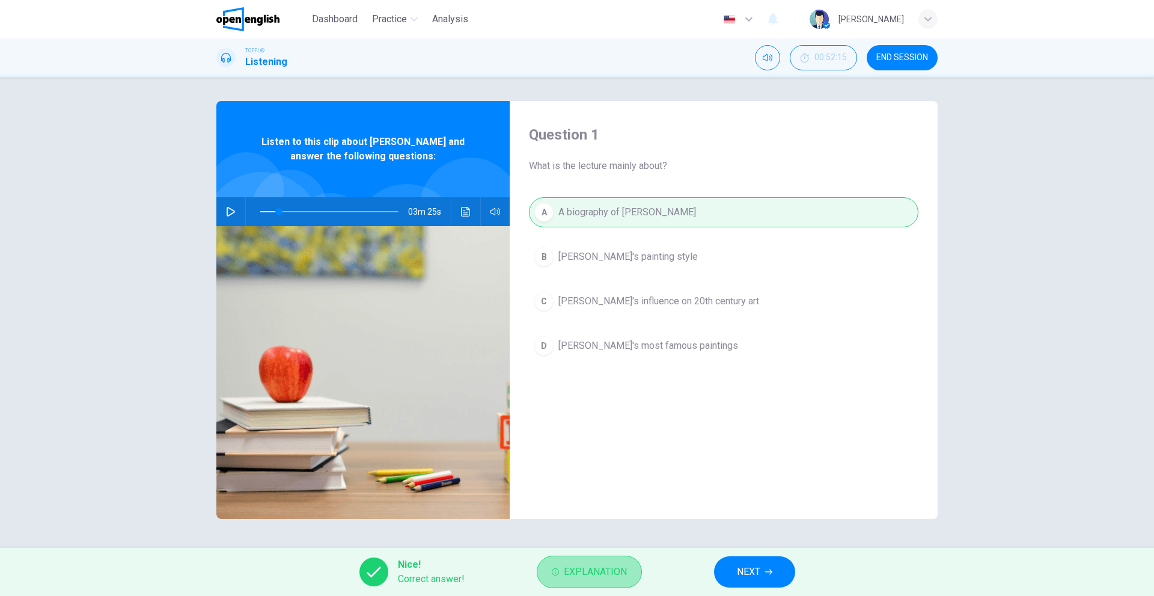
click at [609, 566] on span "Explanation" at bounding box center [595, 571] width 63 height 17
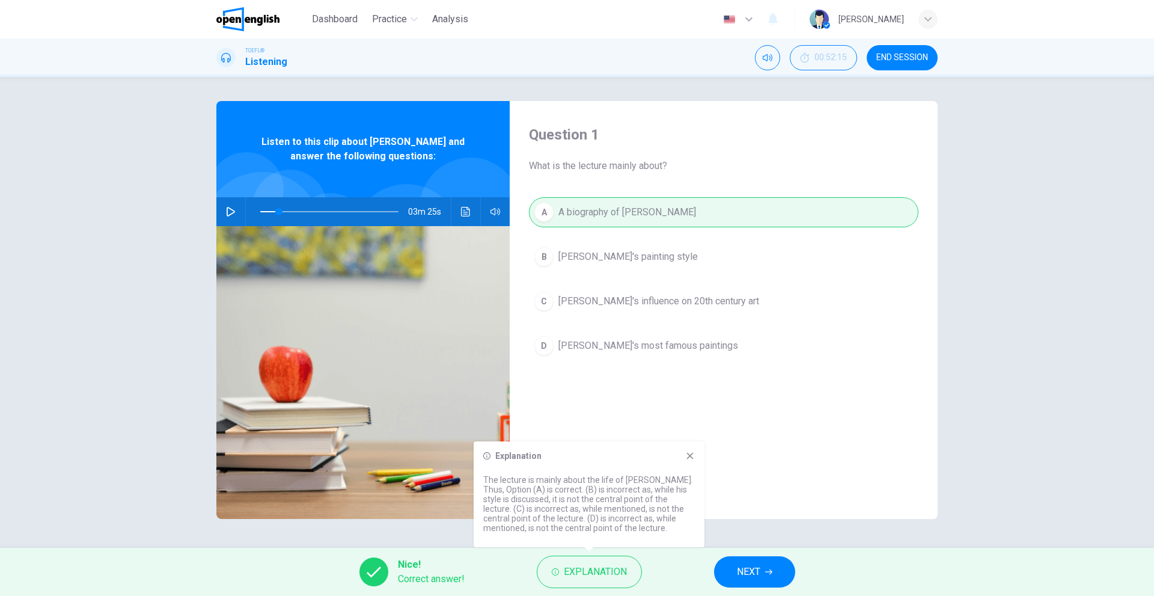
click at [691, 471] on div "Explanation The lecture is mainly about the life of [PERSON_NAME]. Thus, Option…" at bounding box center [589, 494] width 231 height 106
click at [692, 434] on div "Question 1 What is the lecture mainly about? A A biography of [PERSON_NAME] B […" at bounding box center [724, 310] width 428 height 418
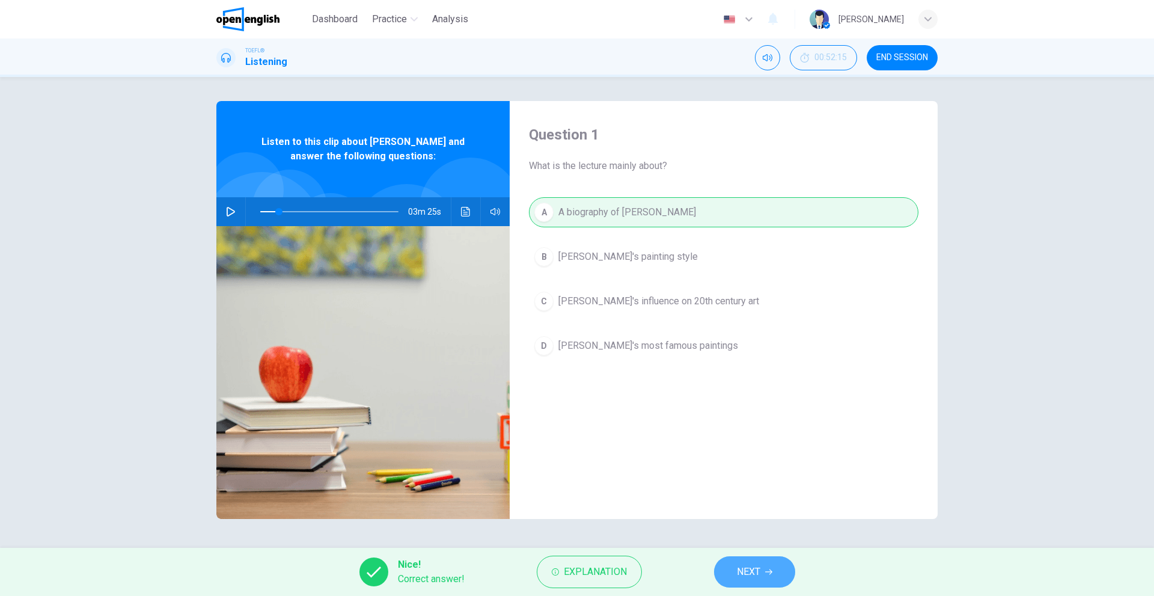
click at [768, 566] on button "NEXT" at bounding box center [754, 571] width 81 height 31
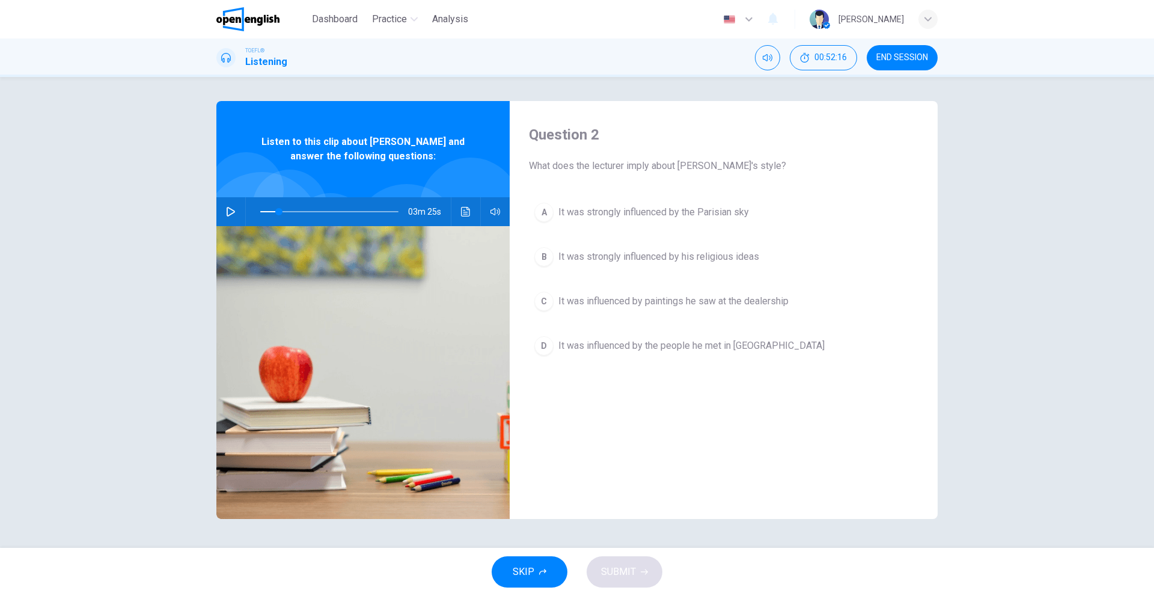
click at [1114, 192] on div "Question 2 What does the lecturer imply about [PERSON_NAME]'s style? A It was s…" at bounding box center [577, 312] width 1154 height 471
type input "**"
click at [905, 62] on span "END SESSION" at bounding box center [903, 58] width 52 height 10
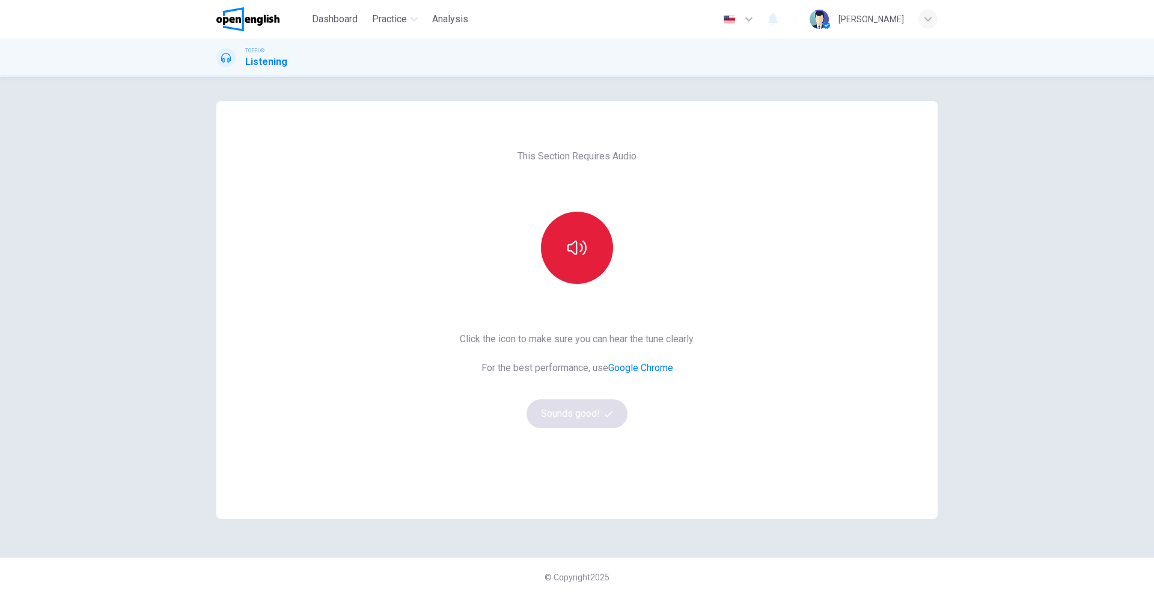
drag, startPoint x: 613, startPoint y: 251, endPoint x: 593, endPoint y: 259, distance: 21.1
click at [593, 259] on div at bounding box center [577, 248] width 130 height 72
click at [593, 259] on button "button" at bounding box center [577, 248] width 72 height 72
click at [592, 403] on button "Sounds good!" at bounding box center [577, 413] width 101 height 29
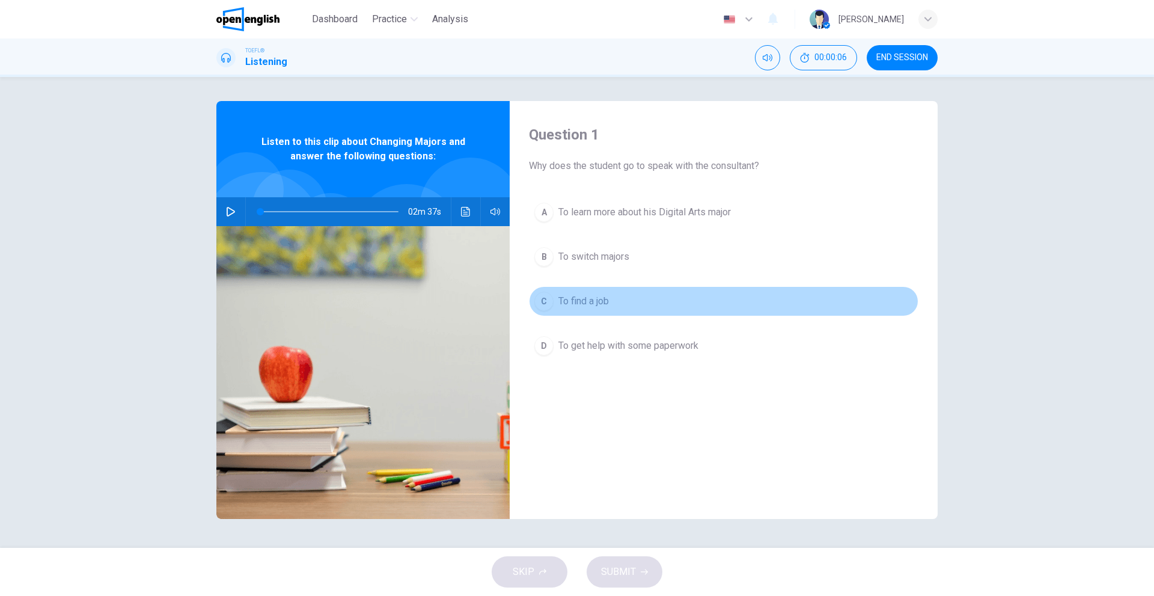
click at [546, 299] on div "C" at bounding box center [543, 301] width 19 height 19
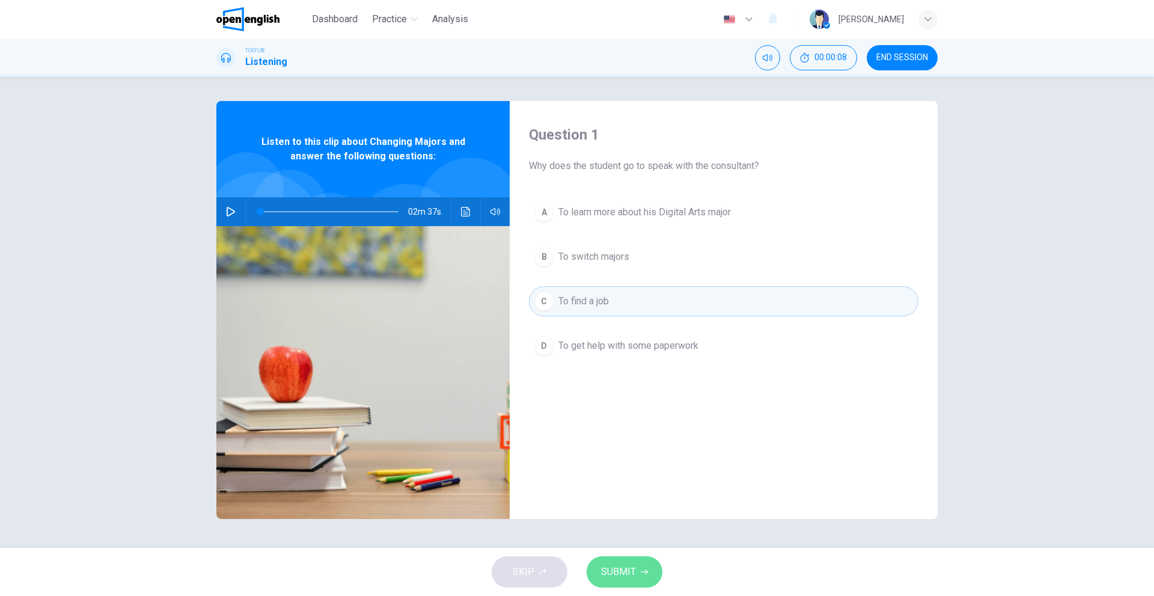
click at [646, 567] on button "SUBMIT" at bounding box center [625, 571] width 76 height 31
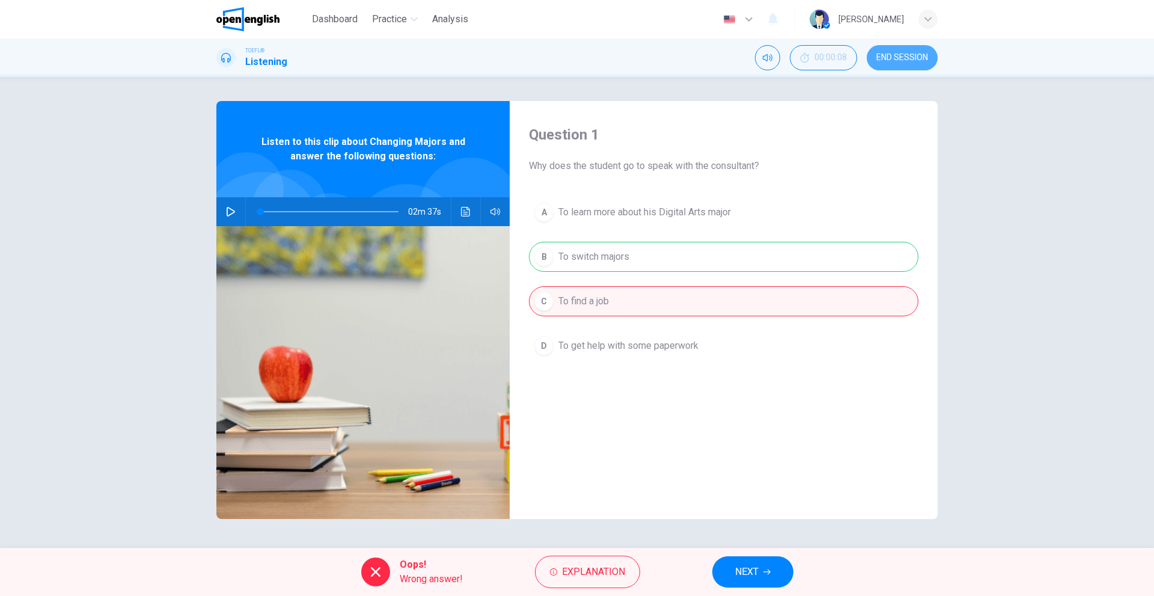
click at [888, 67] on button "END SESSION" at bounding box center [902, 57] width 71 height 25
